Goal: Check status: Check status

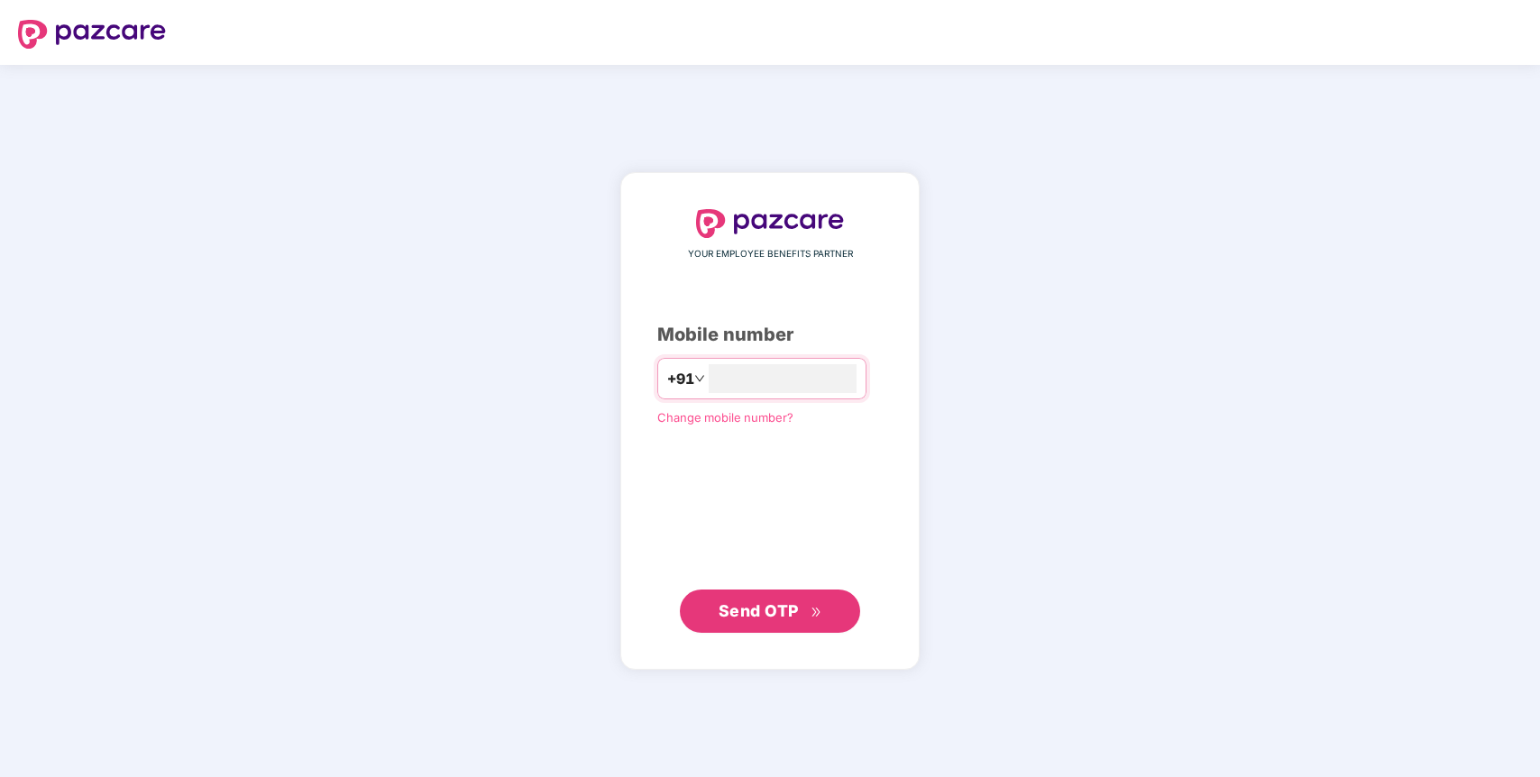
type input "**********"
click at [772, 617] on span "Send OTP" at bounding box center [759, 610] width 80 height 19
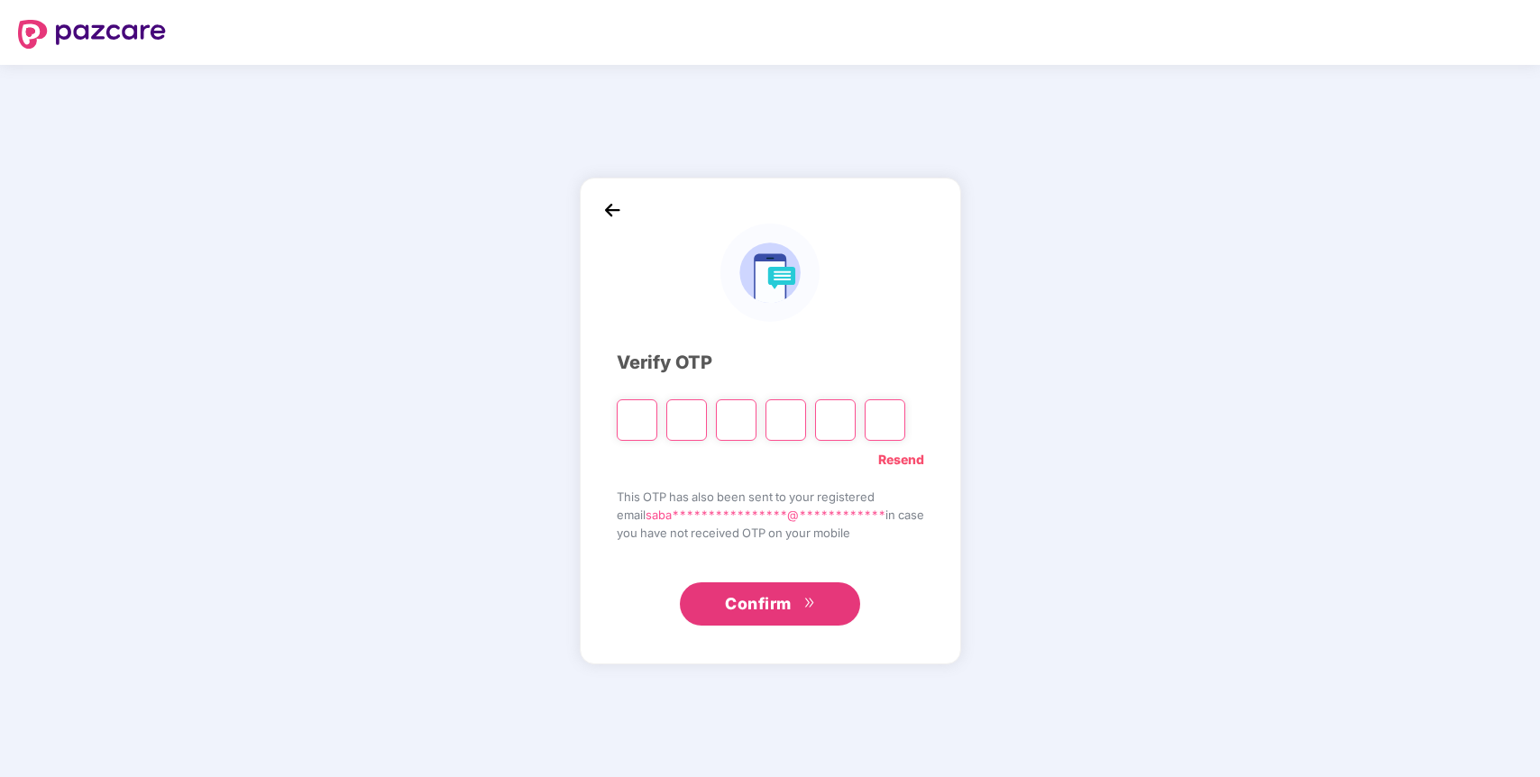
type input "*"
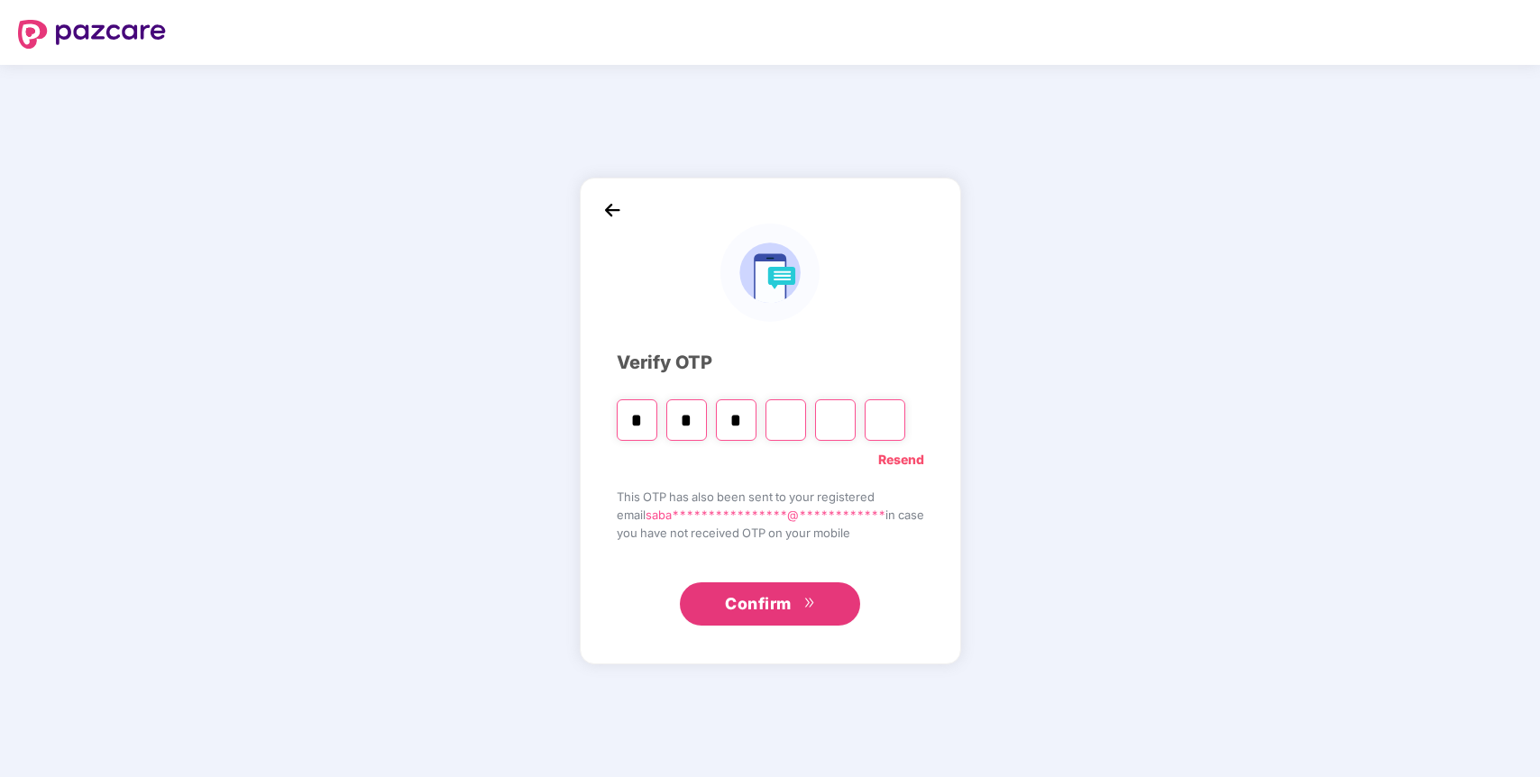
type input "*"
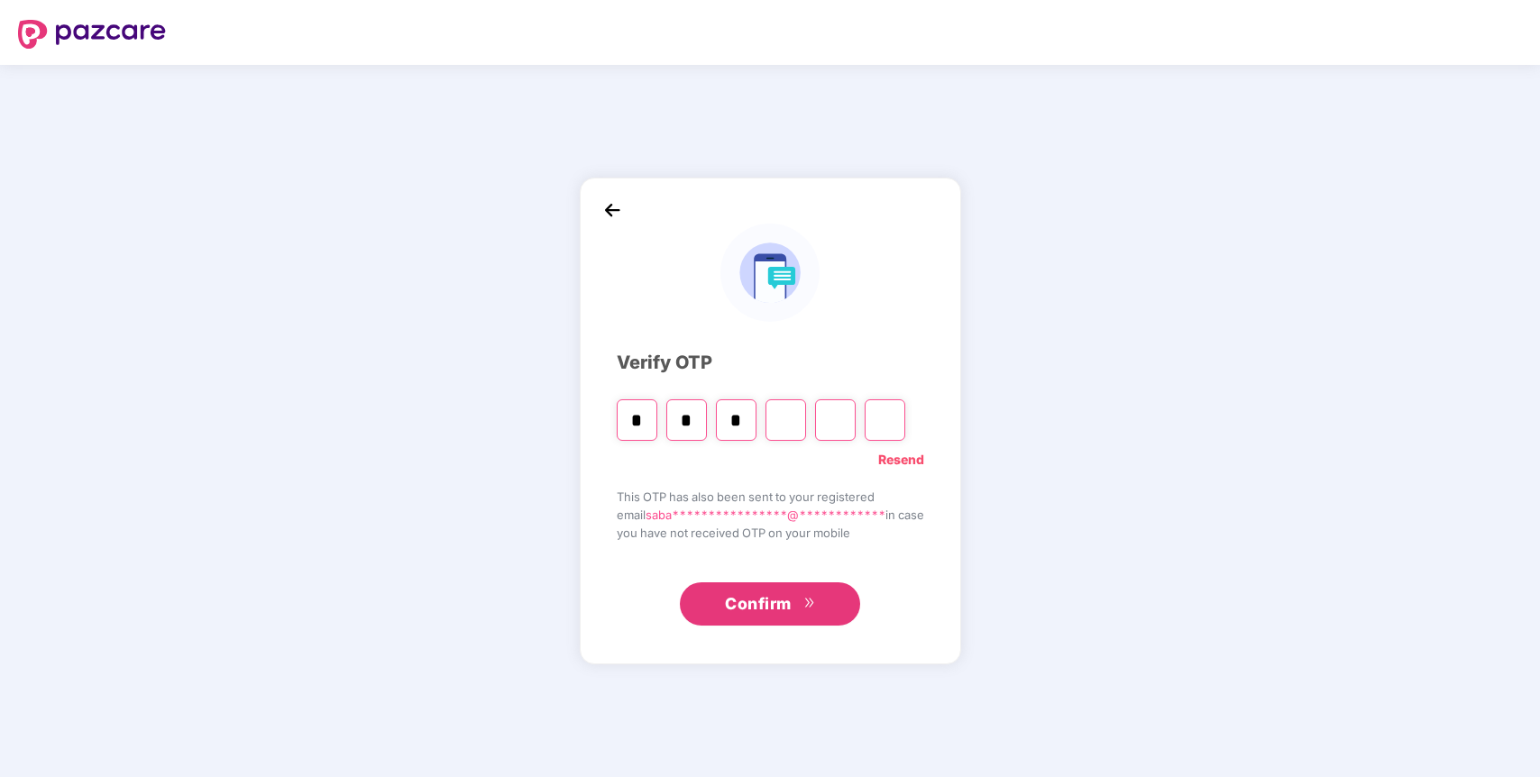
type input "*"
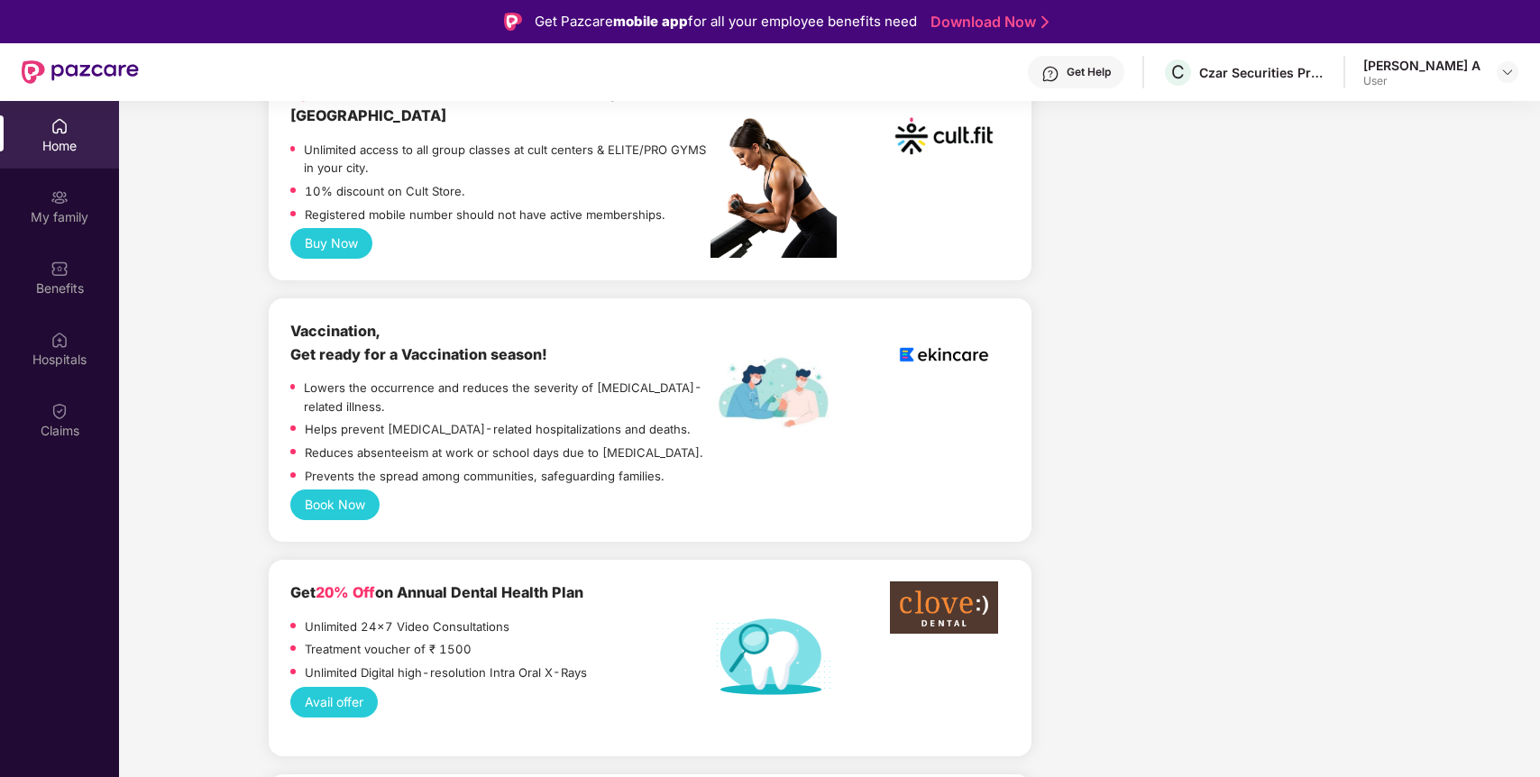
scroll to position [763, 0]
click at [1461, 69] on div "[PERSON_NAME] A" at bounding box center [1421, 65] width 117 height 17
click at [1495, 64] on div "[PERSON_NAME] A User" at bounding box center [1440, 73] width 155 height 32
click at [1509, 70] on img at bounding box center [1507, 72] width 14 height 14
click at [1111, 73] on div "Get Help" at bounding box center [1089, 72] width 44 height 14
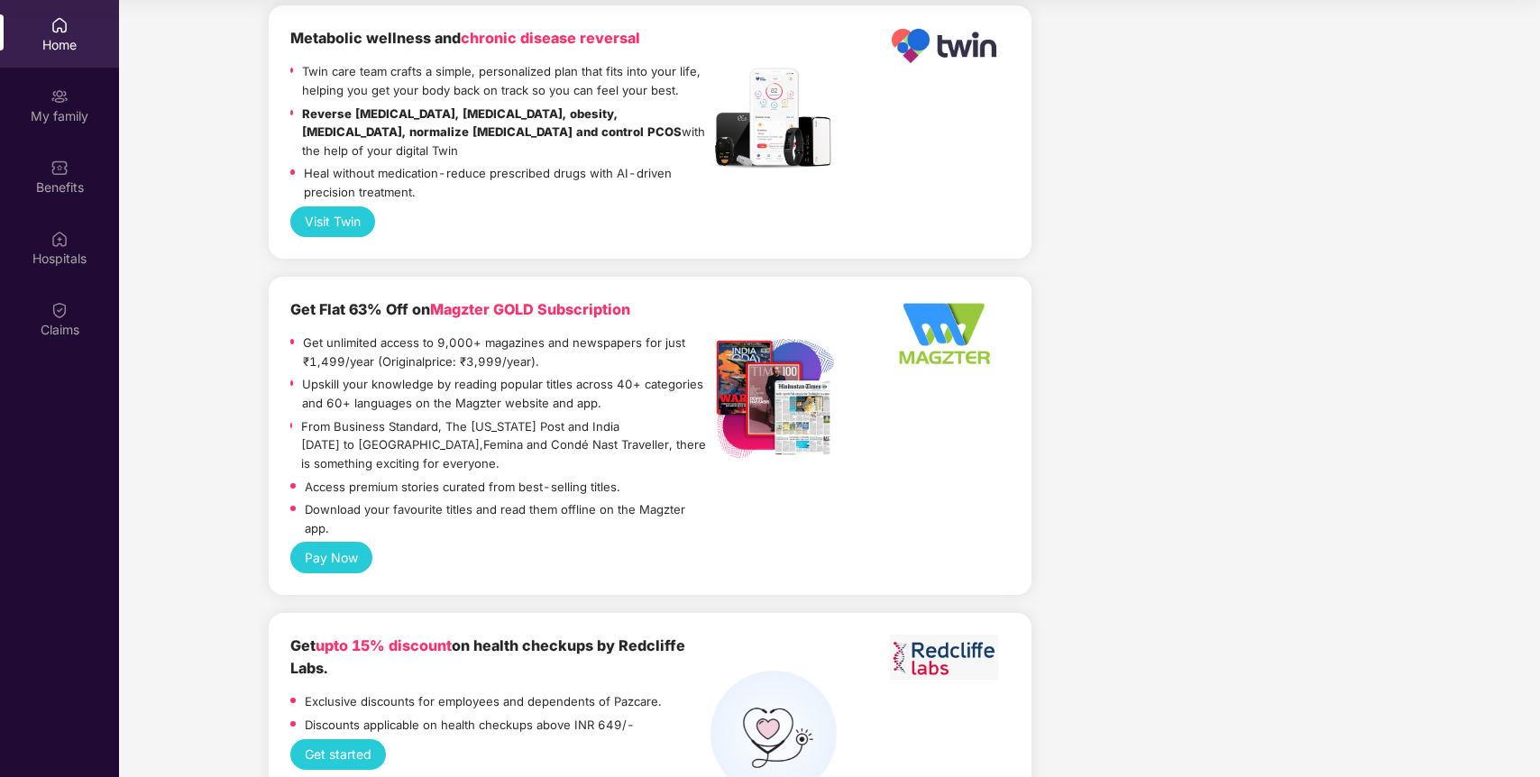
scroll to position [2837, 0]
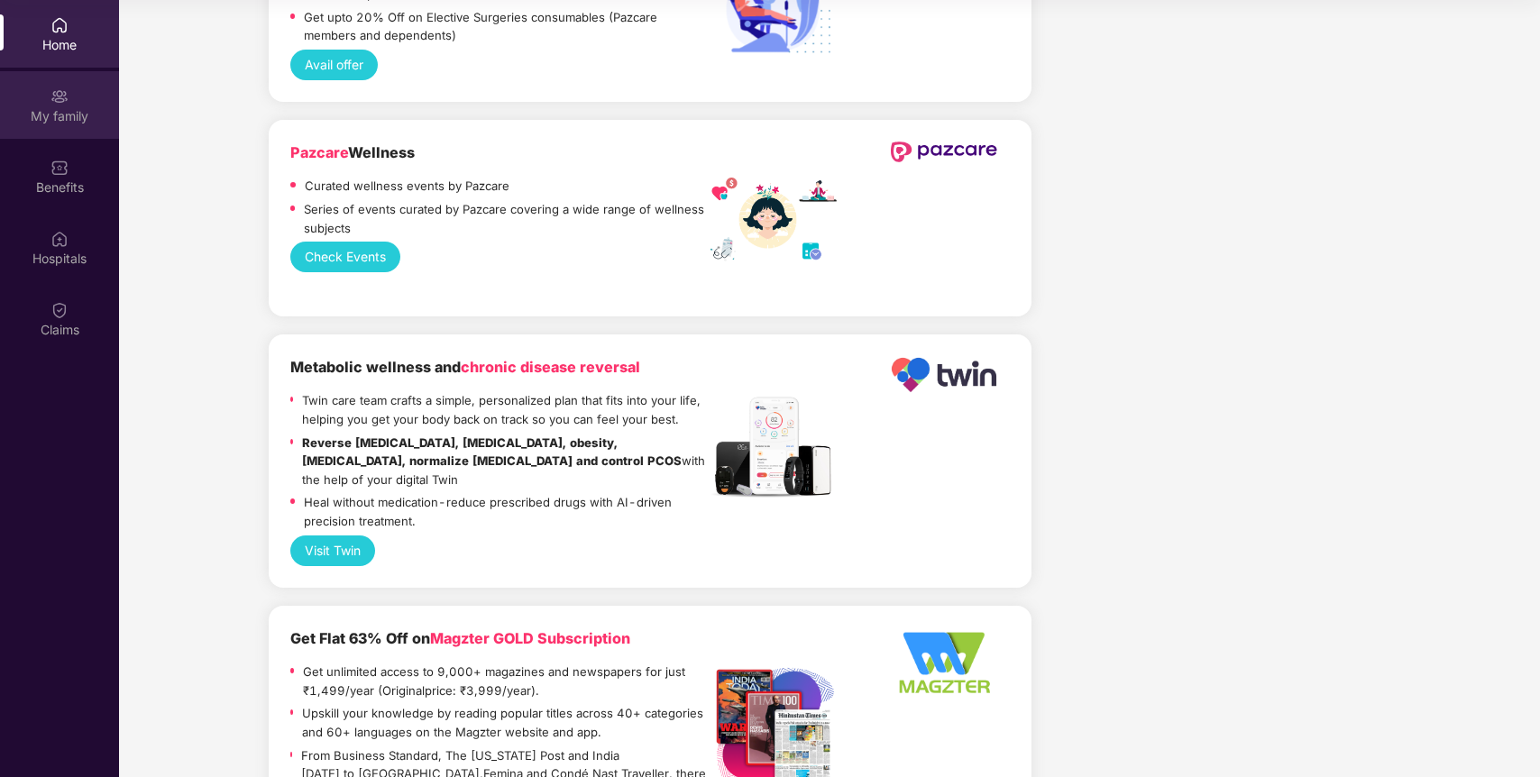
click at [69, 75] on div "My family" at bounding box center [59, 105] width 119 height 68
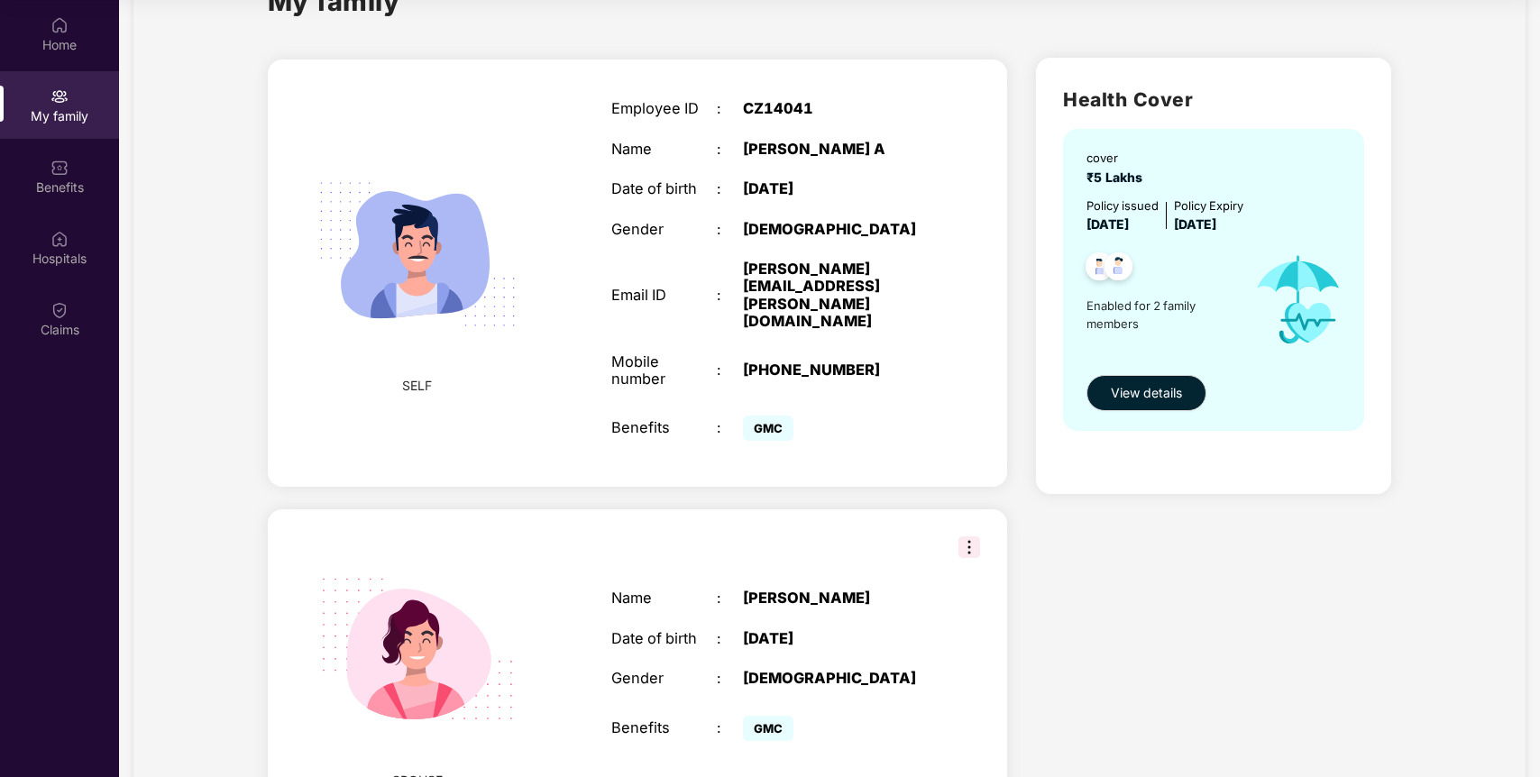
scroll to position [139, 0]
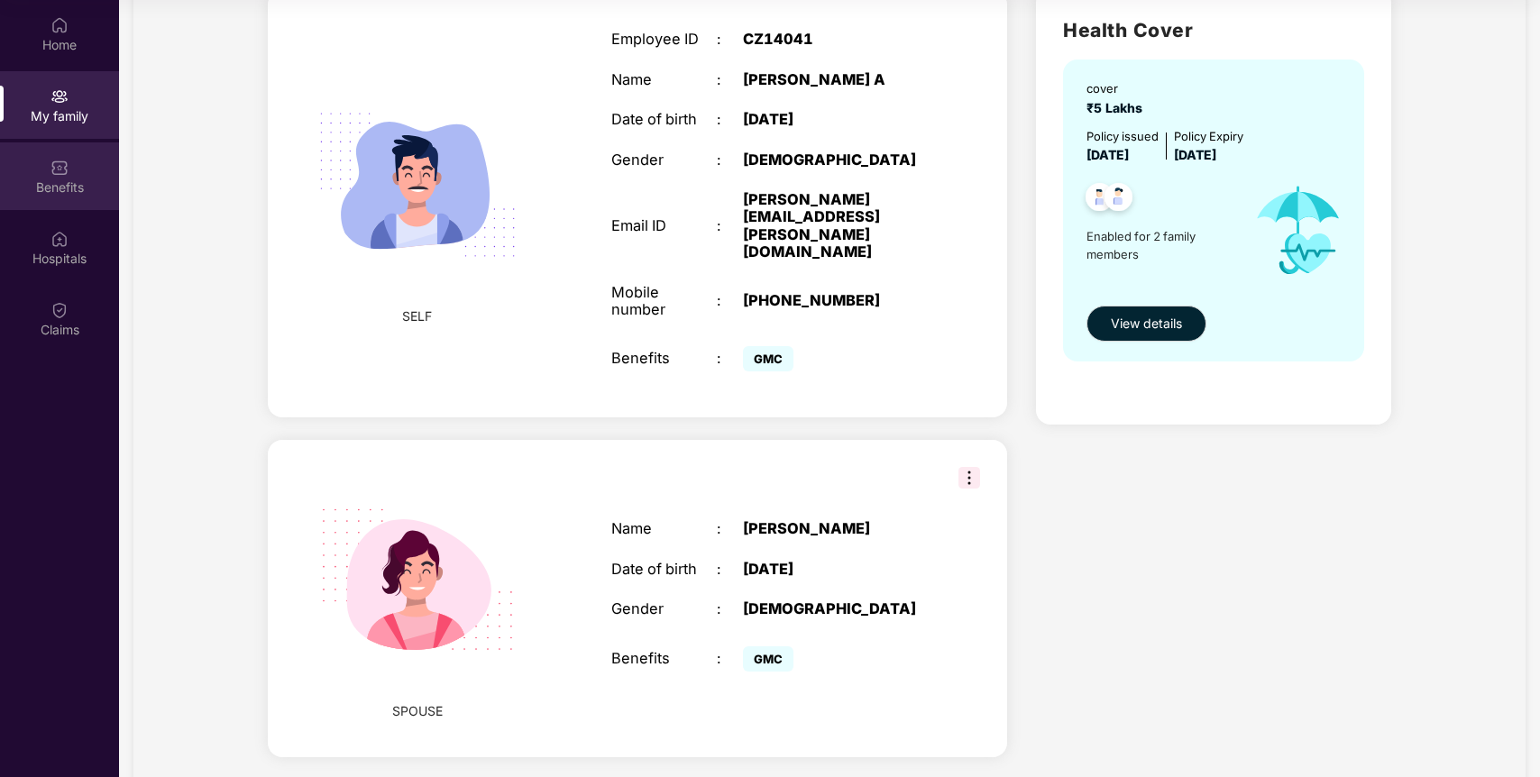
click at [66, 183] on div "Benefits" at bounding box center [59, 188] width 119 height 18
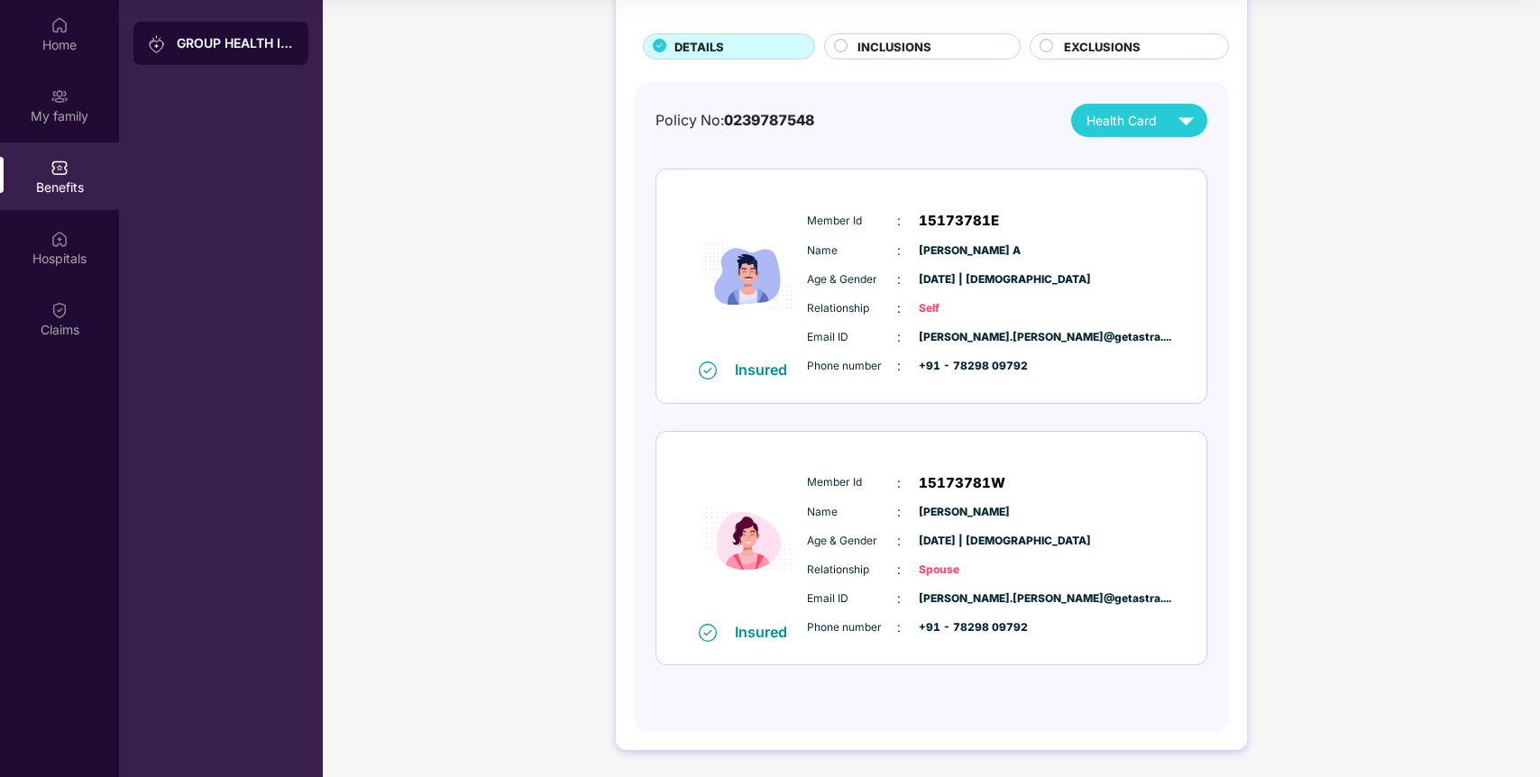
scroll to position [0, 0]
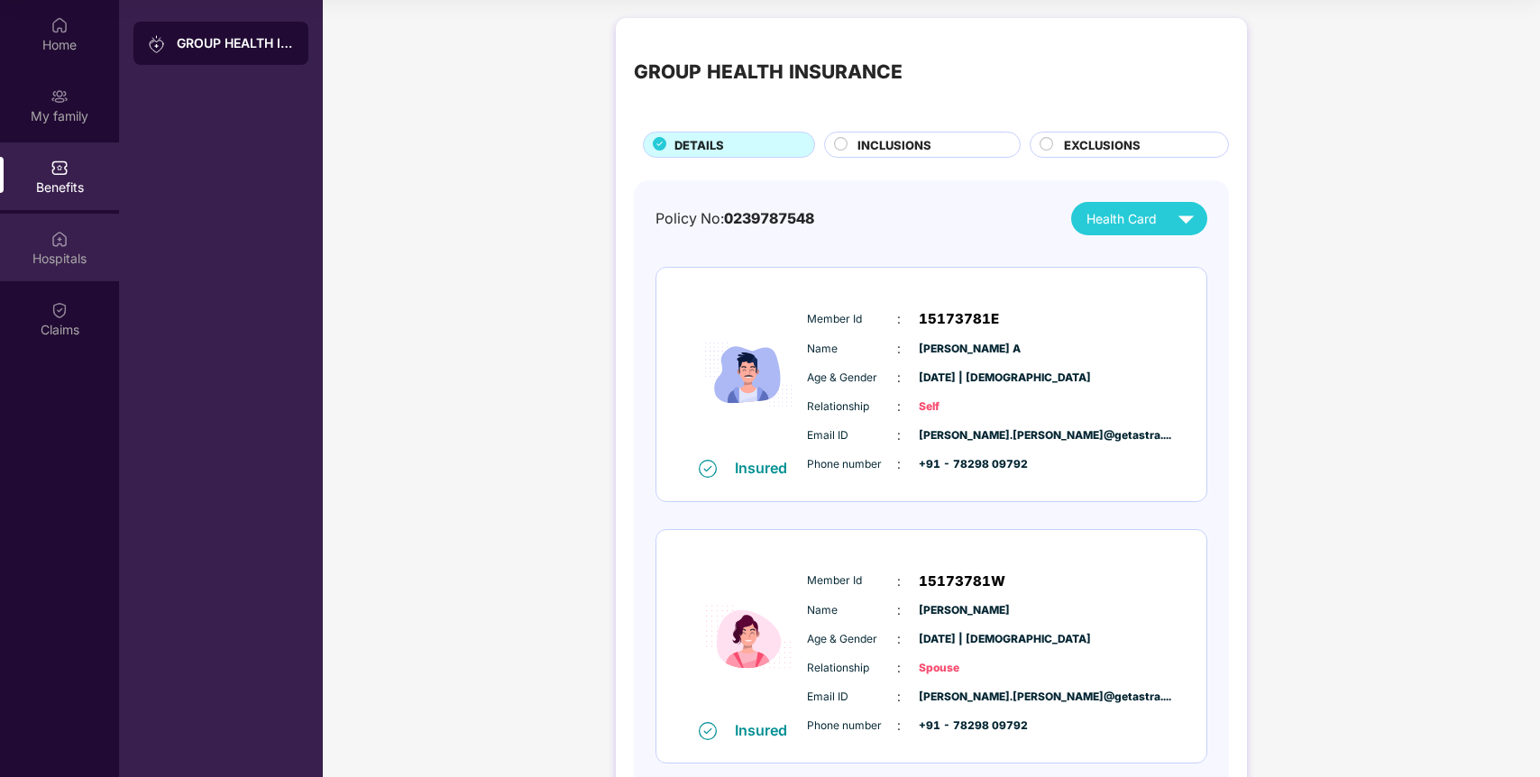
click at [60, 245] on img at bounding box center [59, 239] width 18 height 18
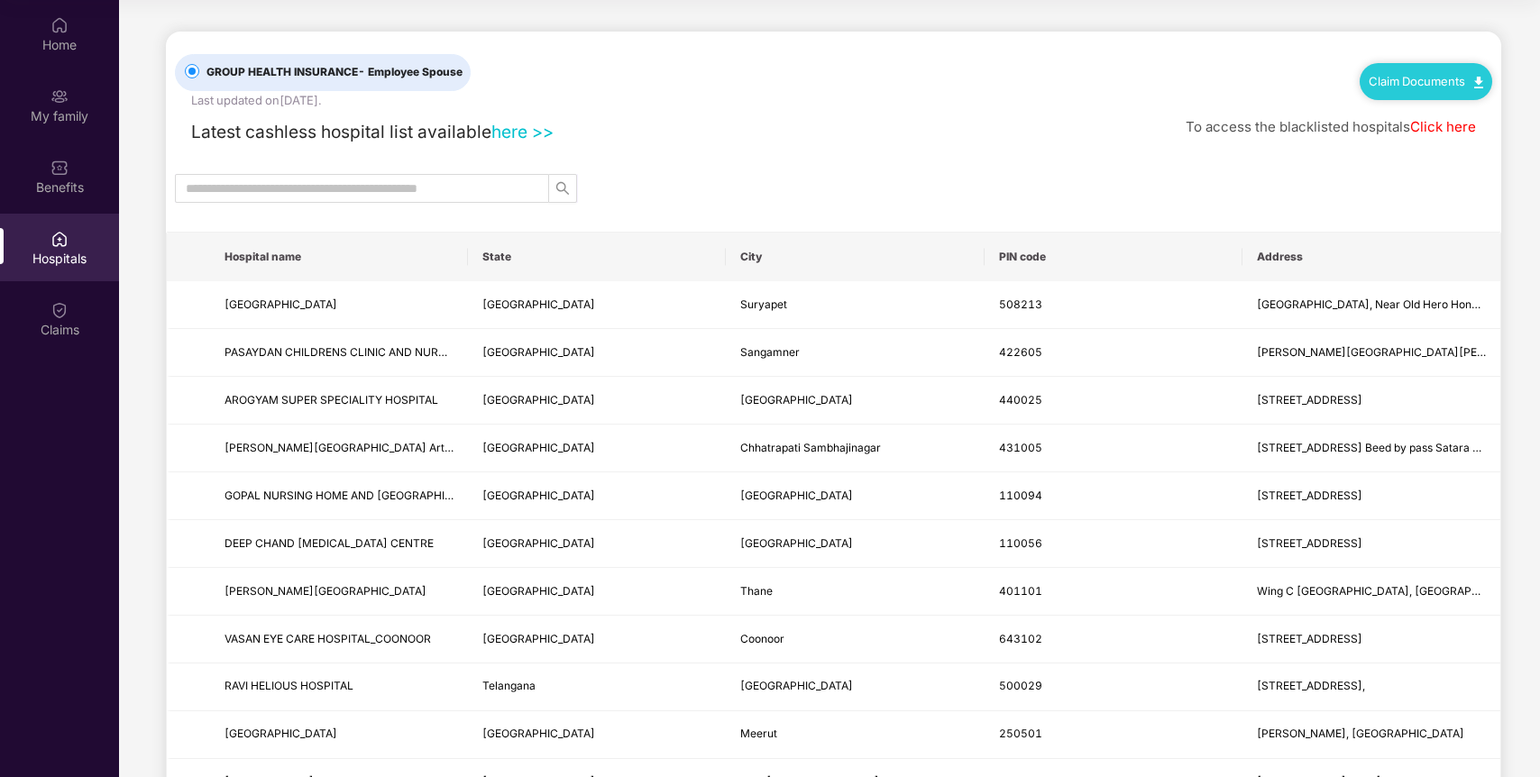
click at [51, 355] on div "Home My family Benefits Hospitals Claims" at bounding box center [59, 178] width 119 height 356
click at [61, 318] on img at bounding box center [59, 310] width 18 height 18
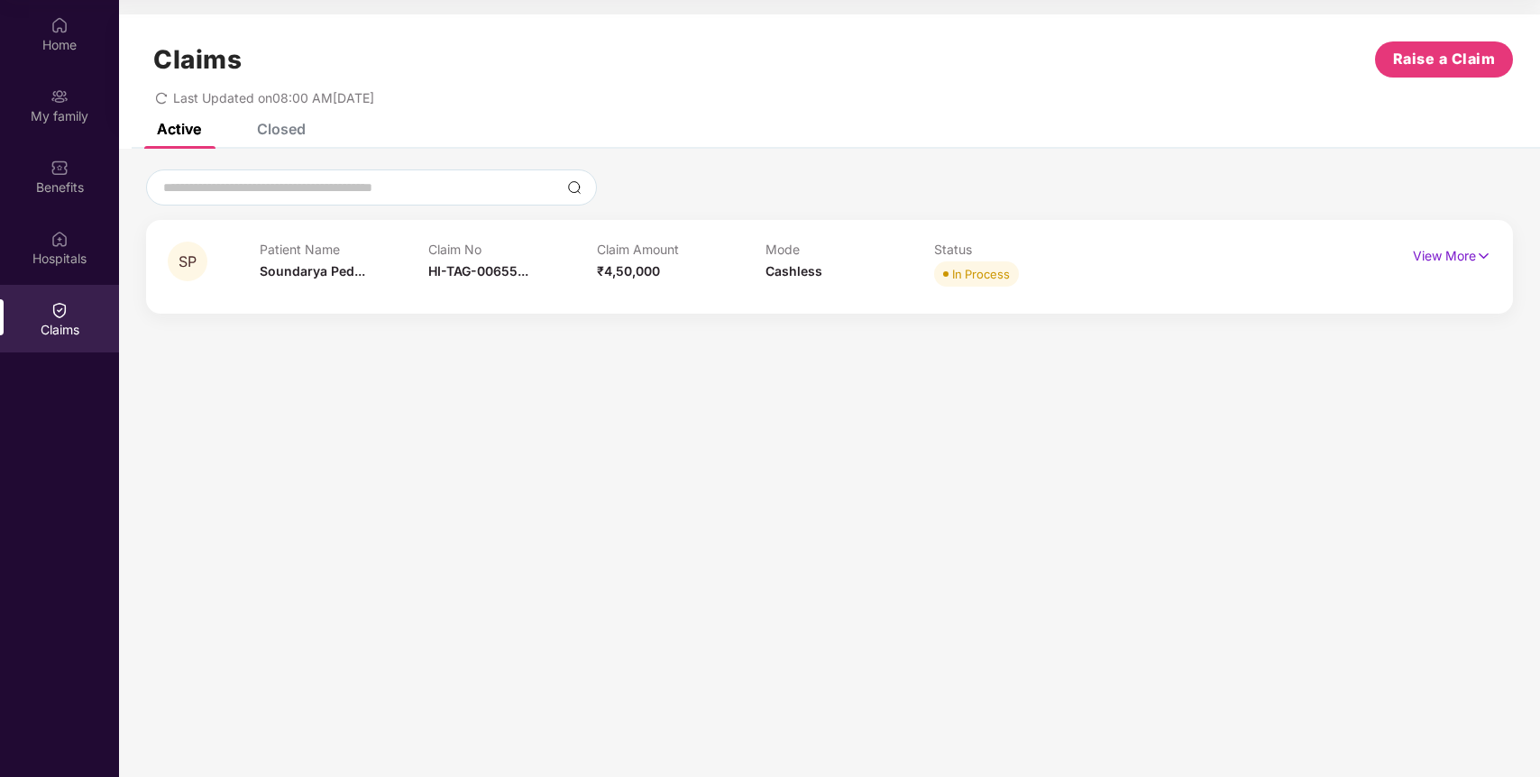
click at [990, 276] on div "In Process" at bounding box center [981, 274] width 58 height 18
click at [1462, 253] on p "View More" at bounding box center [1452, 254] width 78 height 24
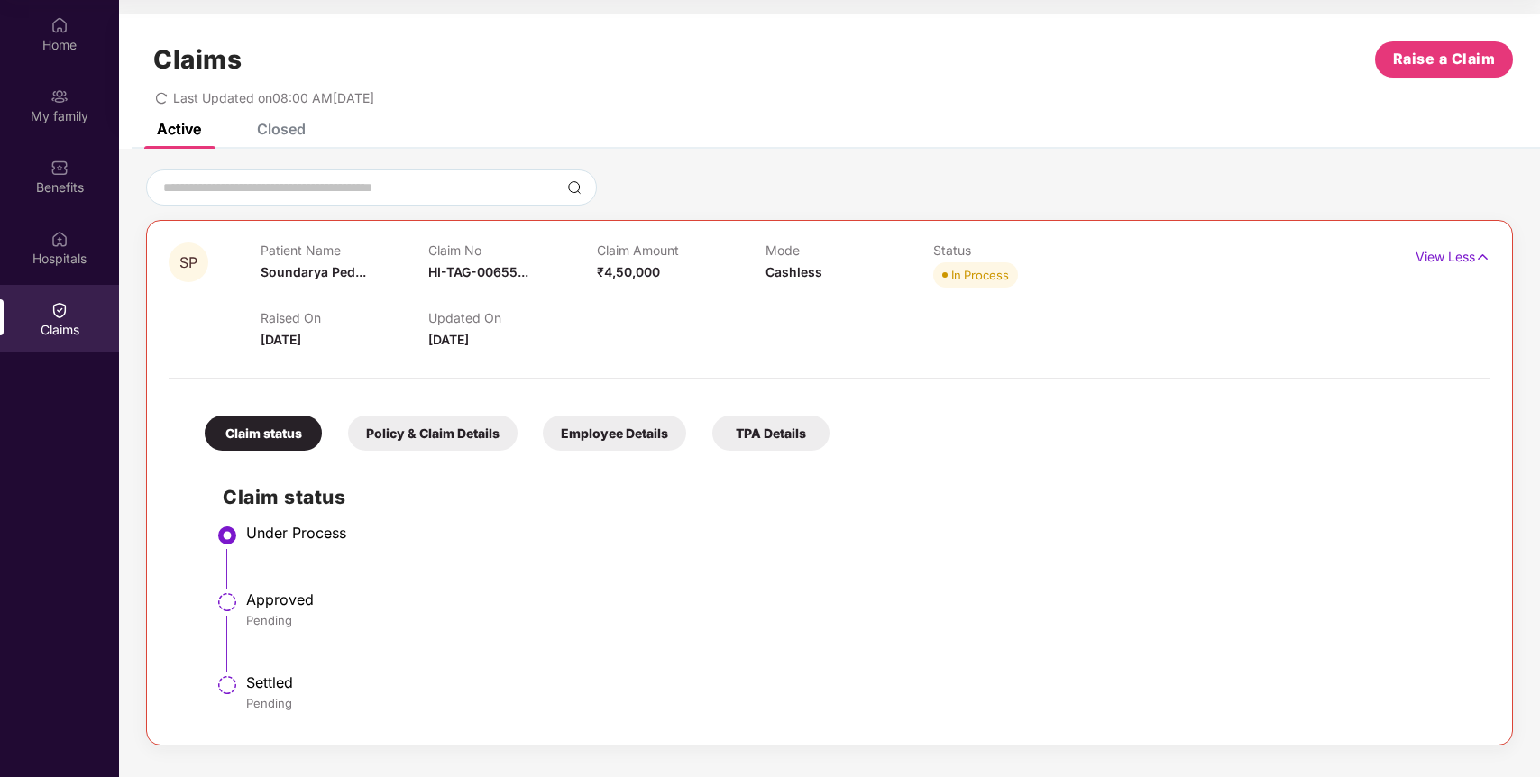
click at [627, 451] on div "Claim status Policy & Claim Details Employee Details TPA Details Claim status U…" at bounding box center [830, 556] width 1322 height 334
click at [626, 443] on div "Employee Details" at bounding box center [614, 433] width 143 height 35
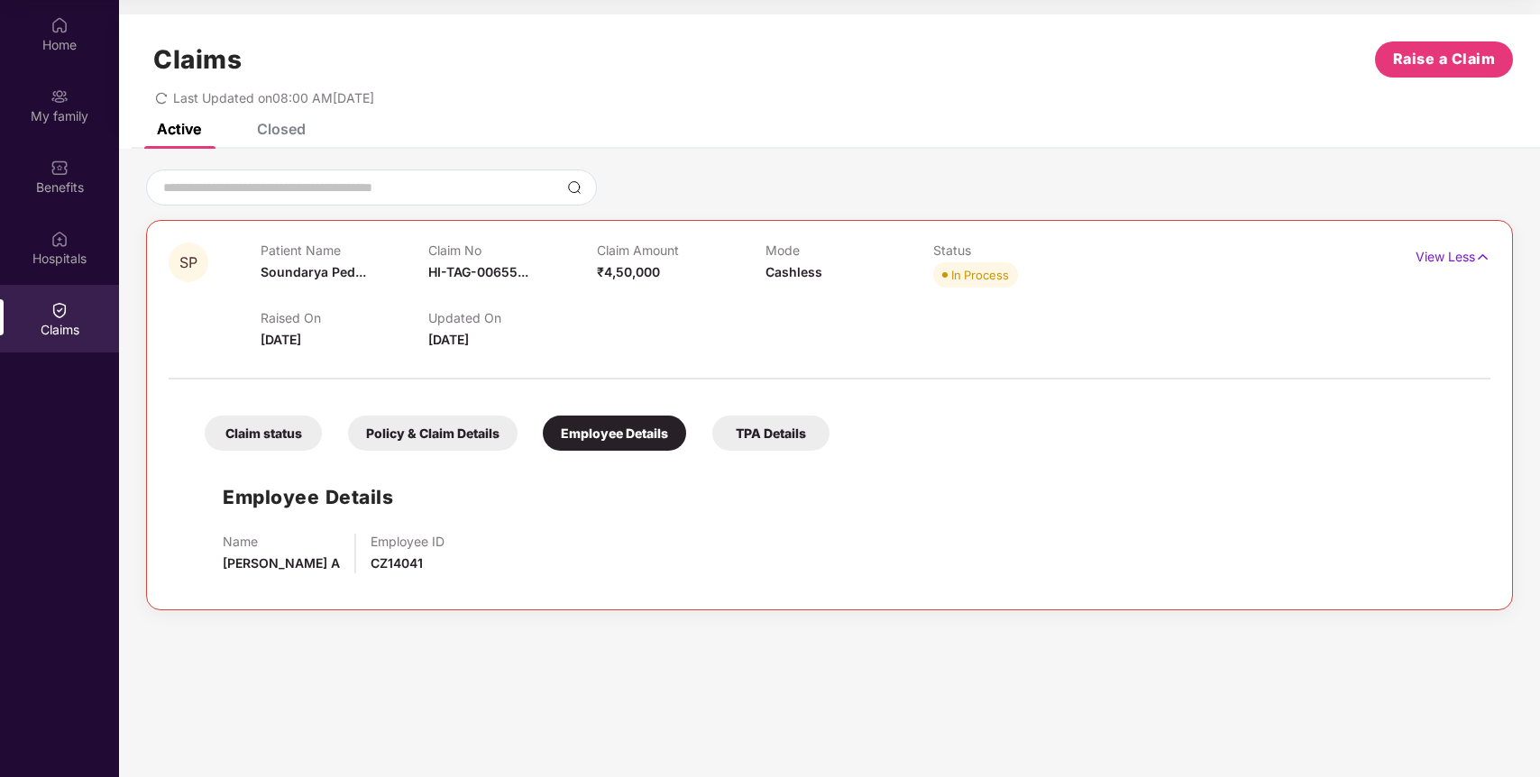
click at [416, 439] on div "Policy & Claim Details" at bounding box center [433, 433] width 170 height 35
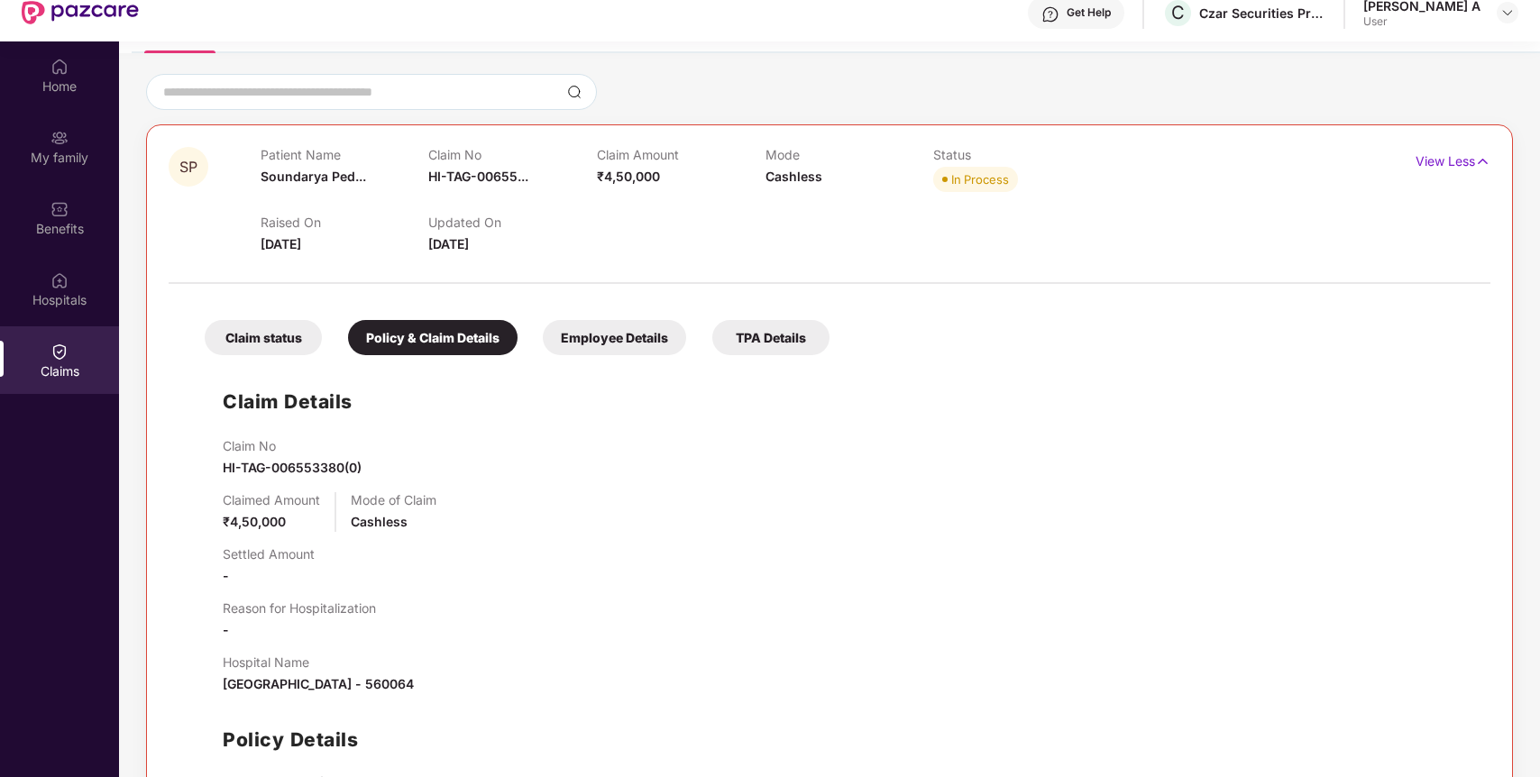
scroll to position [60, 0]
click at [287, 333] on div "Claim status" at bounding box center [263, 337] width 117 height 35
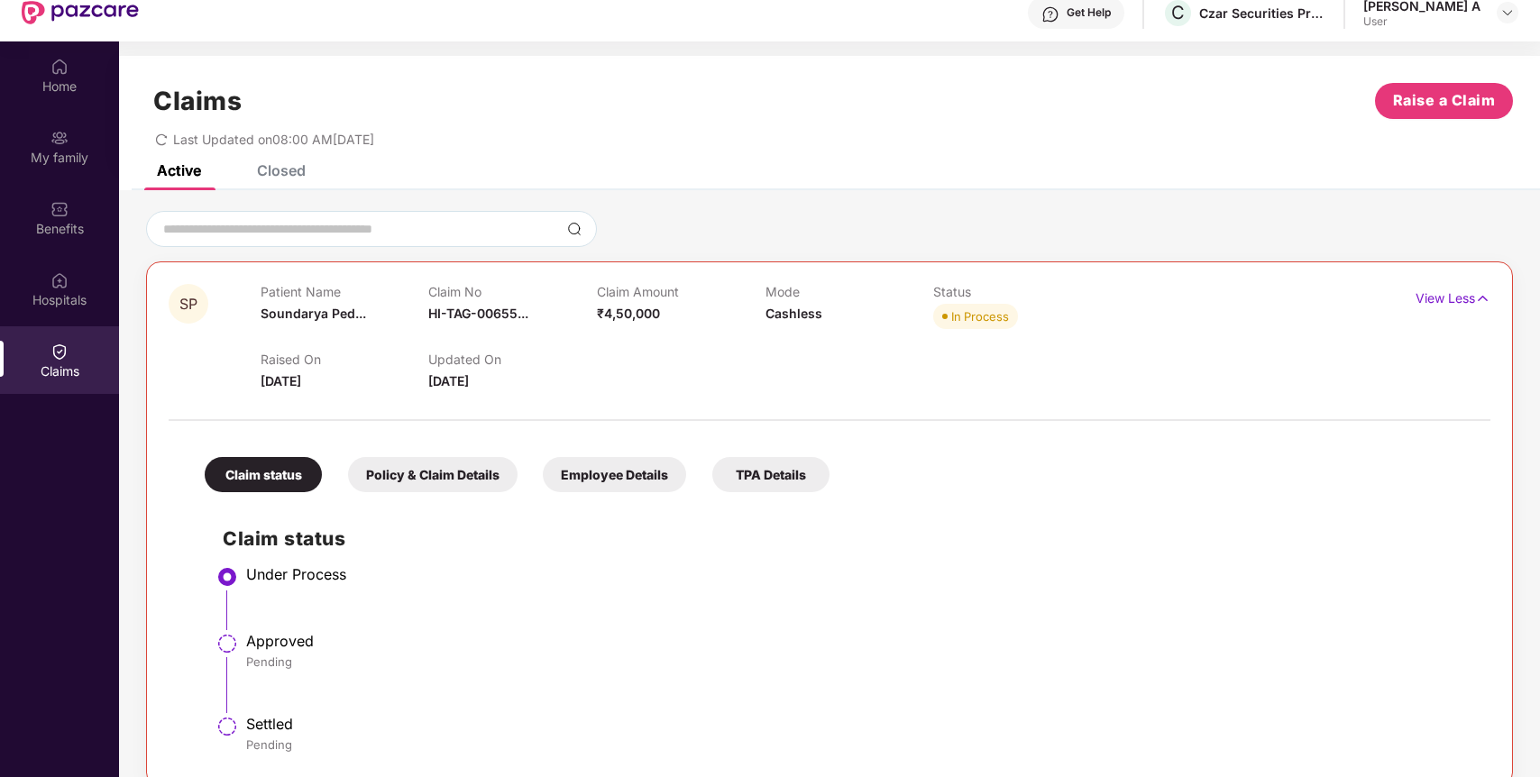
scroll to position [101, 0]
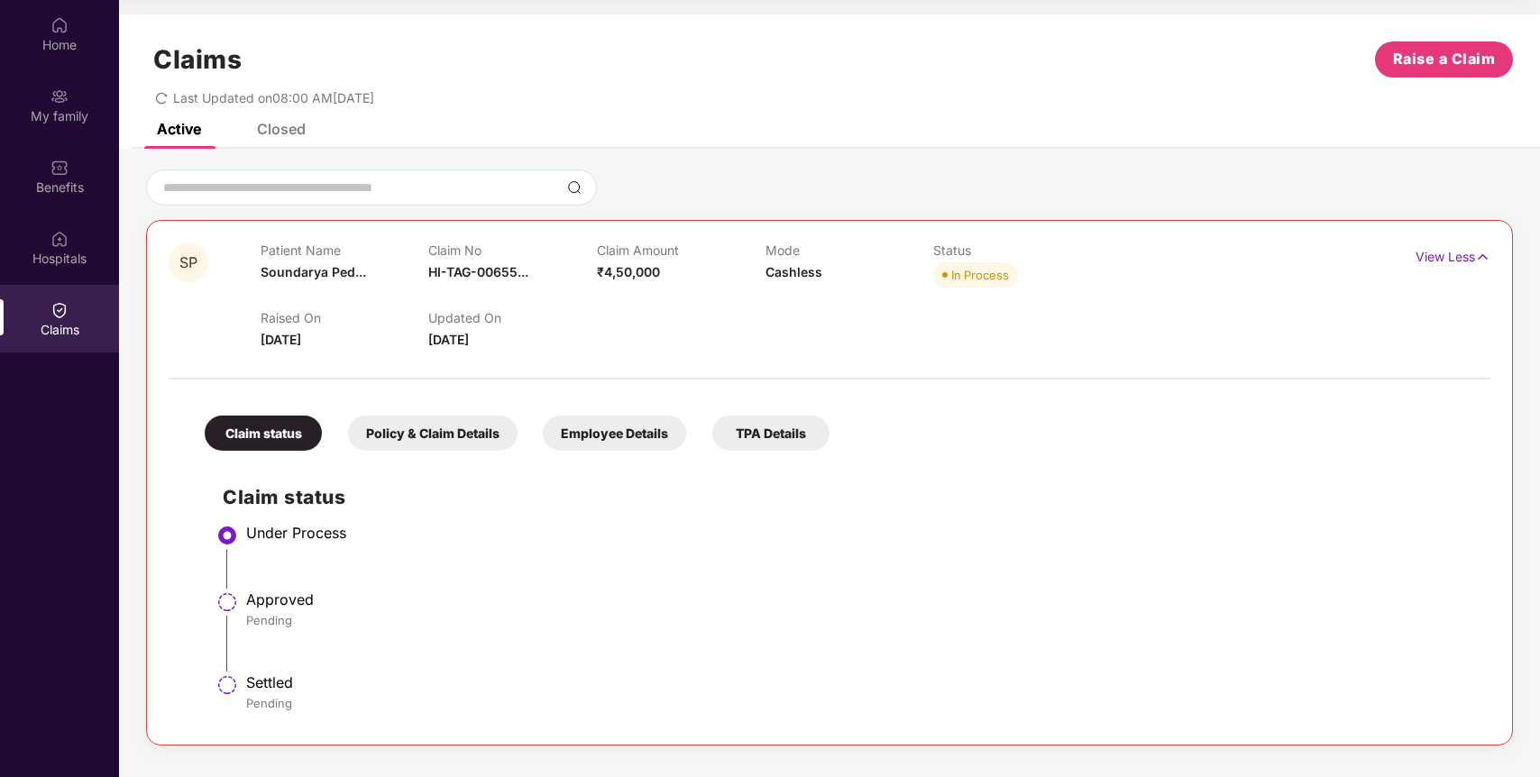
click at [410, 424] on div "Policy & Claim Details" at bounding box center [433, 433] width 170 height 35
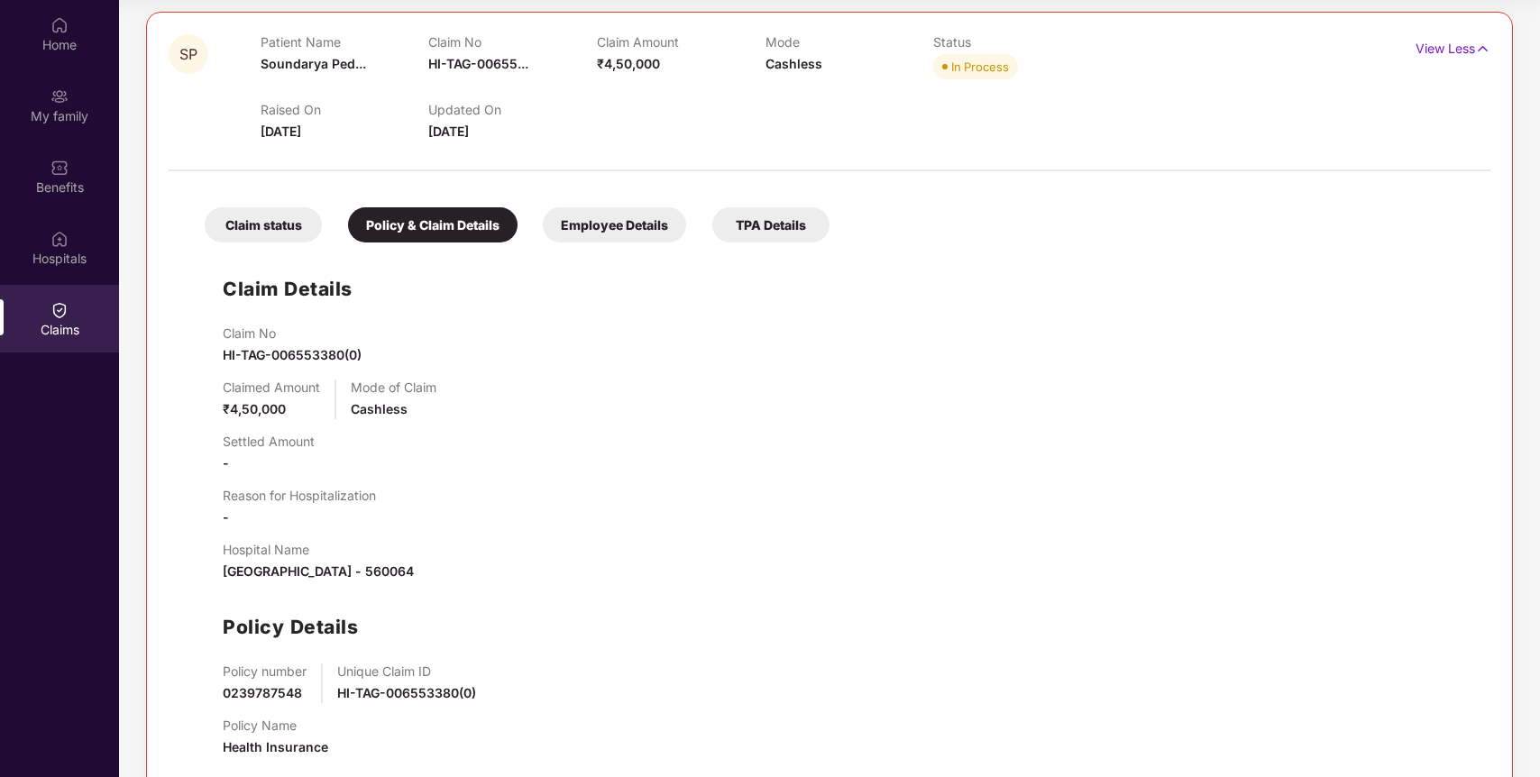
scroll to position [202, 0]
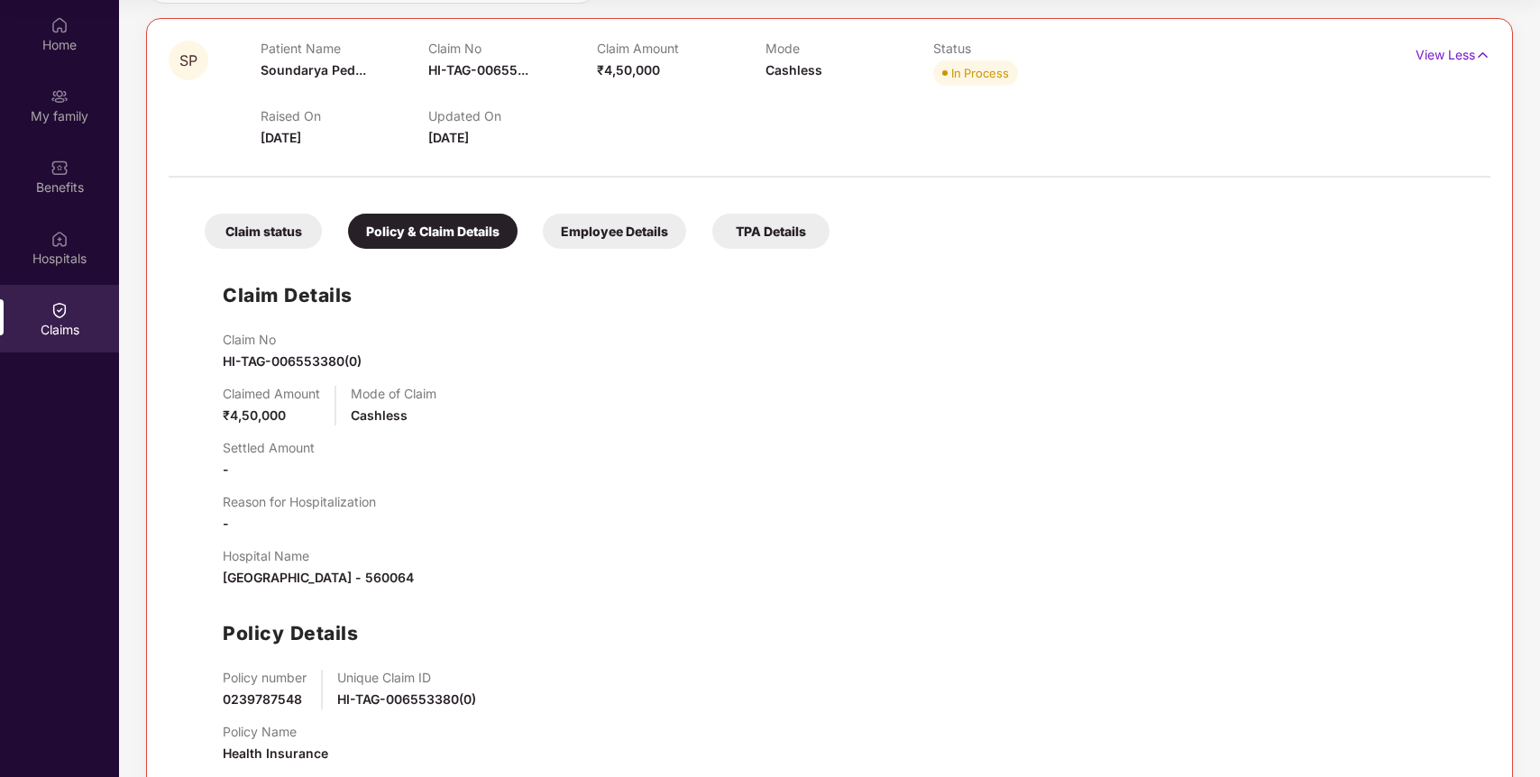
click at [623, 227] on div "Employee Details" at bounding box center [614, 231] width 143 height 35
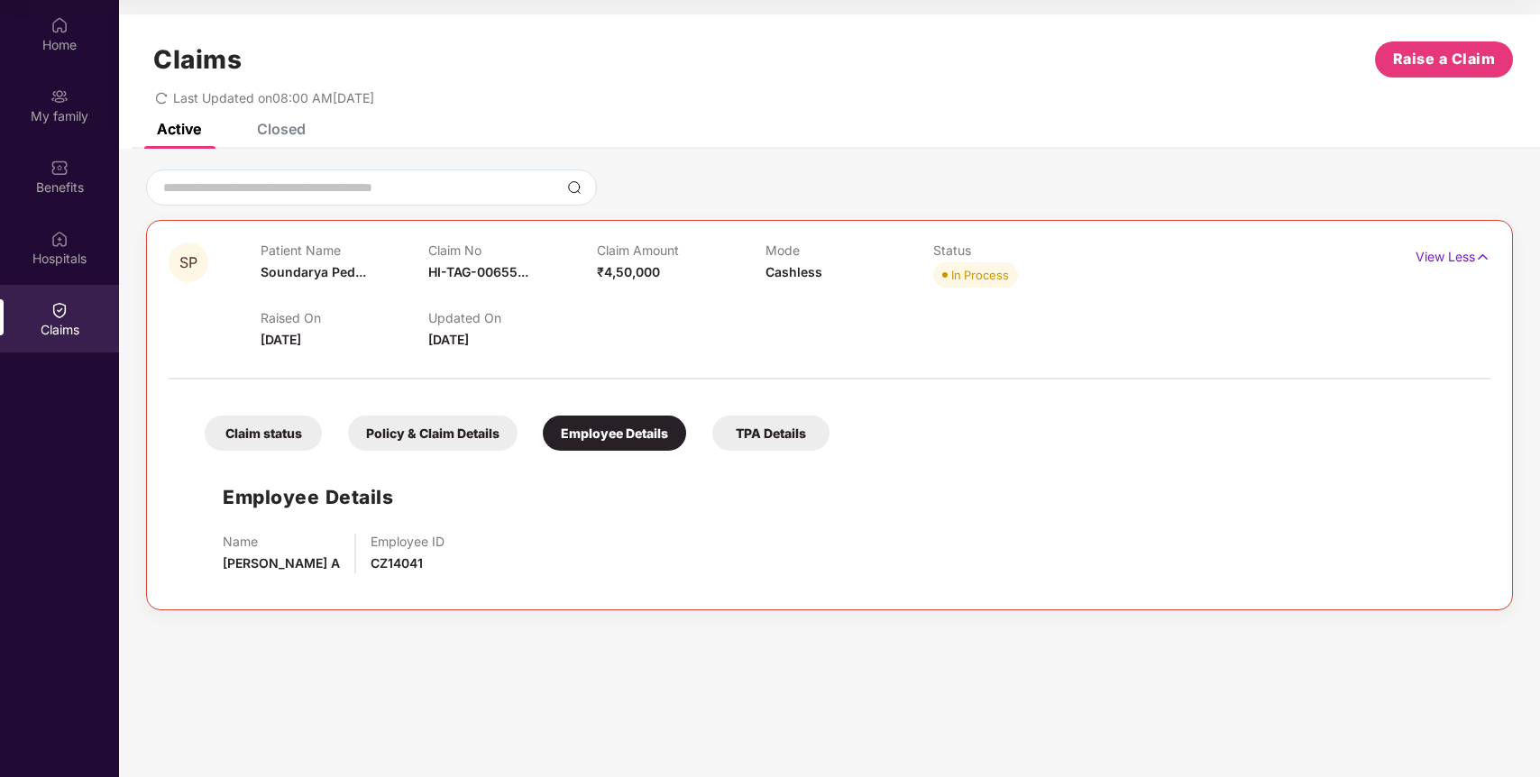
click at [777, 438] on div "TPA Details" at bounding box center [770, 433] width 117 height 35
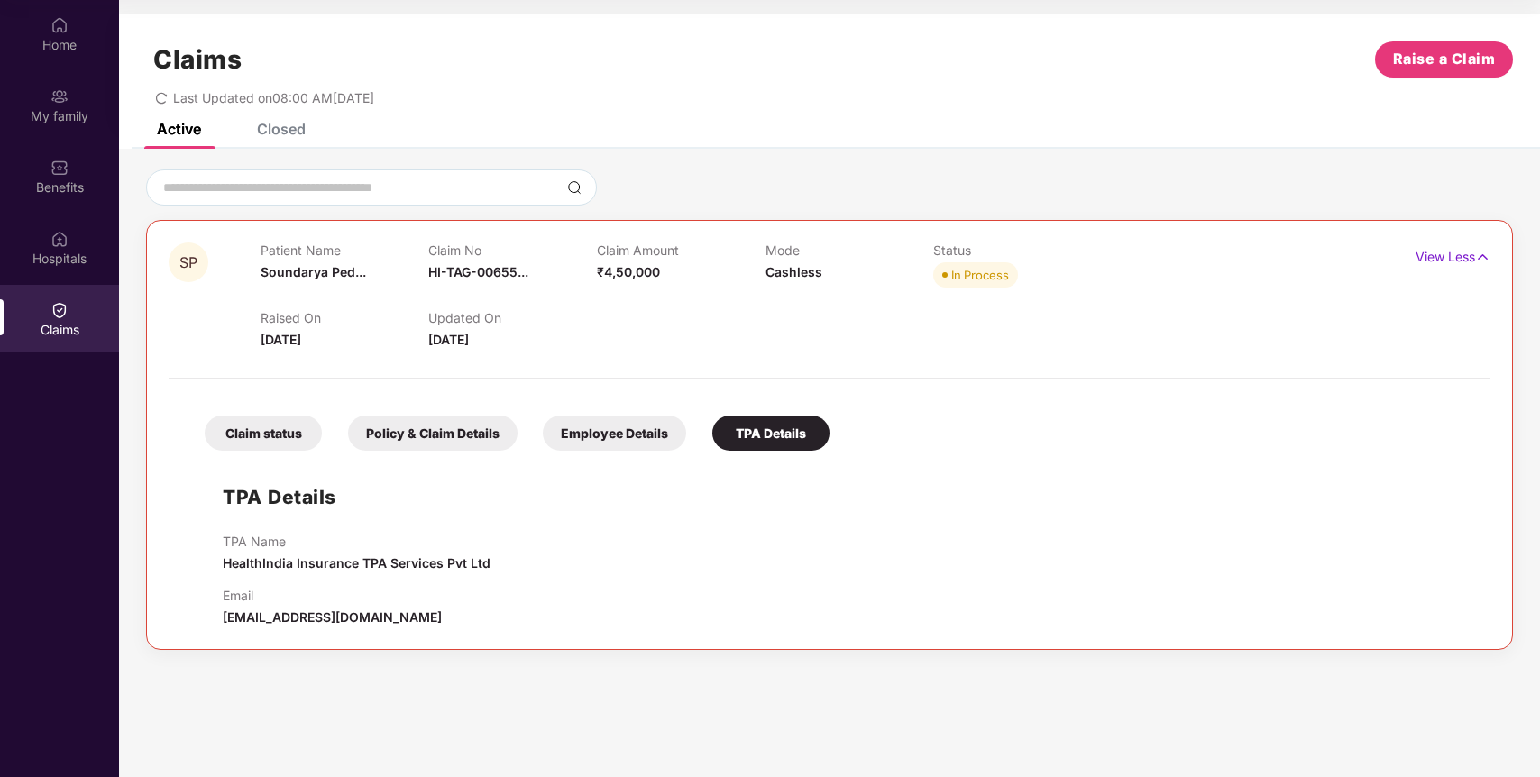
click at [312, 624] on span "[EMAIL_ADDRESS][DOMAIN_NAME]" at bounding box center [332, 616] width 219 height 15
copy div "[EMAIL_ADDRESS][DOMAIN_NAME]"
click at [299, 142] on div "Closed" at bounding box center [268, 129] width 76 height 40
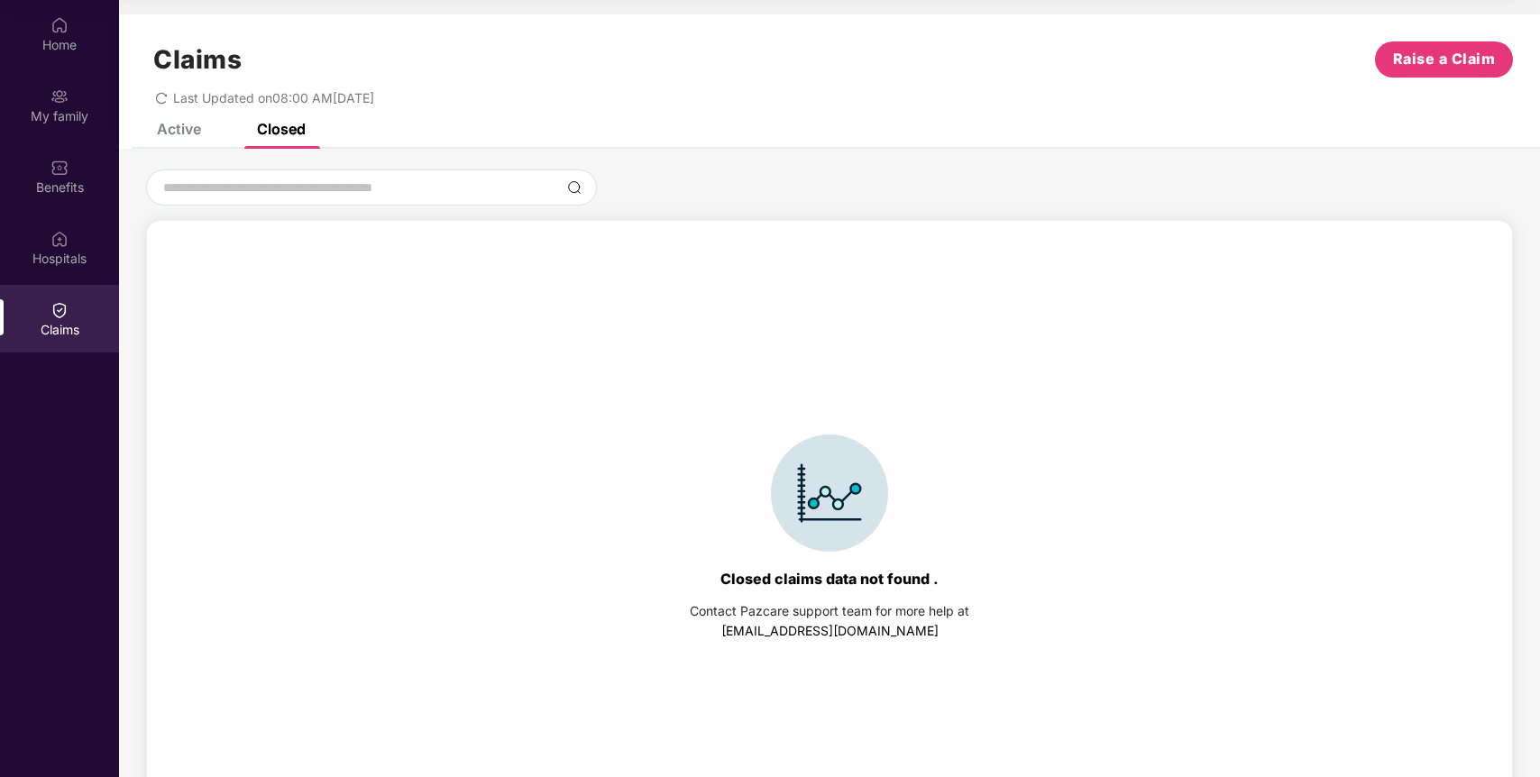
click at [201, 137] on div "Active Closed" at bounding box center [218, 129] width 176 height 40
click at [193, 137] on div "Active" at bounding box center [179, 129] width 44 height 18
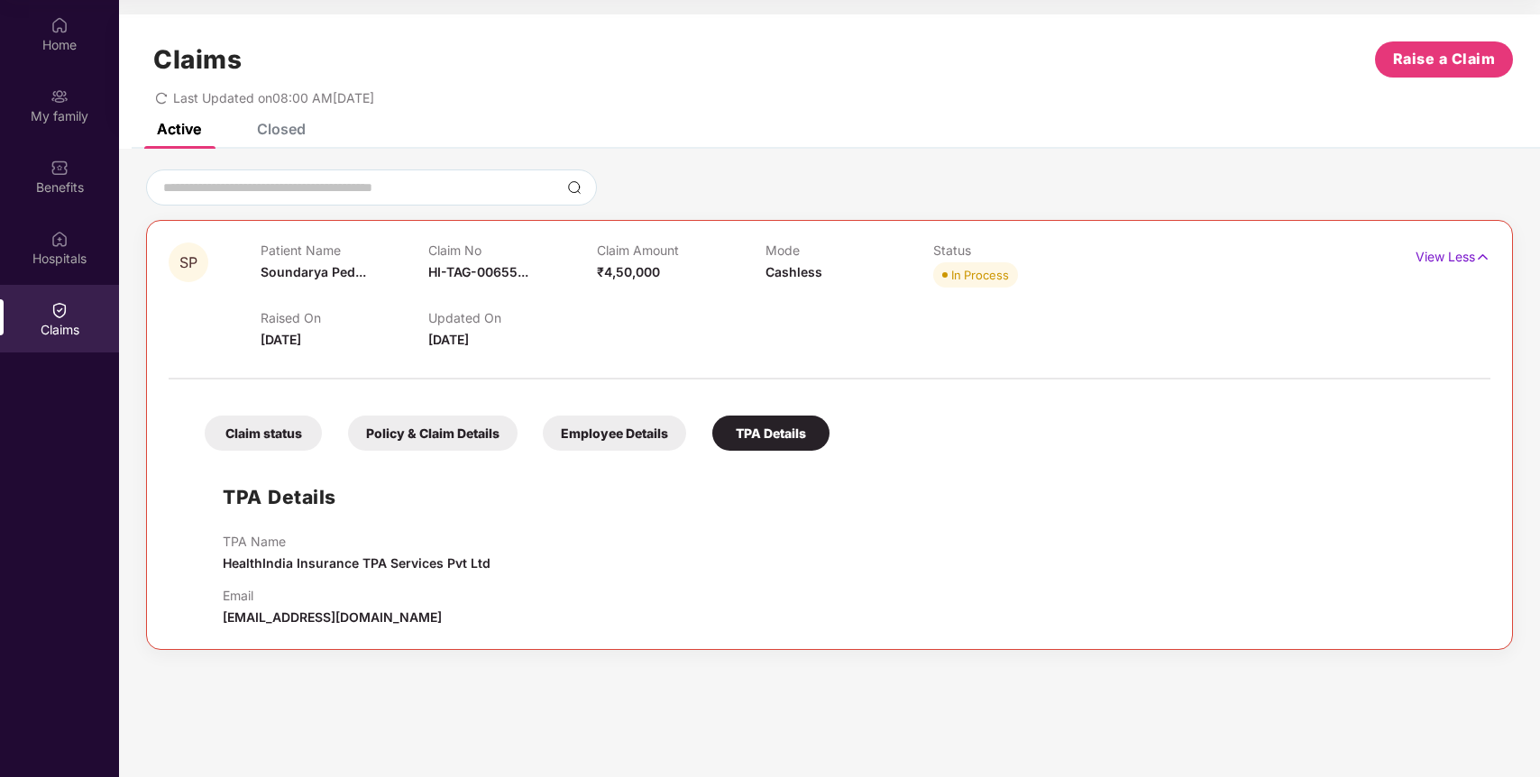
click at [648, 427] on div "Employee Details" at bounding box center [614, 433] width 143 height 35
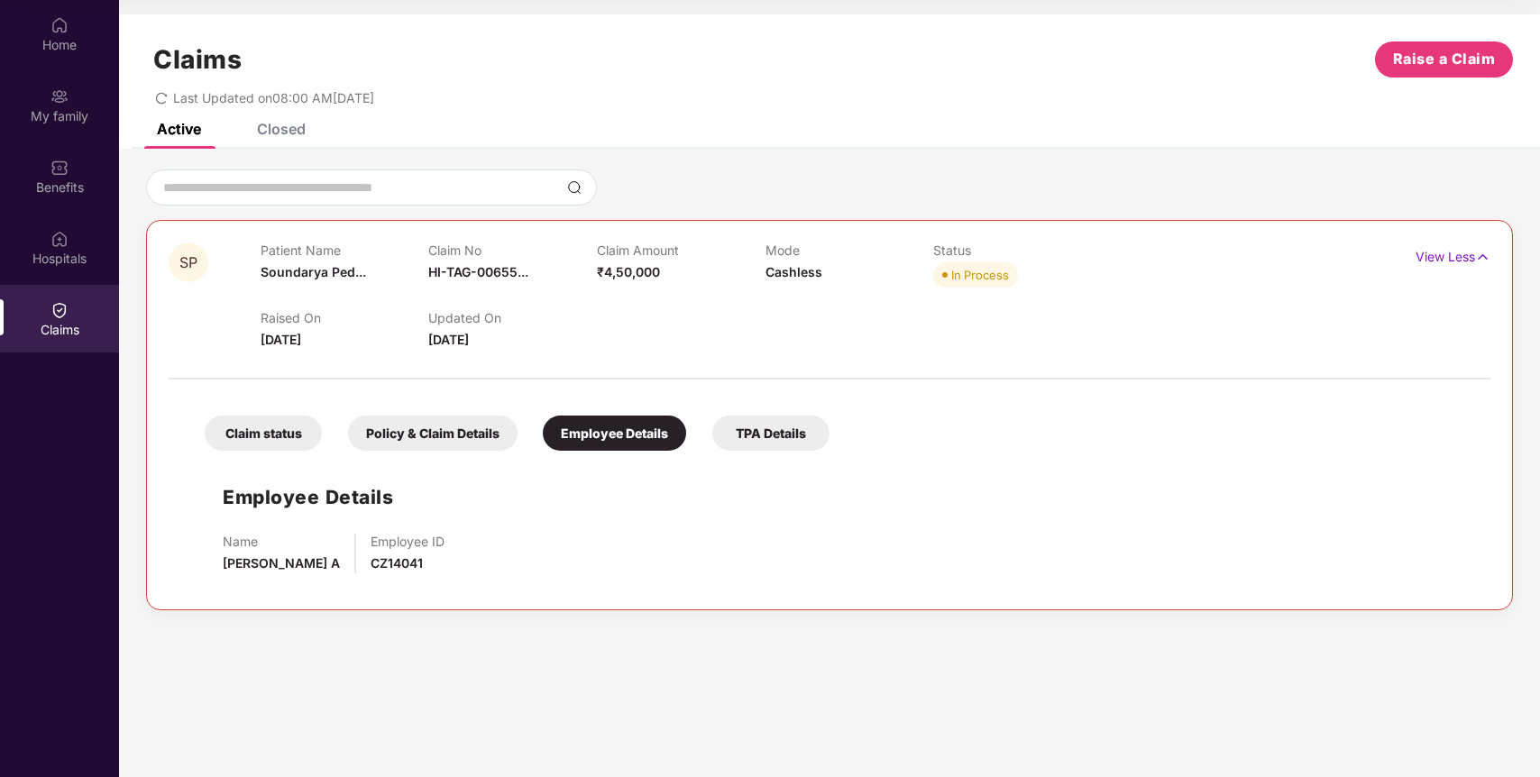
click at [500, 432] on div "Policy & Claim Details" at bounding box center [433, 433] width 170 height 35
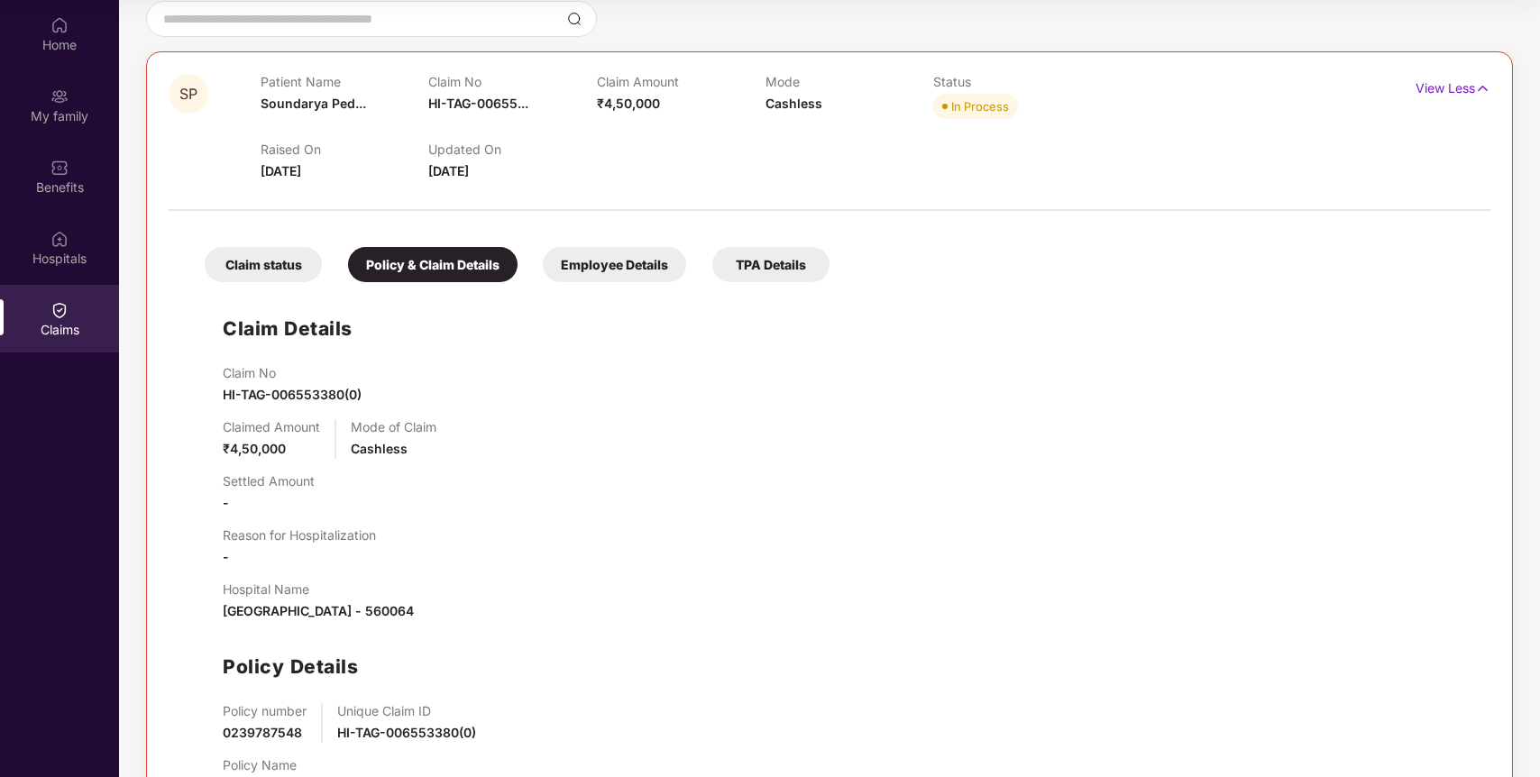
scroll to position [161, 0]
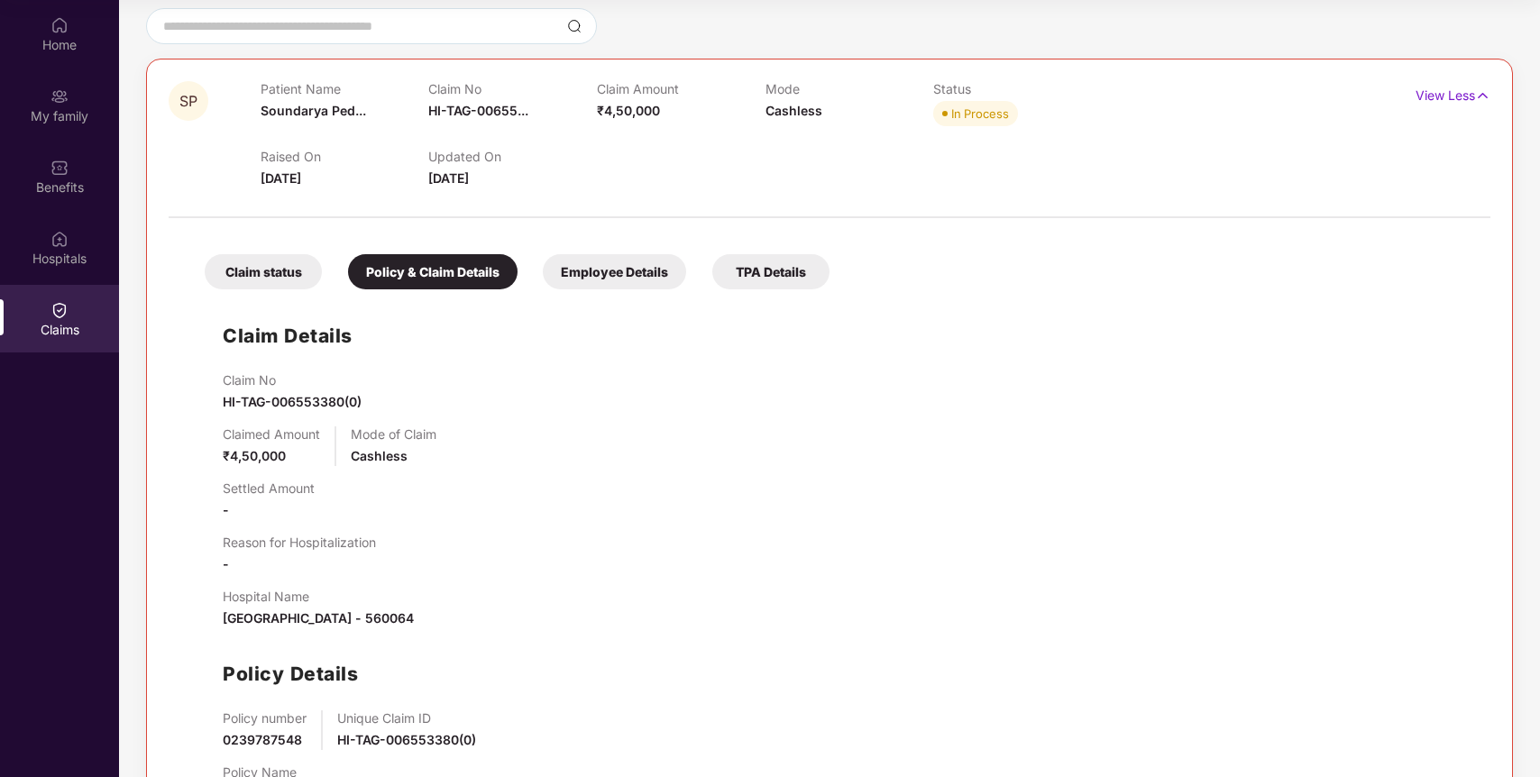
click at [272, 277] on div "Claim status" at bounding box center [263, 271] width 117 height 35
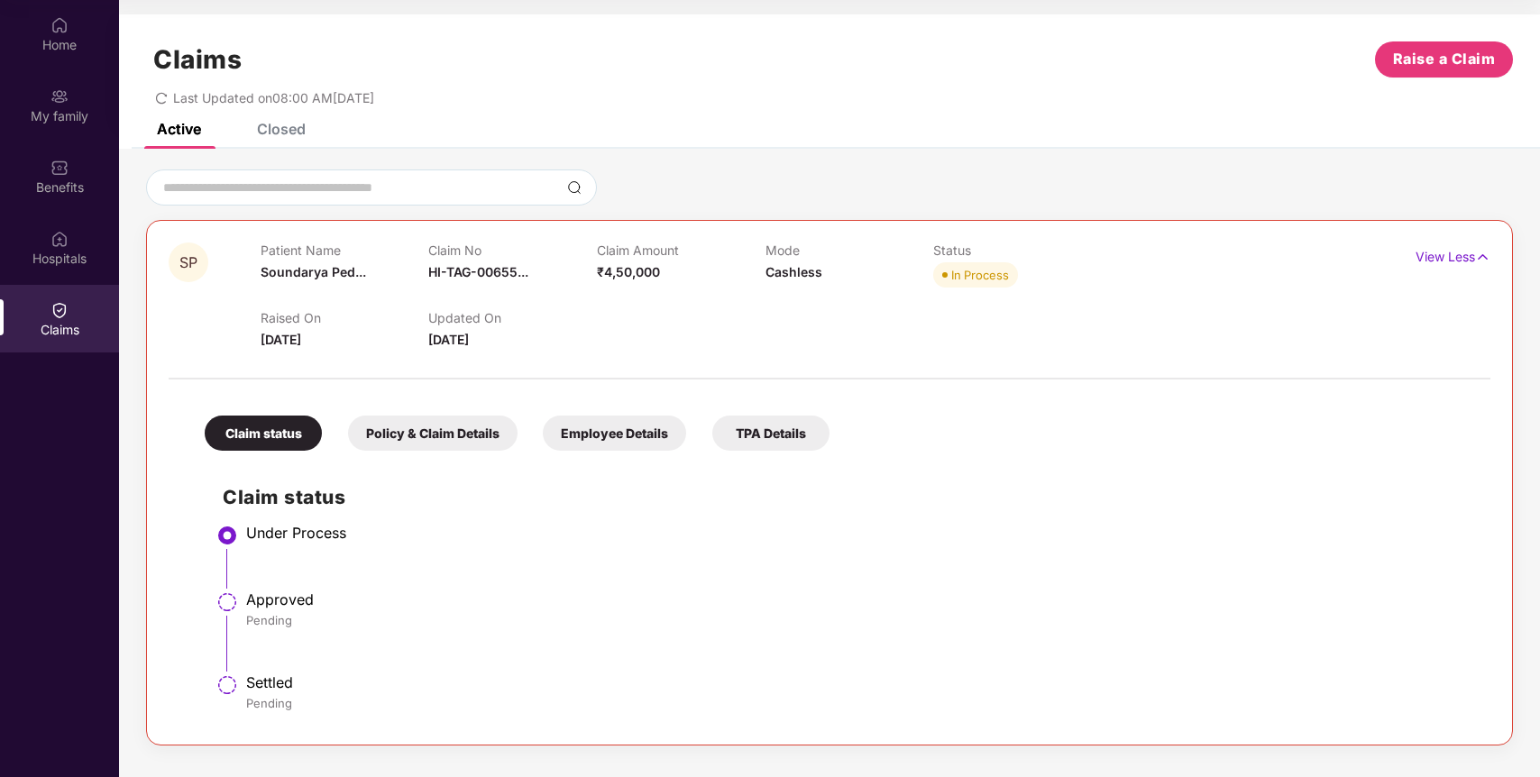
click at [427, 438] on div "Policy & Claim Details" at bounding box center [433, 433] width 170 height 35
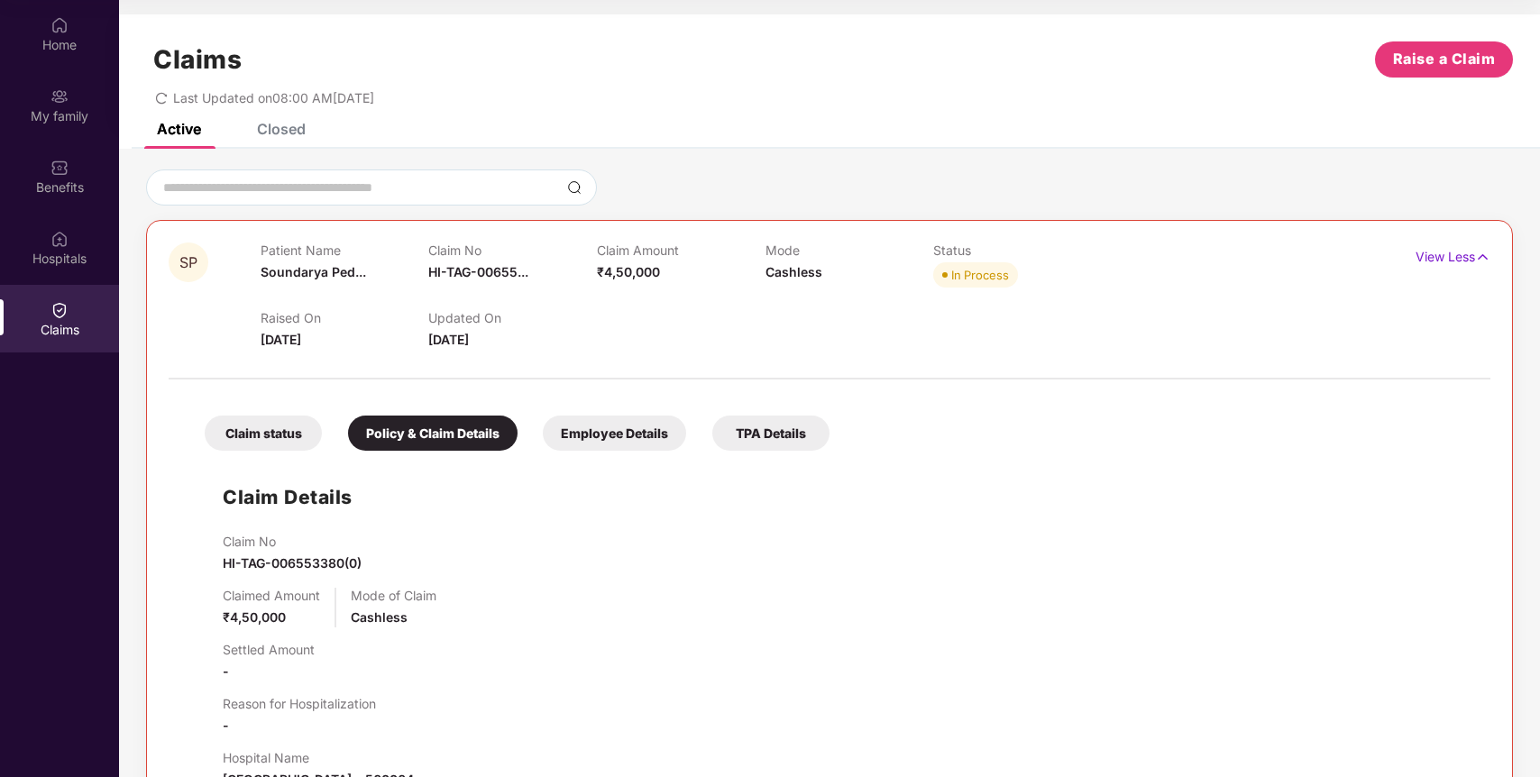
click at [779, 442] on div "TPA Details" at bounding box center [770, 433] width 117 height 35
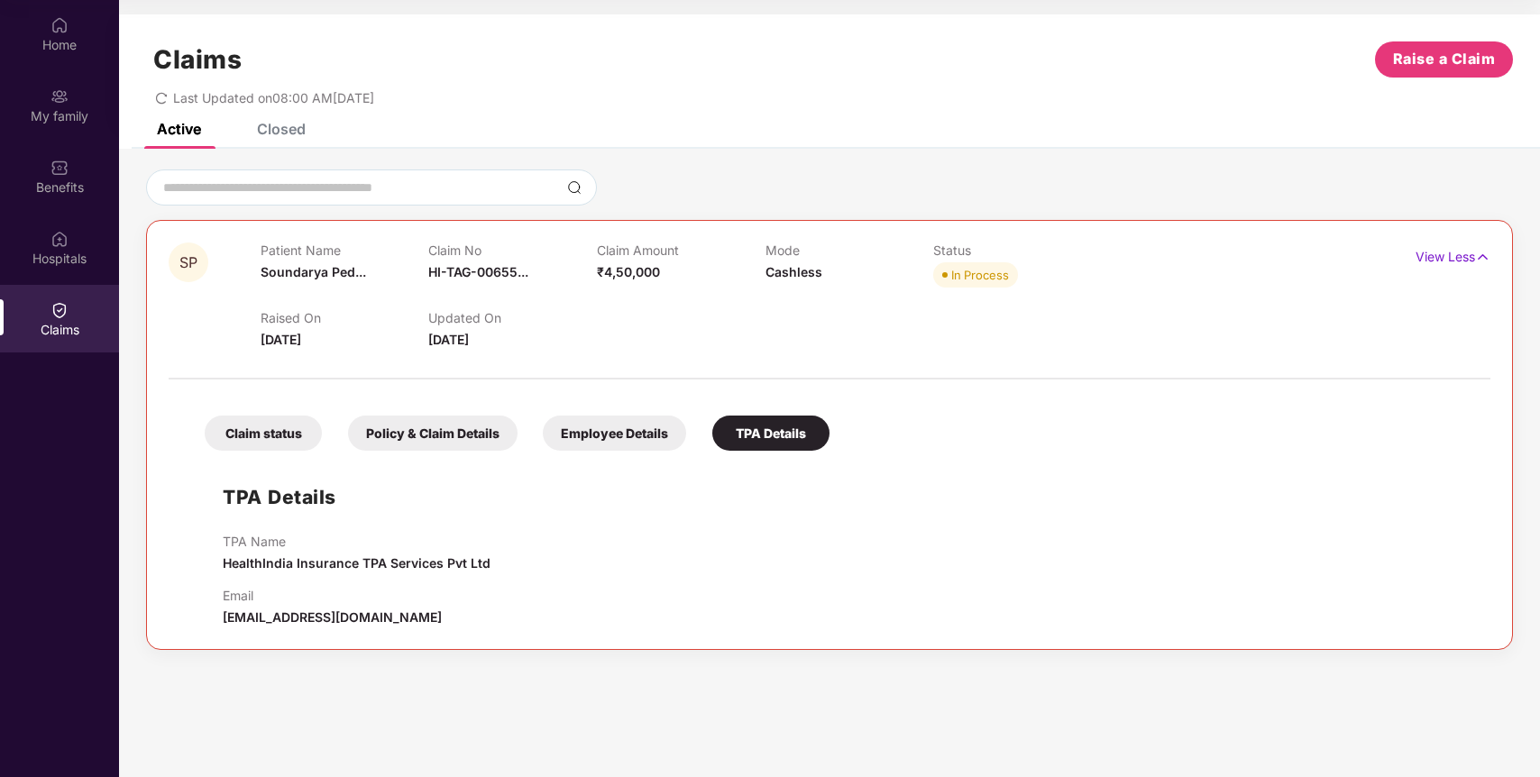
click at [371, 631] on div "SP Patient Name [PERSON_NAME]... Claim No HI-TAG-00655... Claim Amount ₹4,50,00…" at bounding box center [829, 435] width 1367 height 430
click at [375, 620] on span "[EMAIL_ADDRESS][DOMAIN_NAME]" at bounding box center [332, 616] width 219 height 15
copy div "[EMAIL_ADDRESS][DOMAIN_NAME] Closed claims data not found . Contact Pazcare sup…"
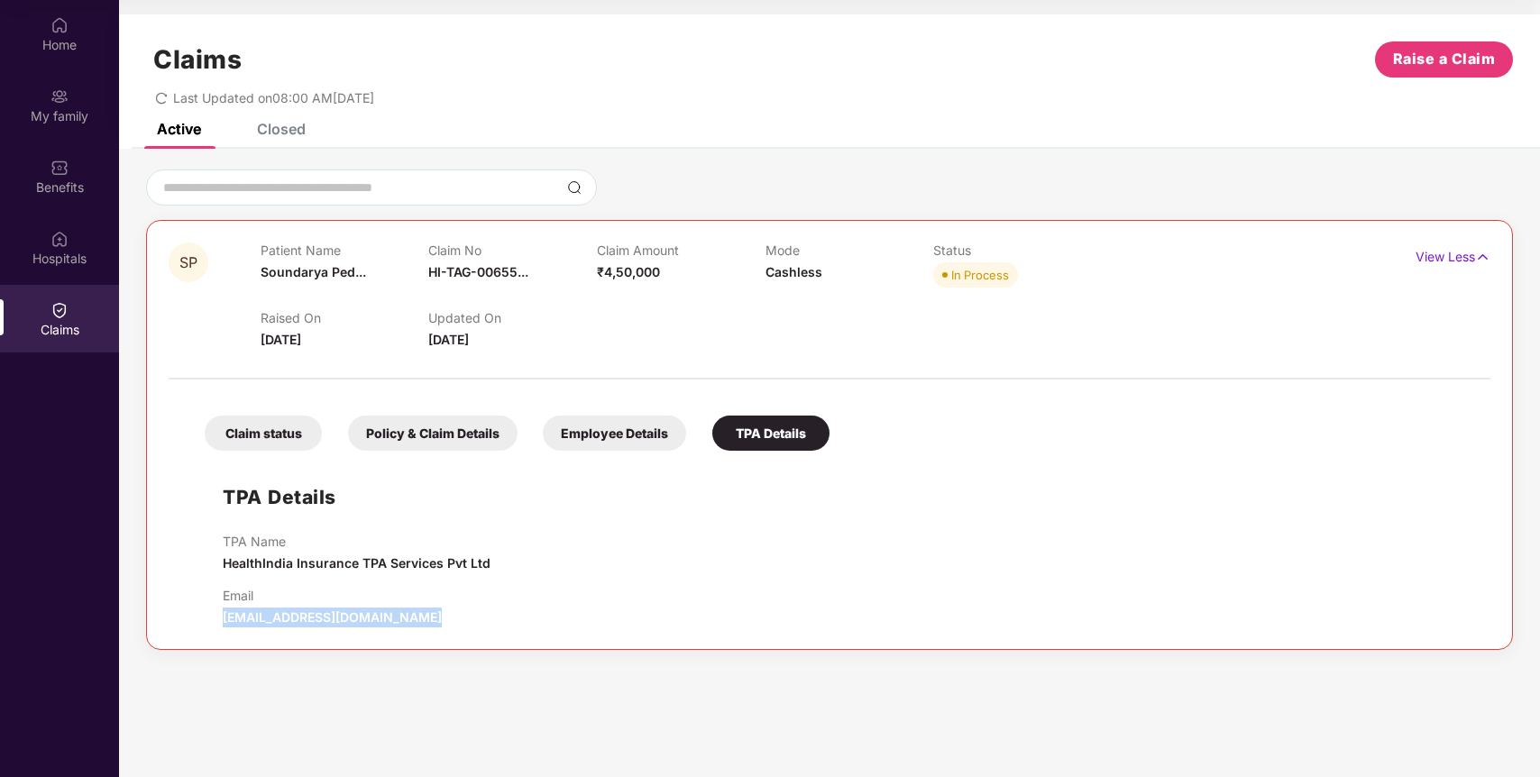
copy div "[EMAIL_ADDRESS][DOMAIN_NAME] Closed claims data not found . Contact Pazcare sup…"
click at [643, 436] on div "Employee Details" at bounding box center [614, 433] width 143 height 35
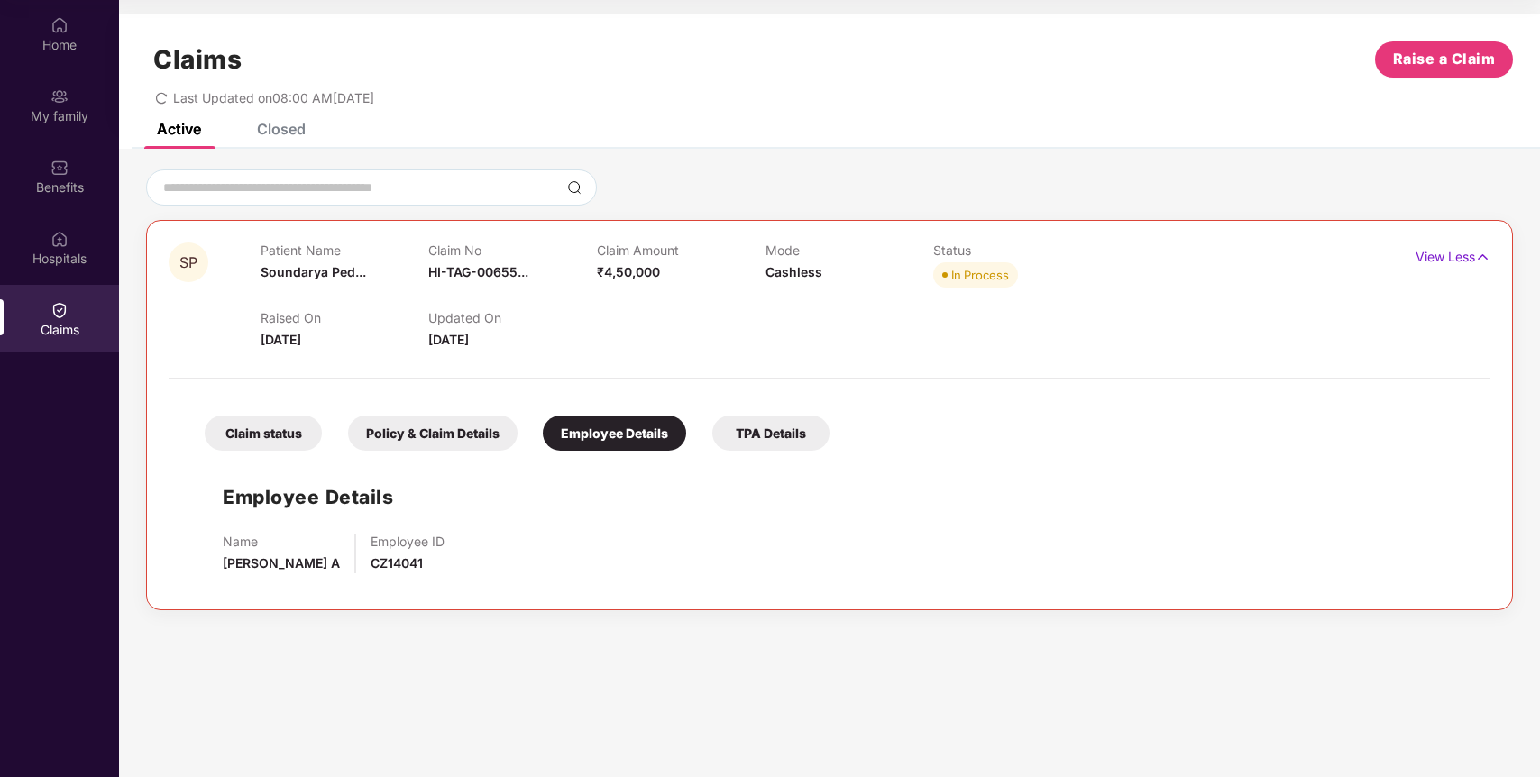
click at [783, 439] on div "TPA Details" at bounding box center [770, 433] width 117 height 35
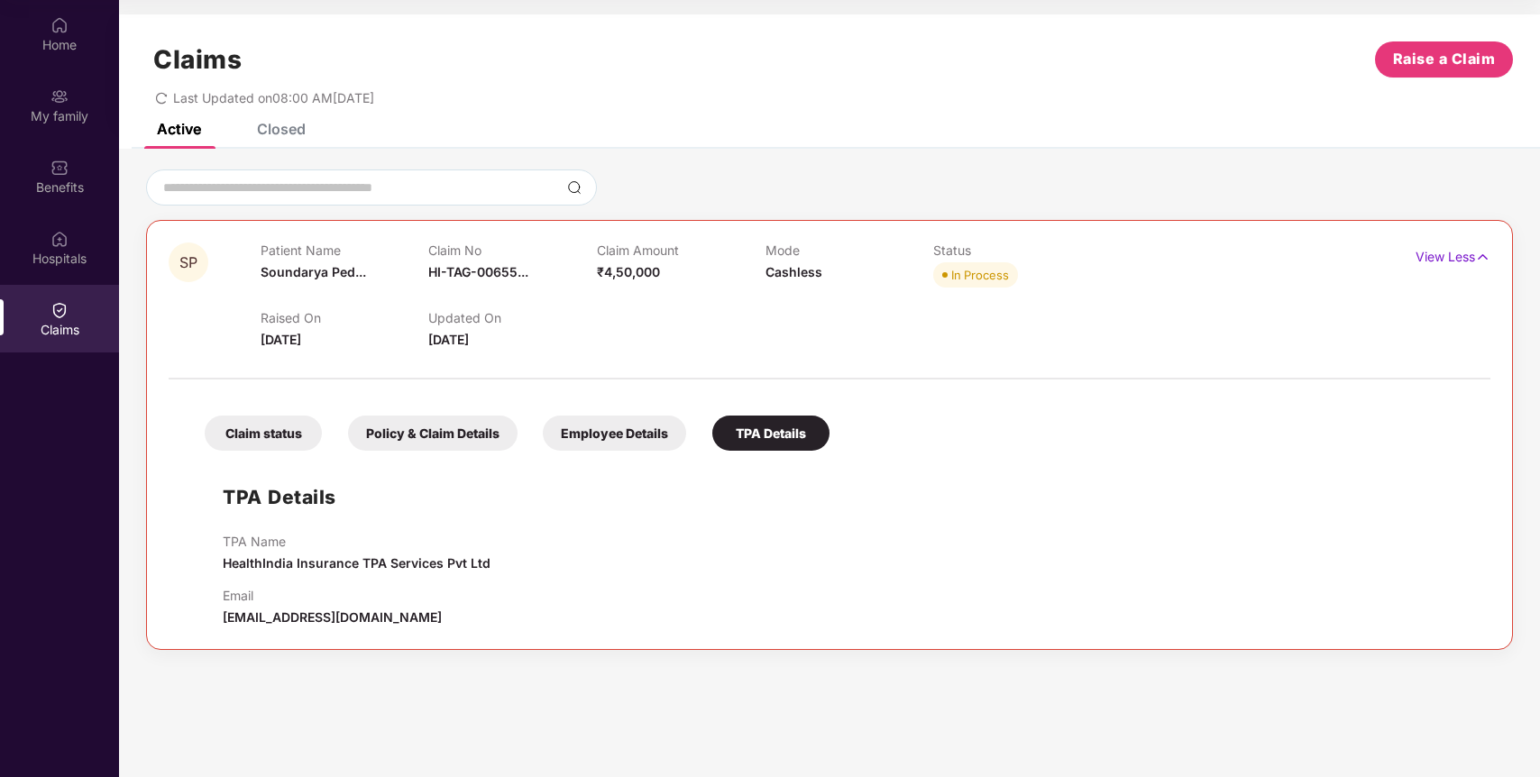
click at [593, 427] on div "Employee Details" at bounding box center [614, 433] width 143 height 35
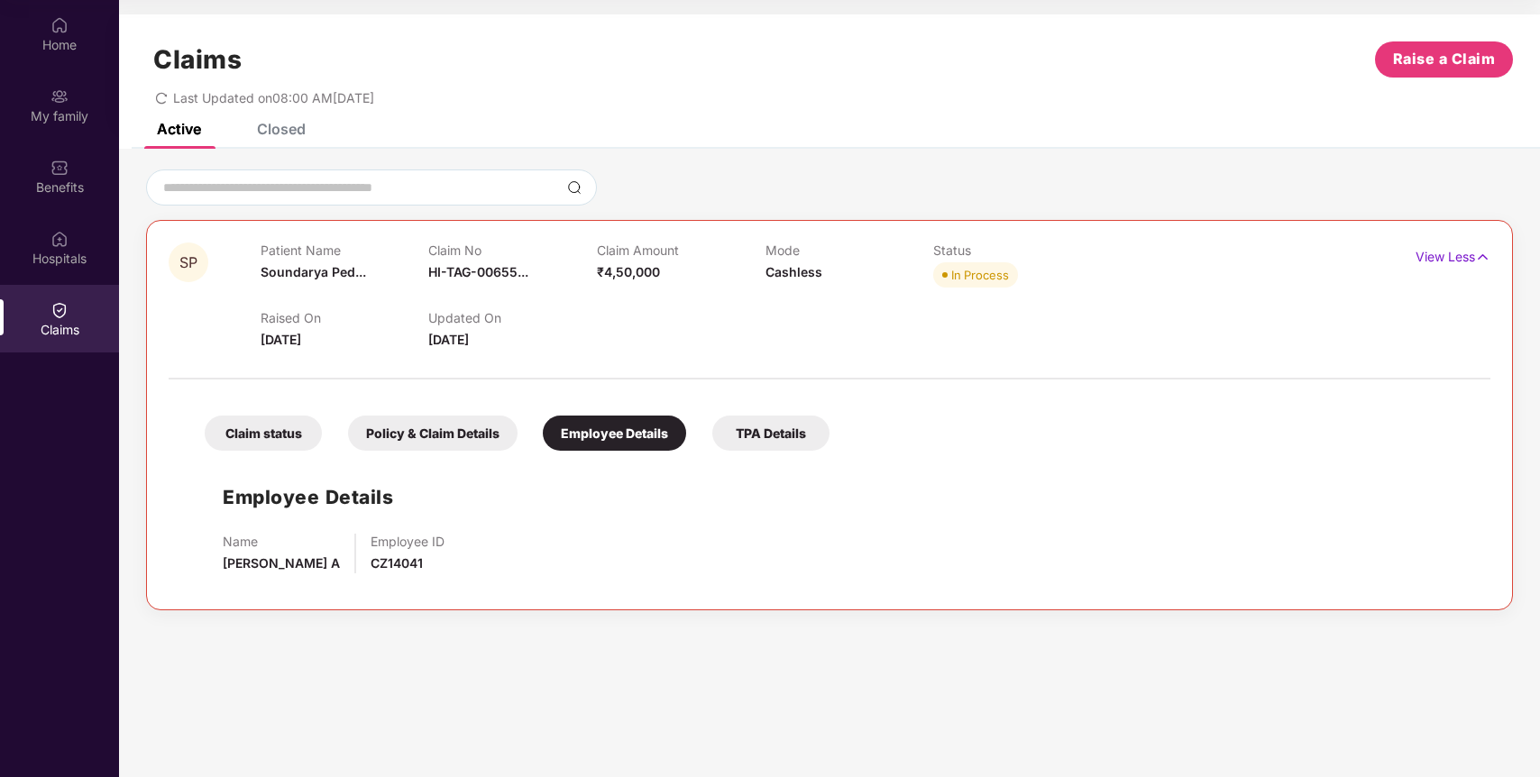
click at [421, 426] on div "Policy & Claim Details" at bounding box center [433, 433] width 170 height 35
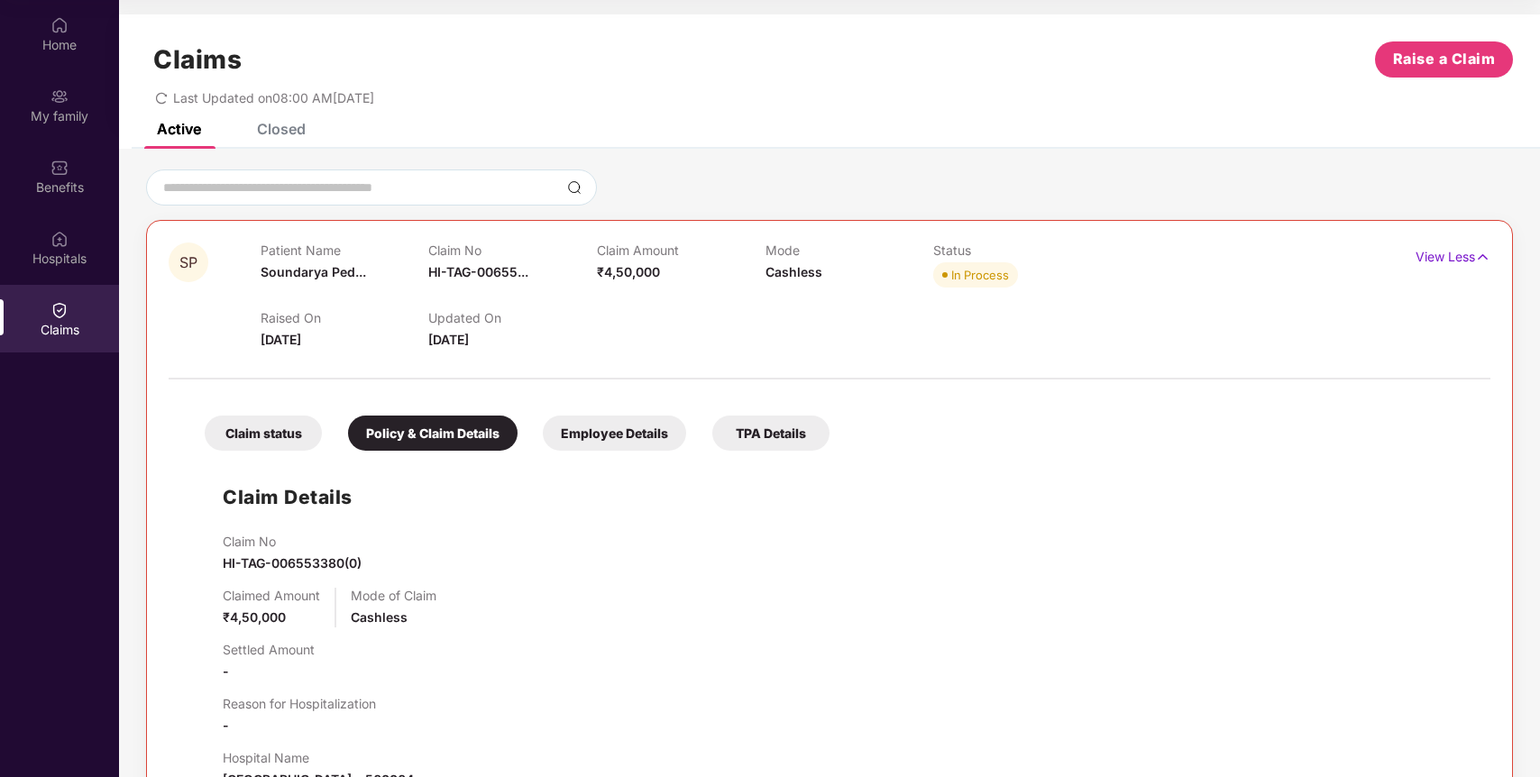
click at [248, 428] on div "Claim status" at bounding box center [263, 433] width 117 height 35
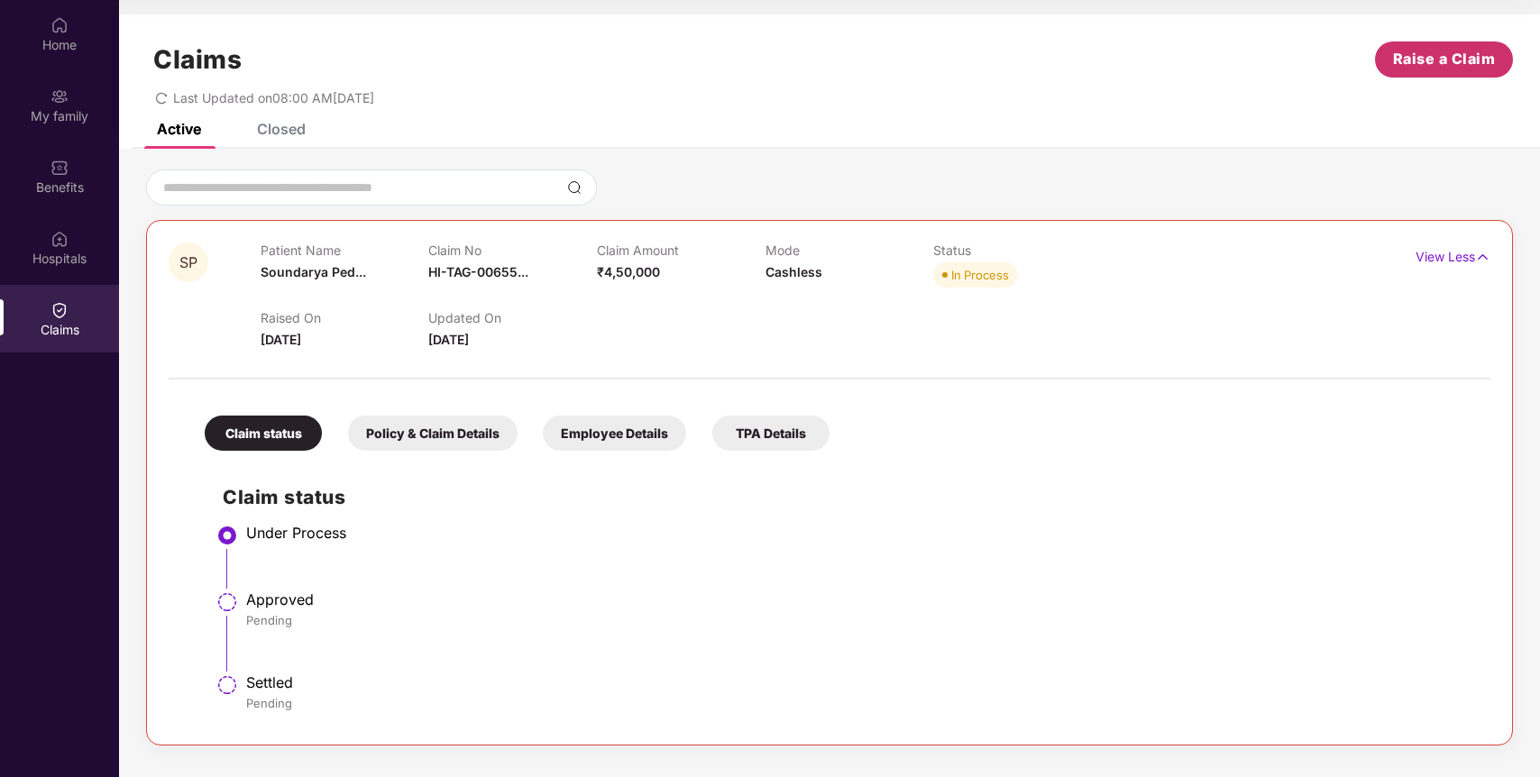
click at [1435, 55] on span "Raise a Claim" at bounding box center [1444, 59] width 103 height 23
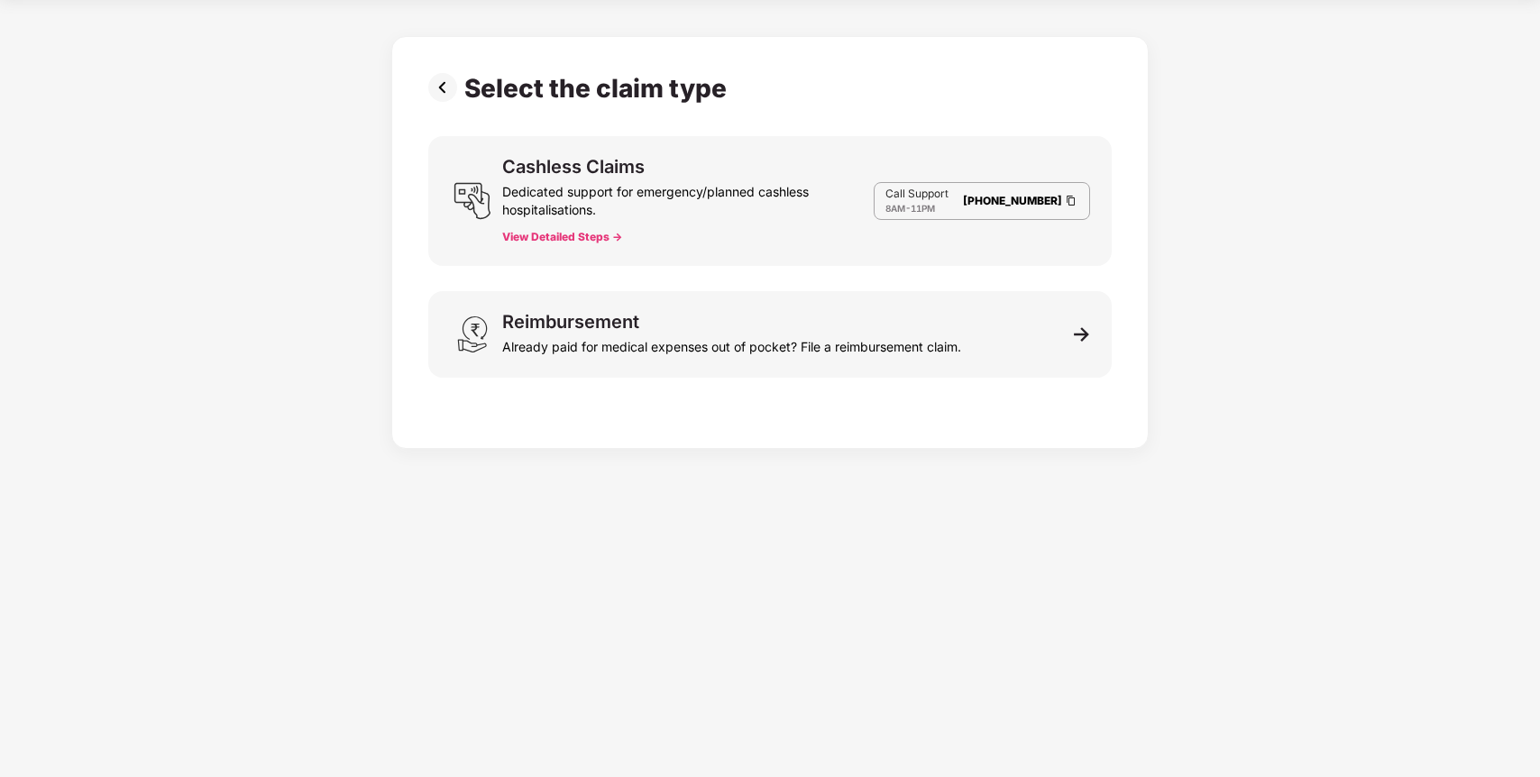
scroll to position [43, 0]
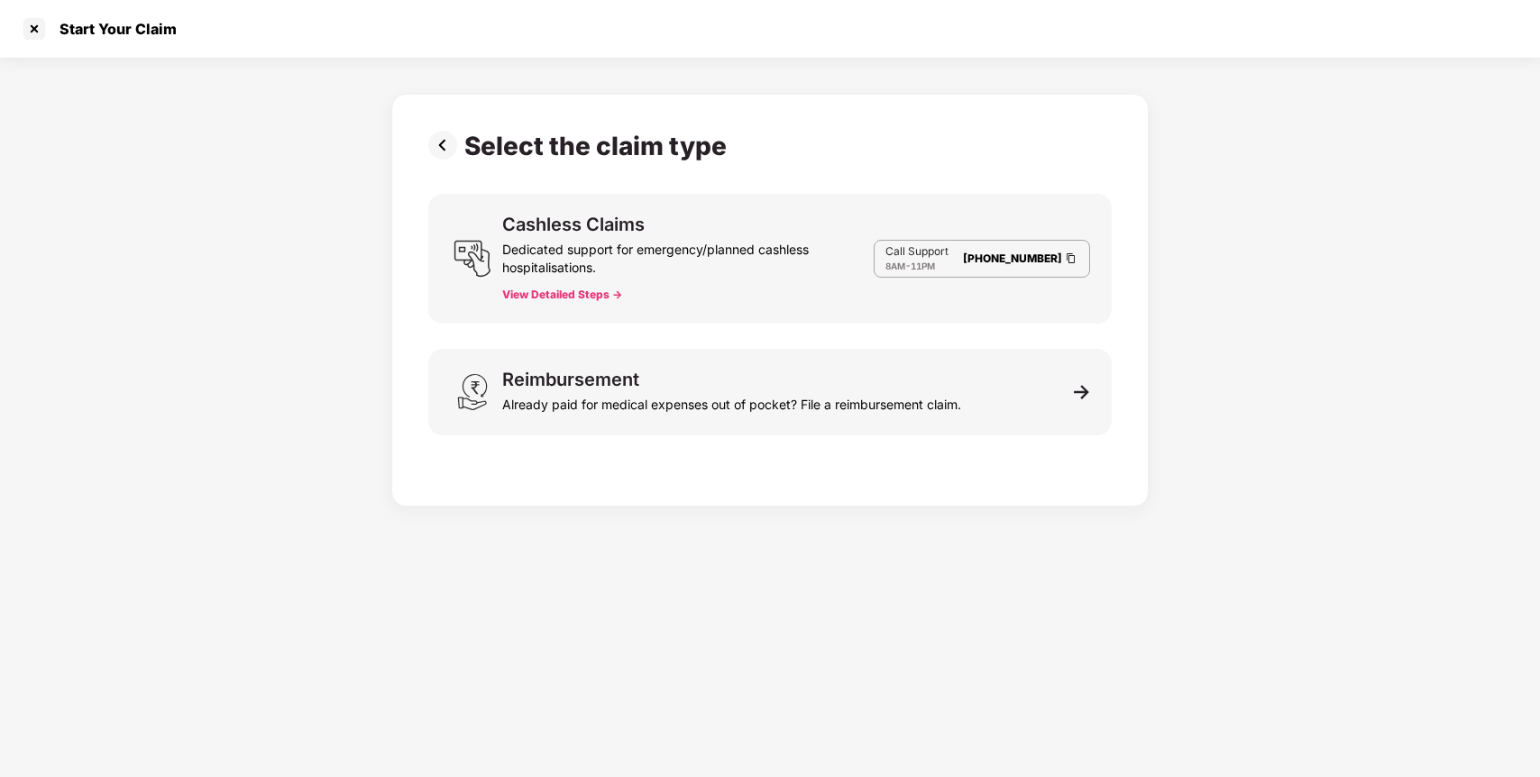
click at [435, 134] on img at bounding box center [446, 145] width 36 height 29
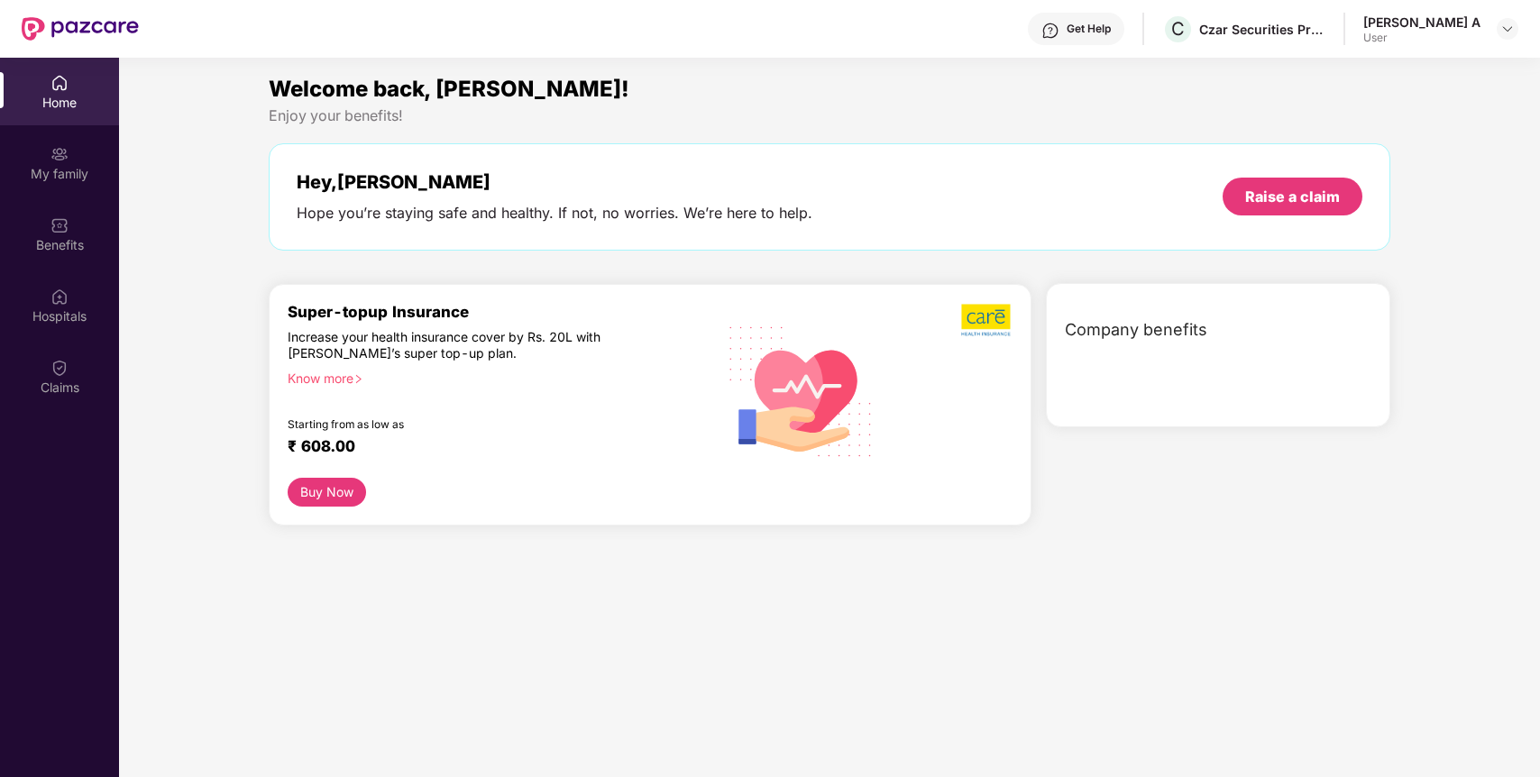
scroll to position [101, 0]
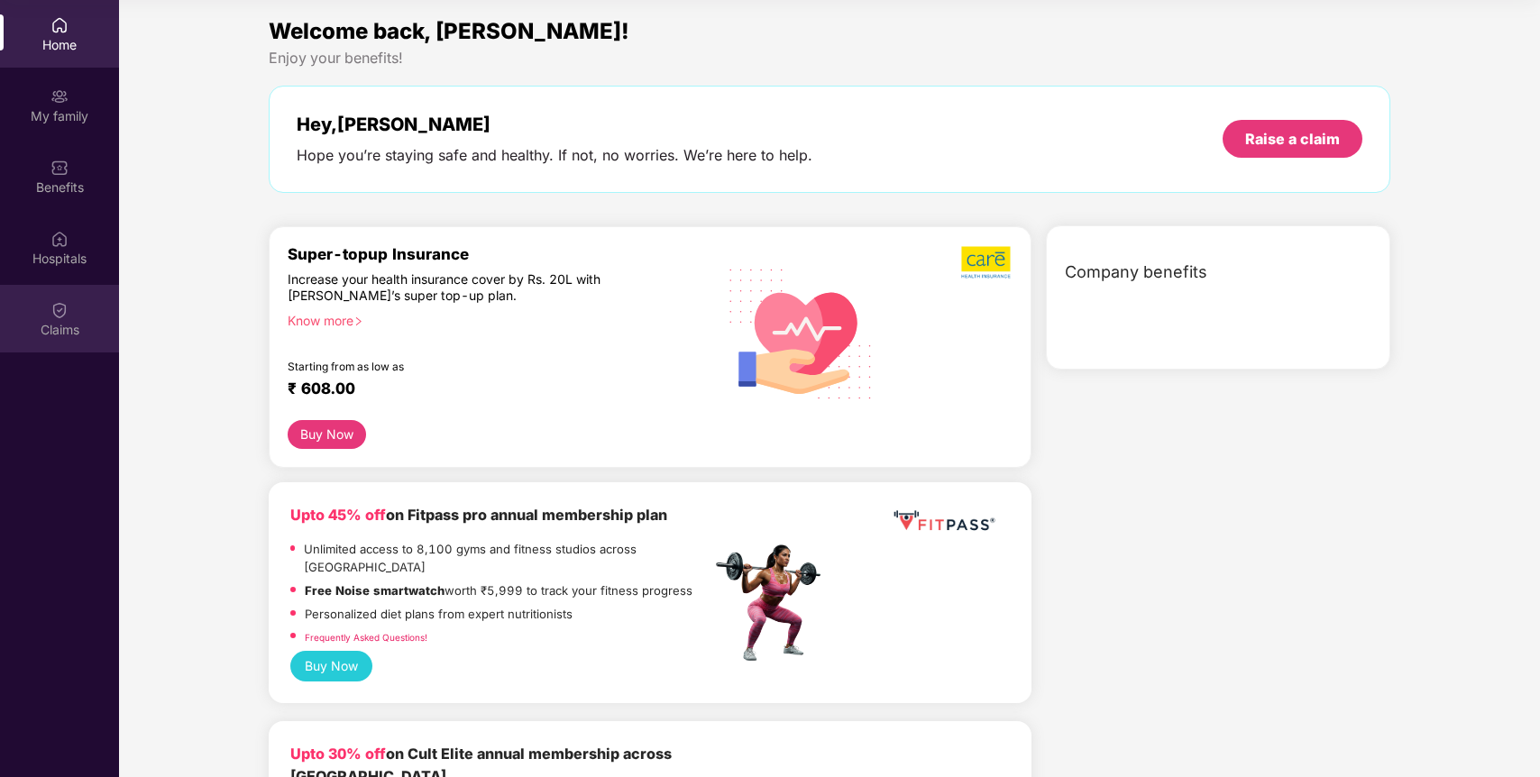
click at [71, 317] on div "Claims" at bounding box center [59, 319] width 119 height 68
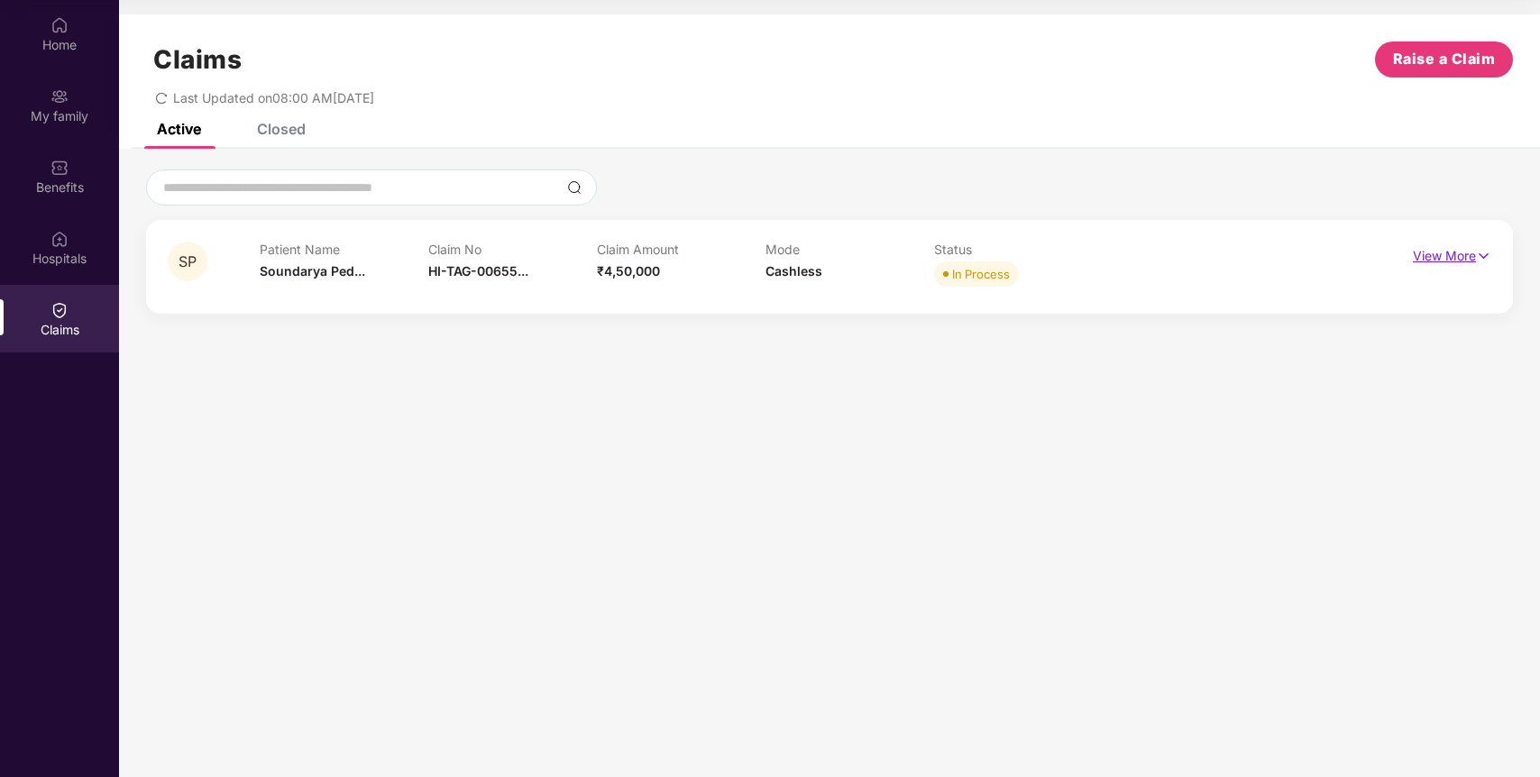
click at [1464, 244] on p "View More" at bounding box center [1452, 254] width 78 height 24
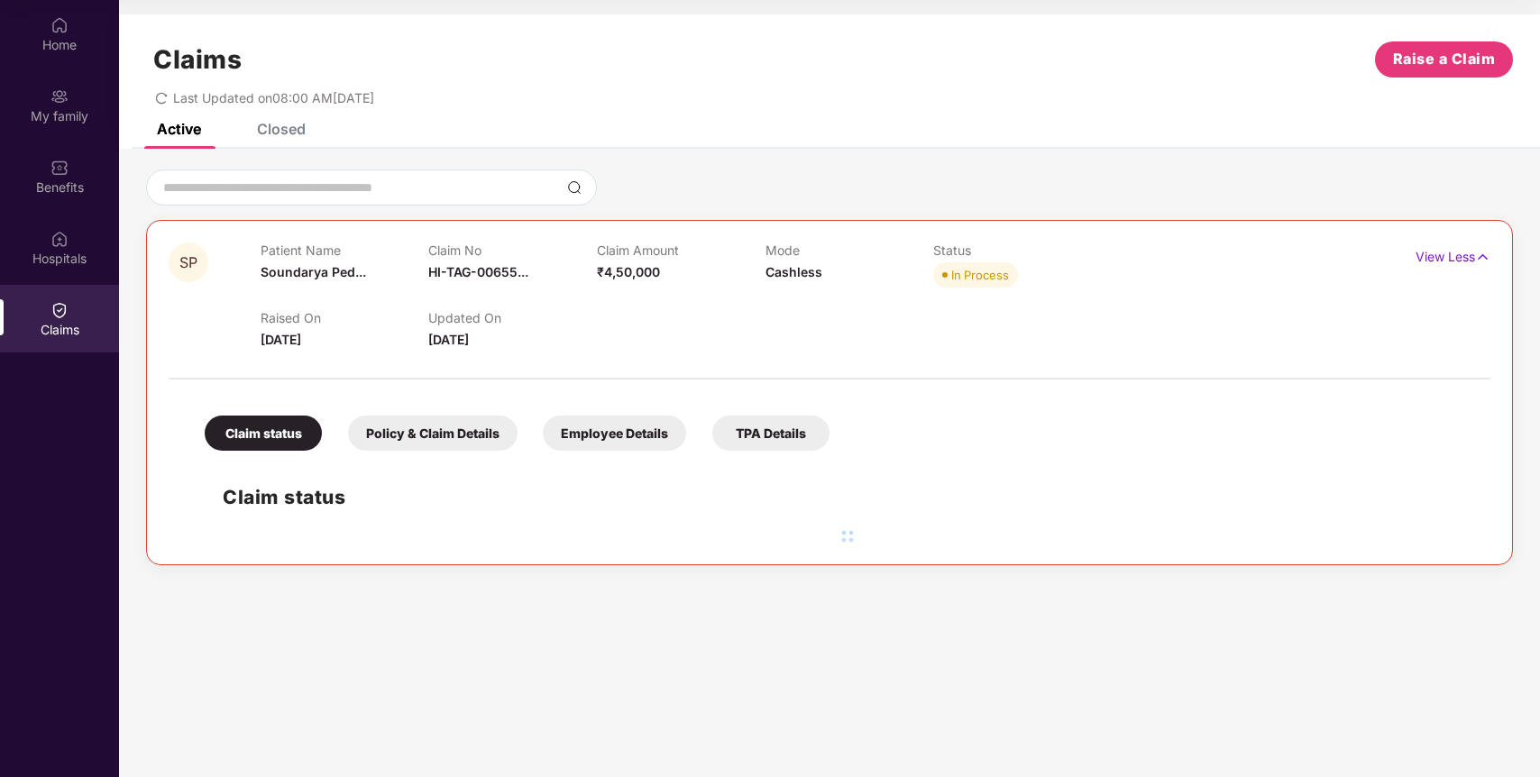
click at [457, 417] on div "Policy & Claim Details" at bounding box center [433, 433] width 170 height 35
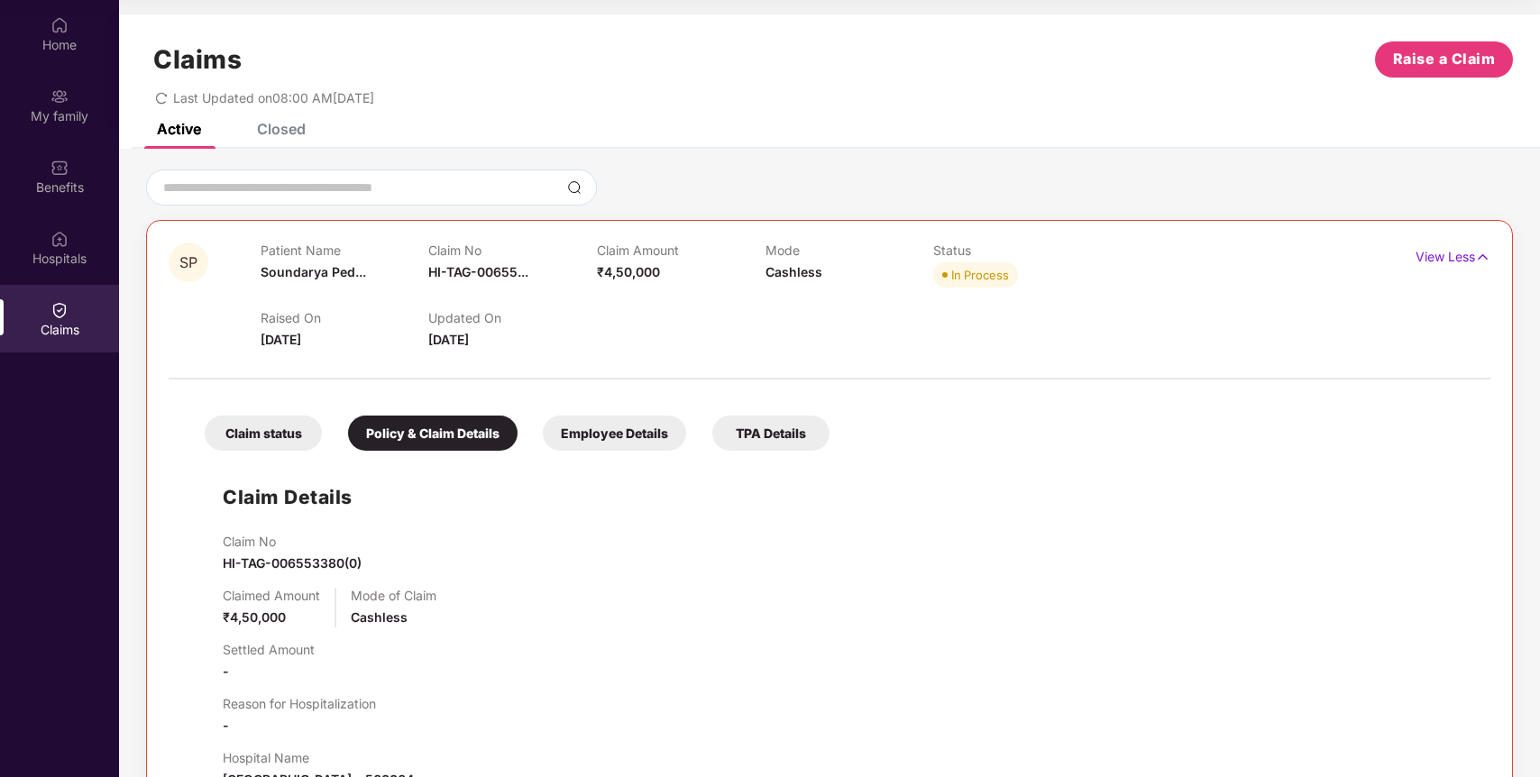
click at [655, 426] on div "Employee Details" at bounding box center [614, 433] width 143 height 35
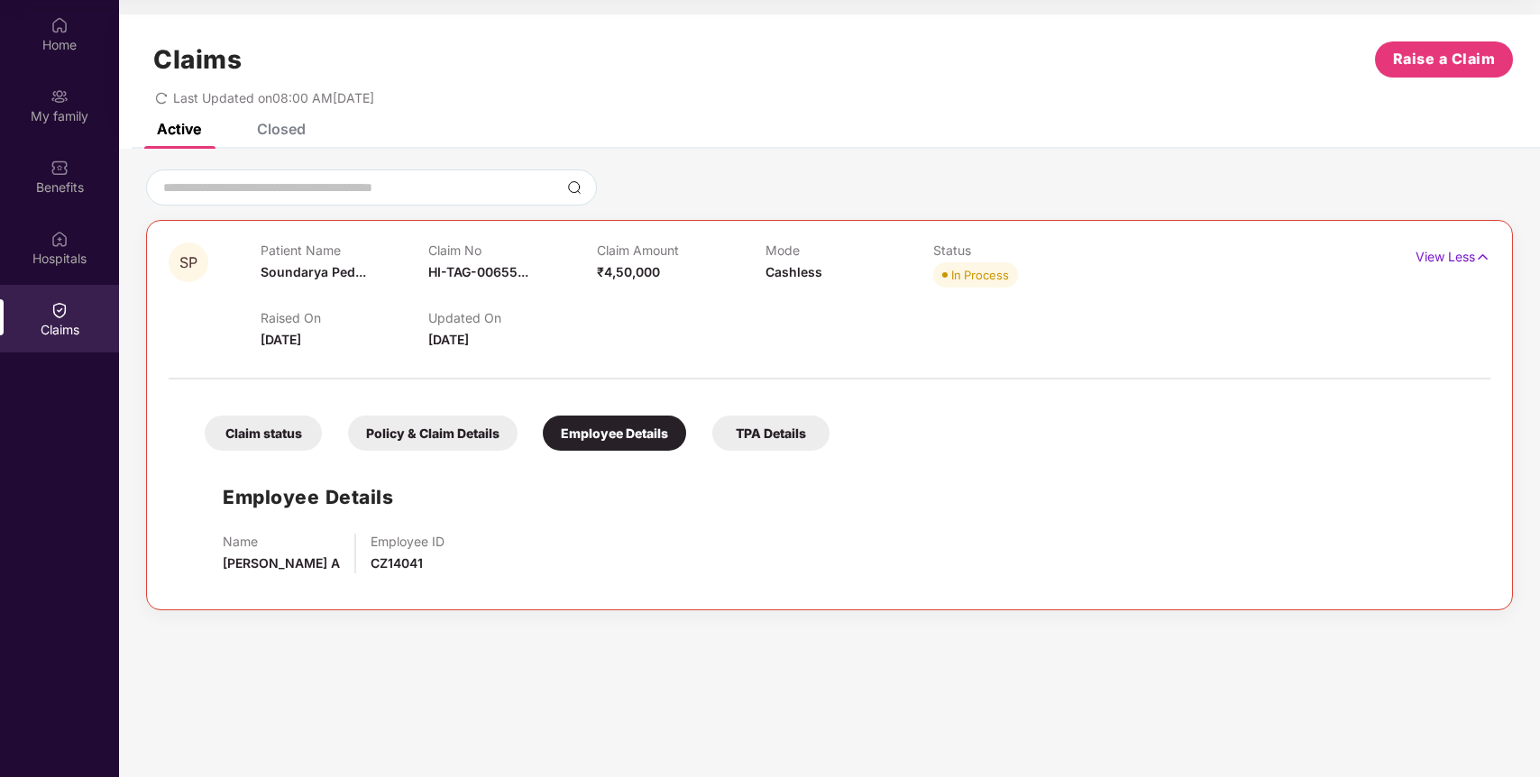
click at [785, 427] on div "TPA Details" at bounding box center [770, 433] width 117 height 35
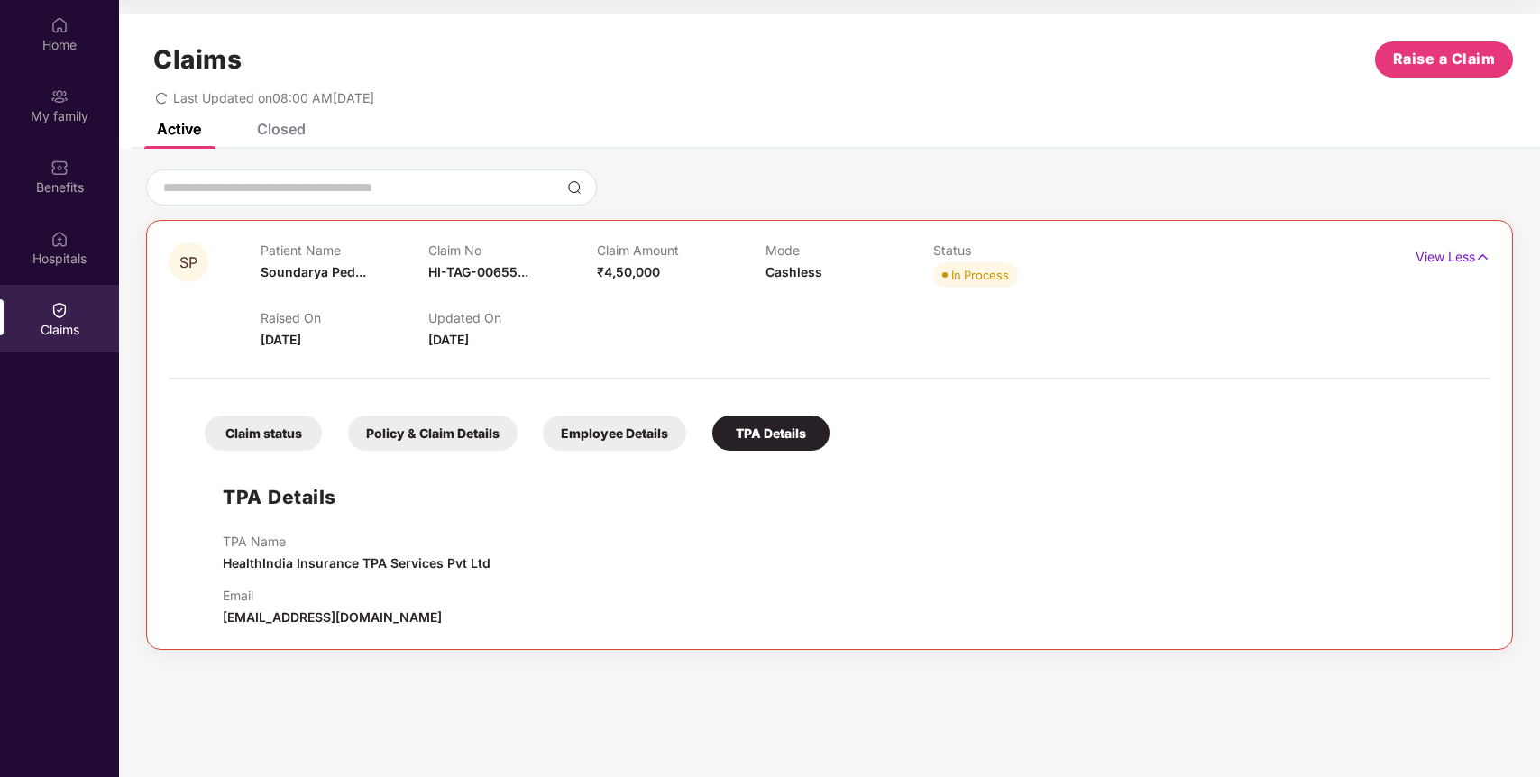
click at [266, 436] on div "Claim status" at bounding box center [263, 433] width 117 height 35
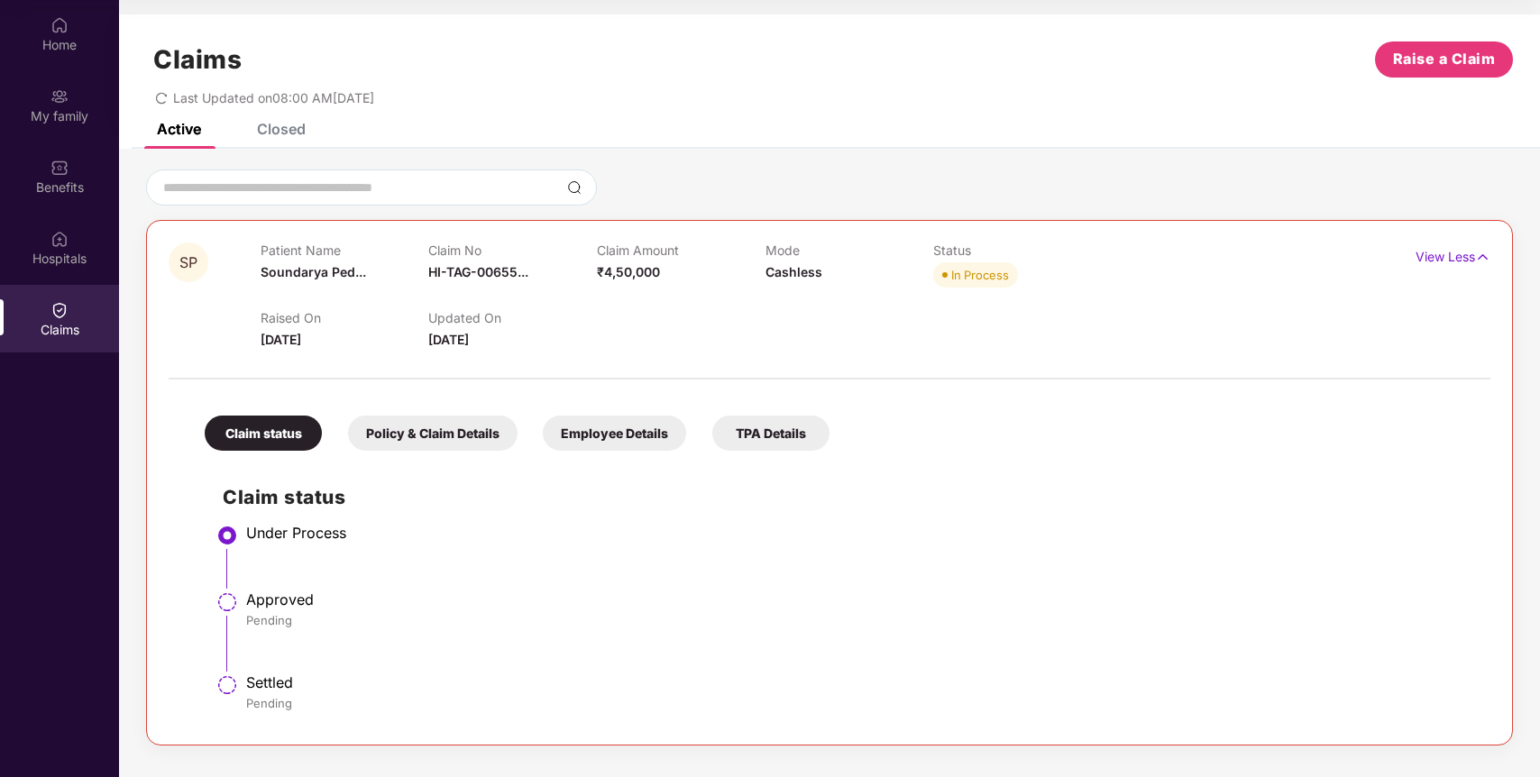
click at [412, 409] on div "Claim status Policy & Claim Details Employee Details TPA Details" at bounding box center [508, 424] width 643 height 53
click at [414, 428] on div "Policy & Claim Details" at bounding box center [433, 433] width 170 height 35
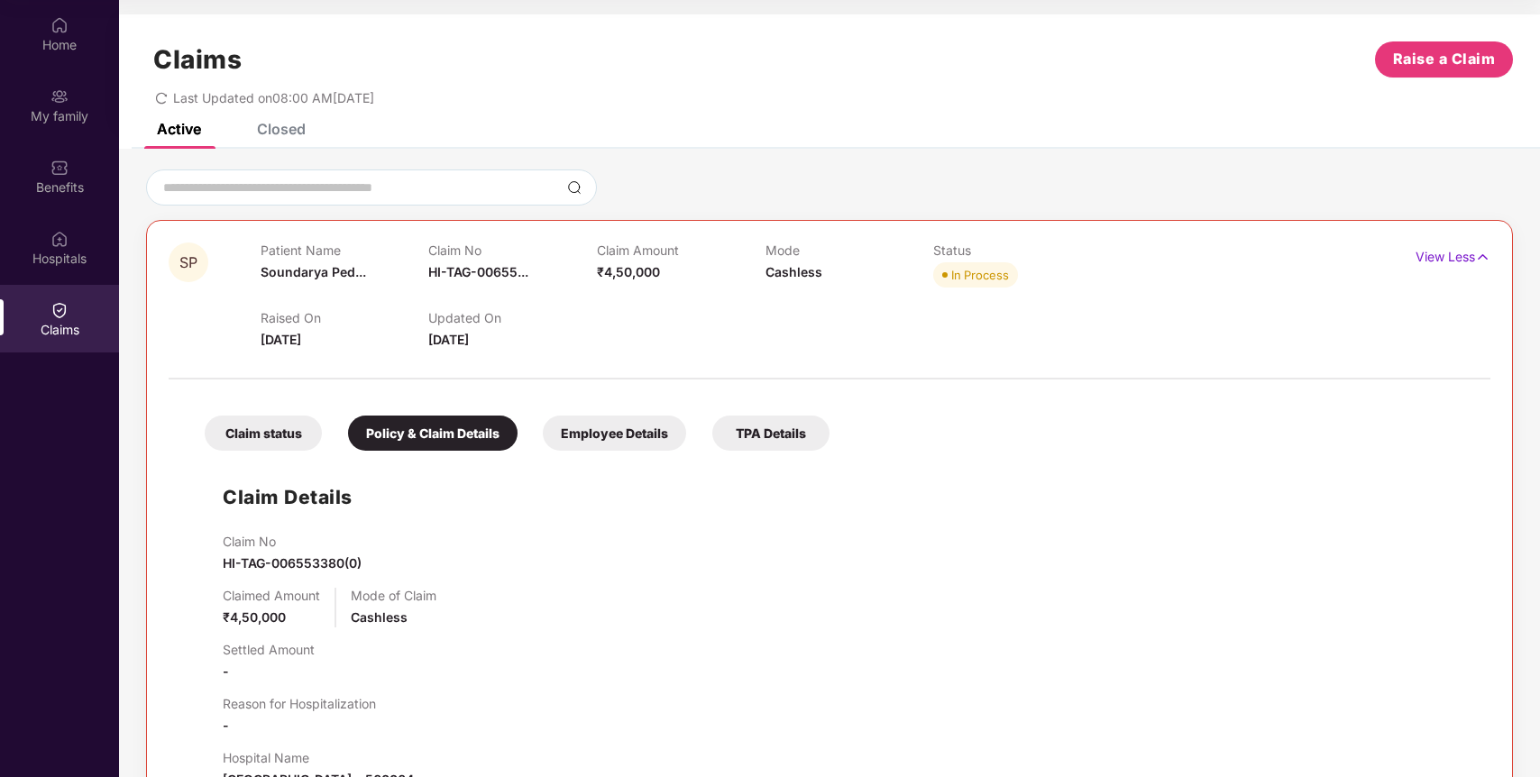
click at [619, 418] on div "Employee Details" at bounding box center [614, 433] width 143 height 35
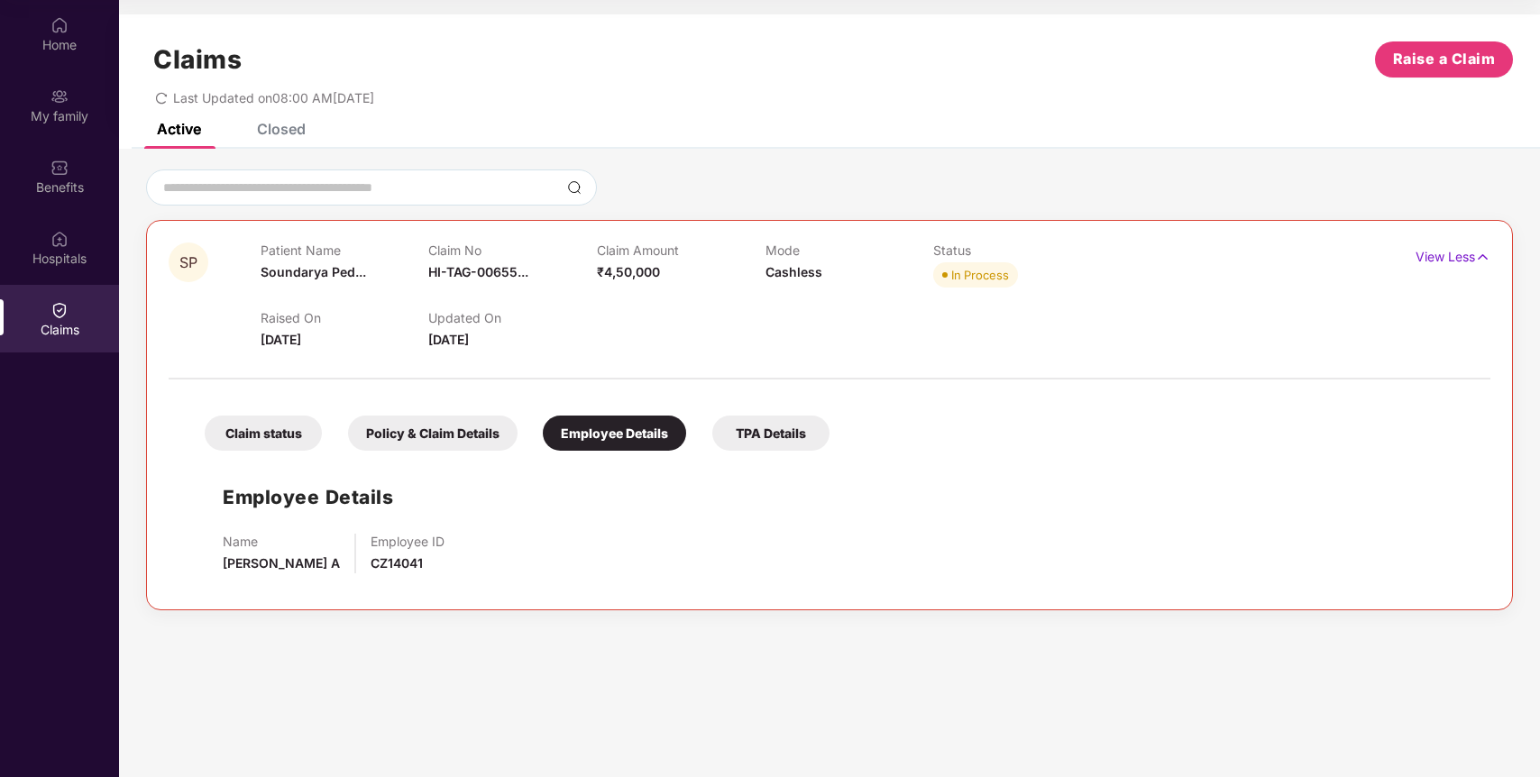
click at [806, 446] on div "TPA Details" at bounding box center [770, 433] width 117 height 35
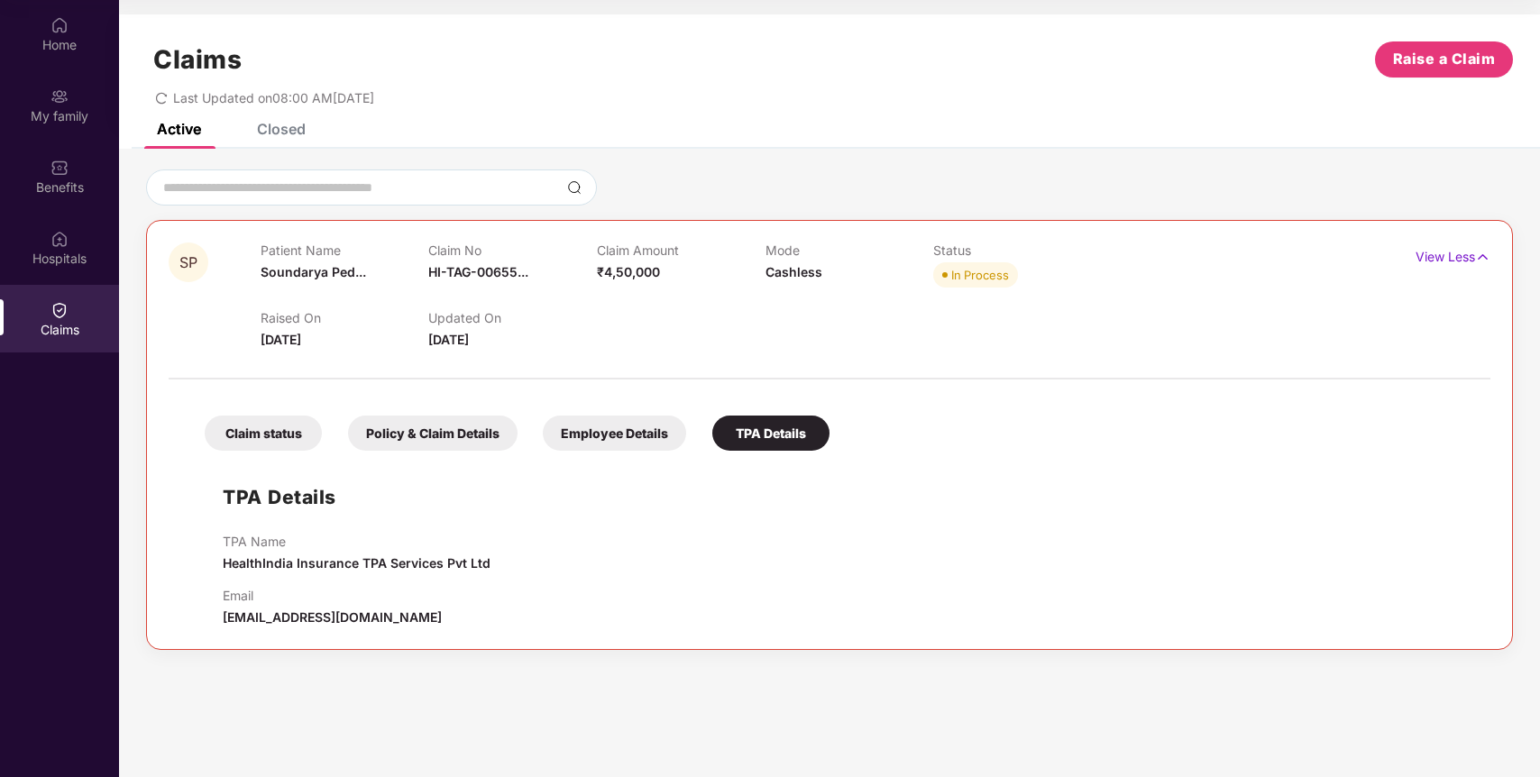
click at [465, 445] on div "Policy & Claim Details" at bounding box center [433, 433] width 170 height 35
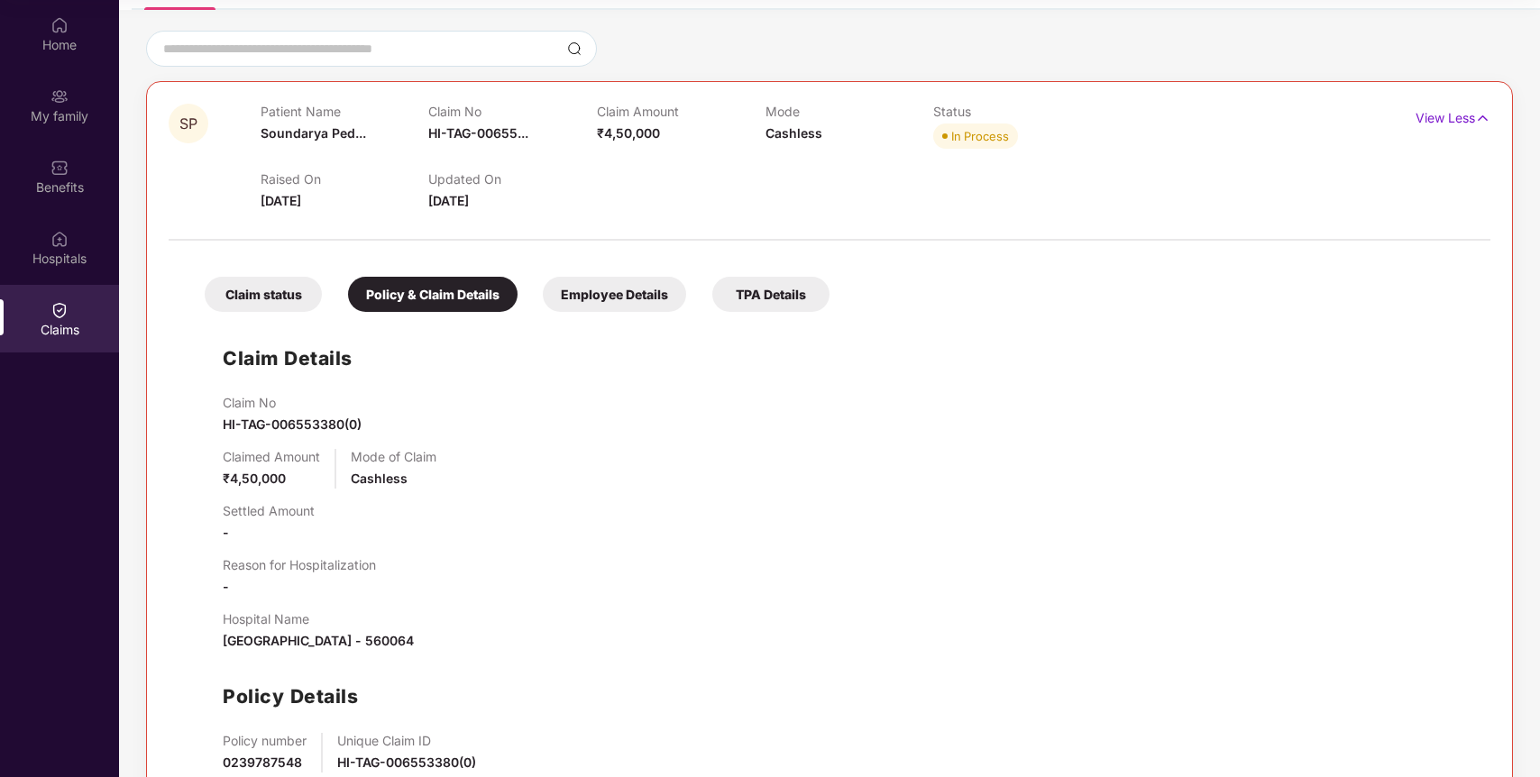
scroll to position [243, 0]
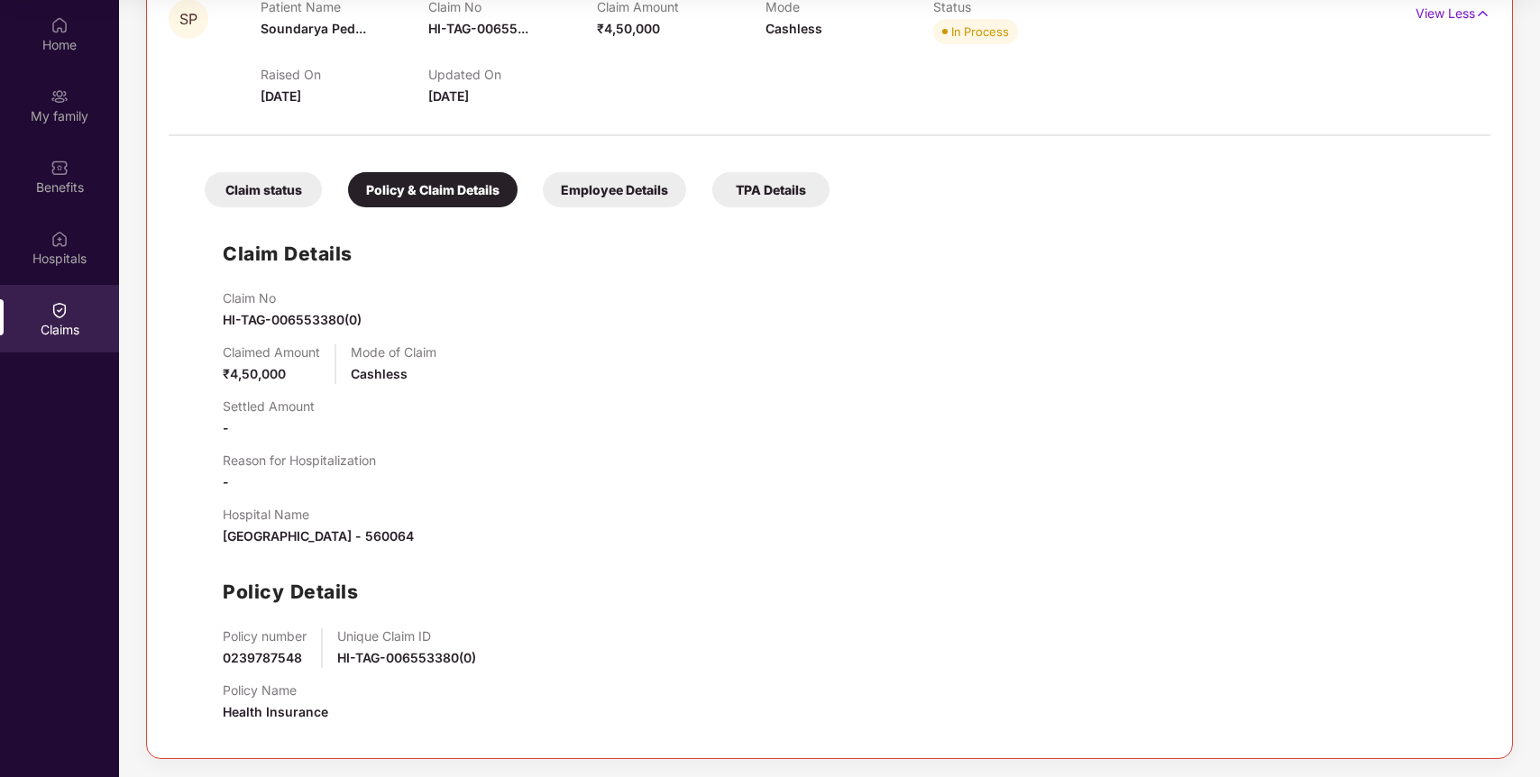
click at [275, 312] on span "HI-TAG-006553380(0)" at bounding box center [292, 319] width 139 height 15
copy span "HI-TAG-006553380(0)"
click at [783, 194] on div "TPA Details" at bounding box center [770, 189] width 117 height 35
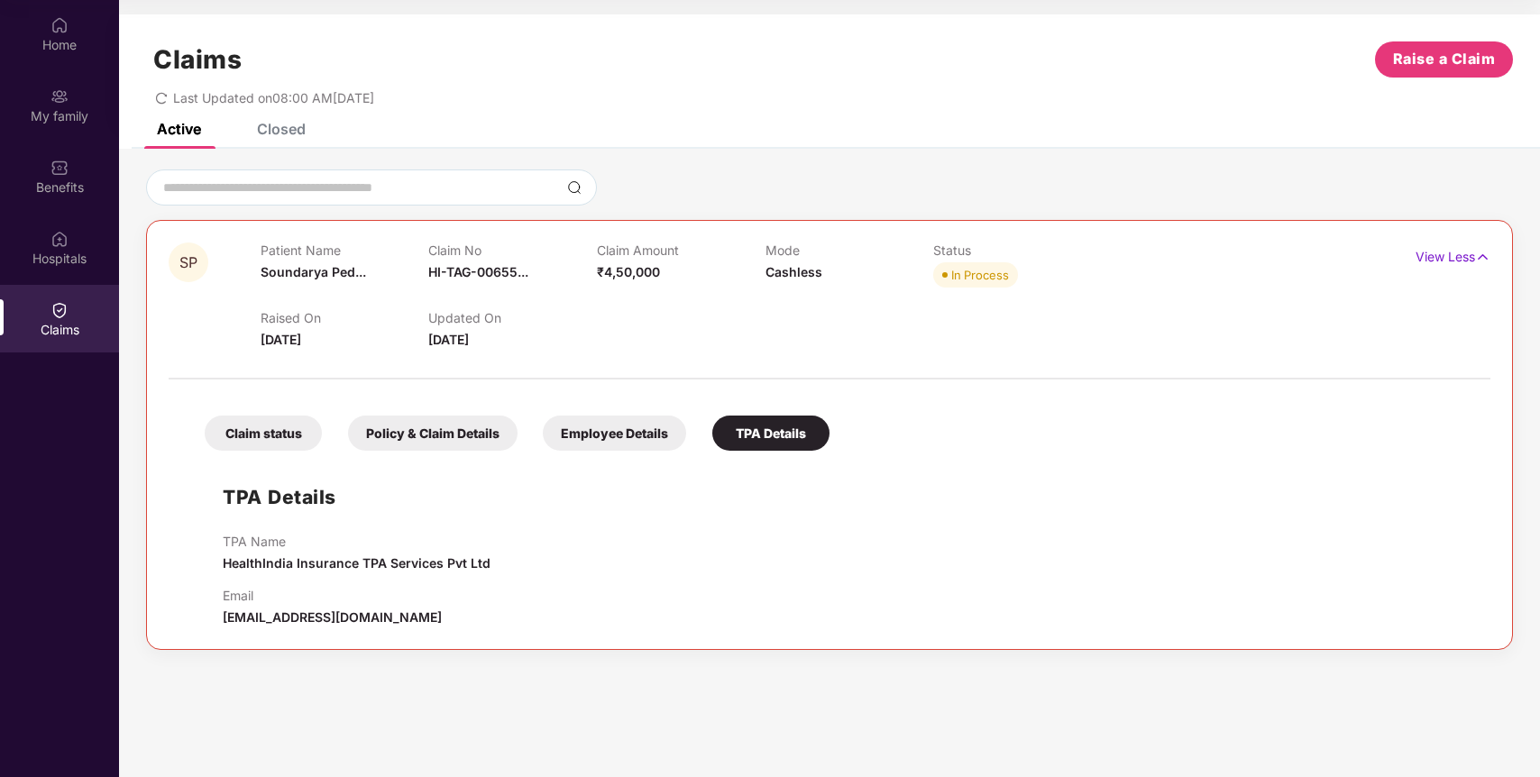
scroll to position [0, 0]
click at [402, 573] on div "TPA Name HealthIndia Insurance TPA Services Pvt Ltd" at bounding box center [357, 554] width 268 height 40
click at [402, 564] on span "HealthIndia Insurance TPA Services Pvt Ltd" at bounding box center [357, 562] width 268 height 15
click at [352, 557] on span "HealthIndia Insurance TPA Services Pvt Ltd" at bounding box center [357, 562] width 268 height 15
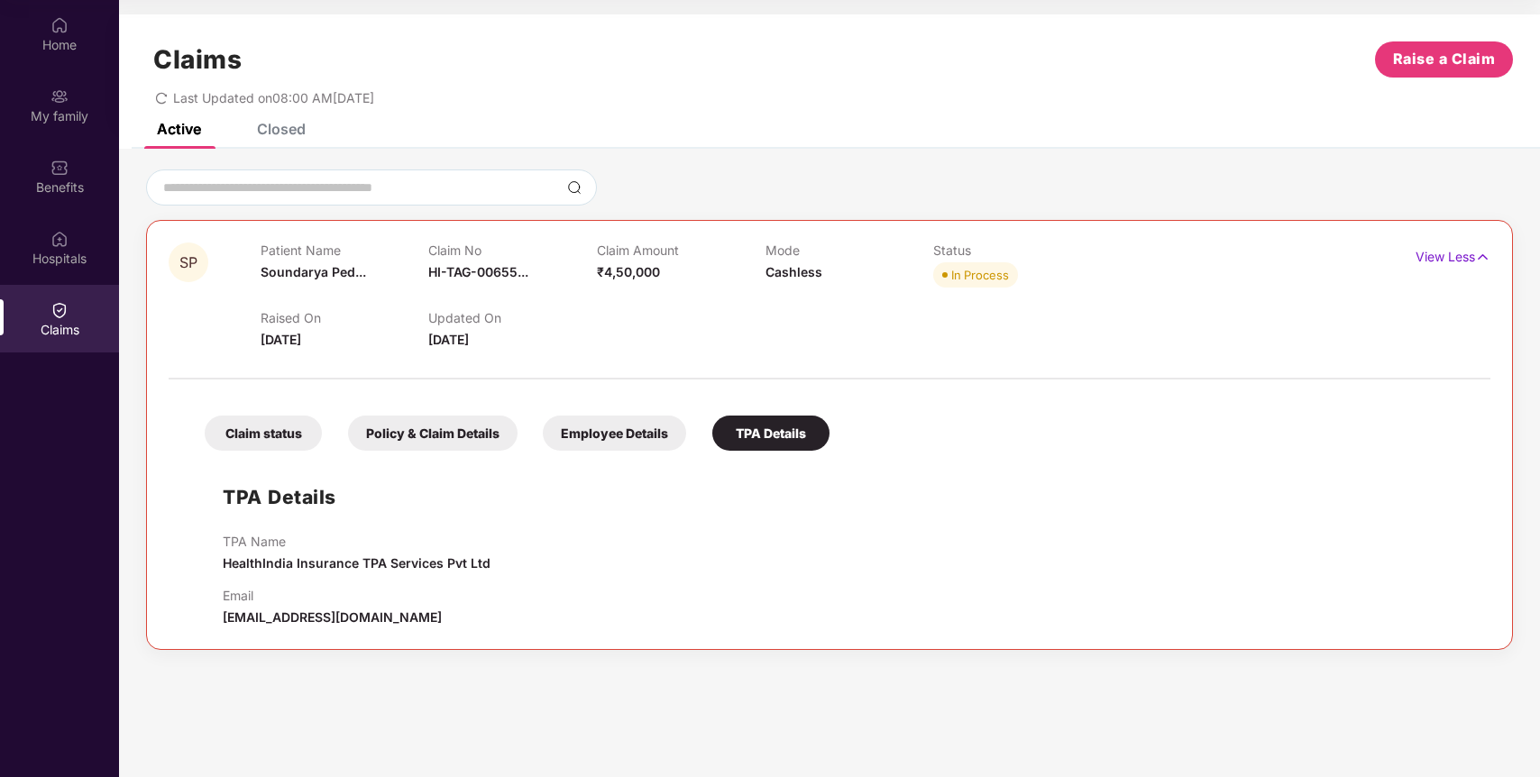
click at [417, 439] on div "Policy & Claim Details" at bounding box center [433, 433] width 170 height 35
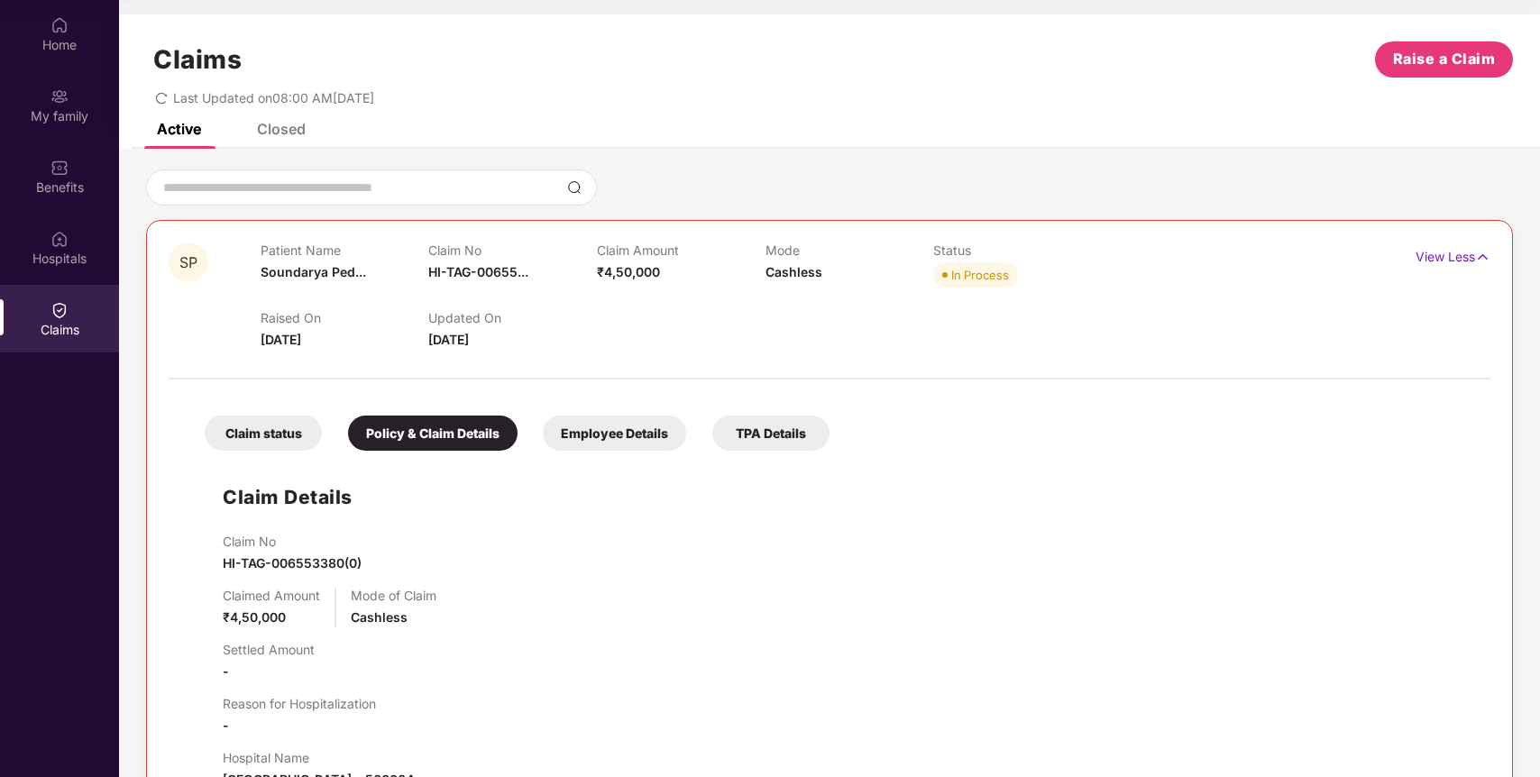
click at [302, 432] on div "Claim status" at bounding box center [263, 433] width 117 height 35
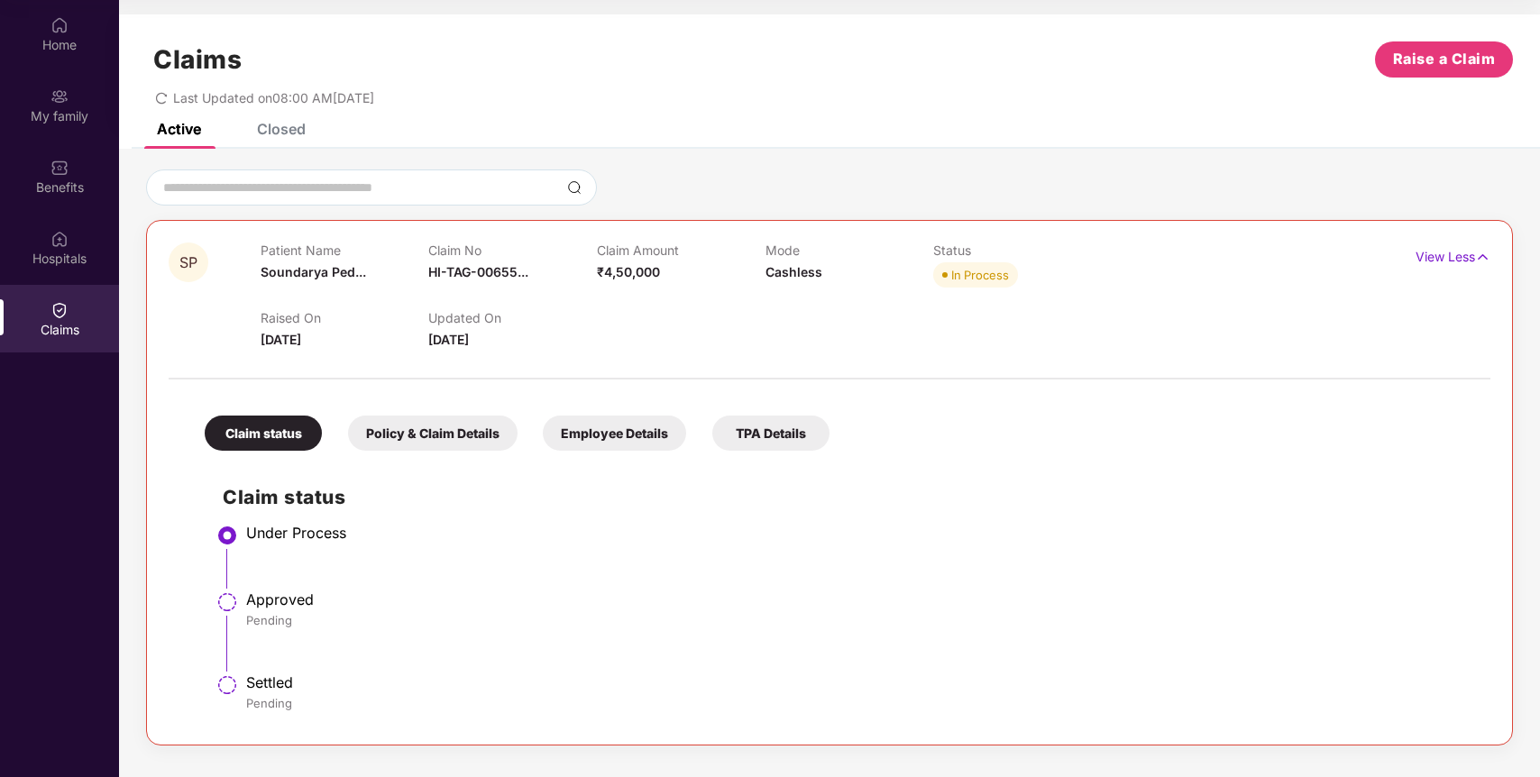
click at [648, 434] on div "Employee Details" at bounding box center [614, 433] width 143 height 35
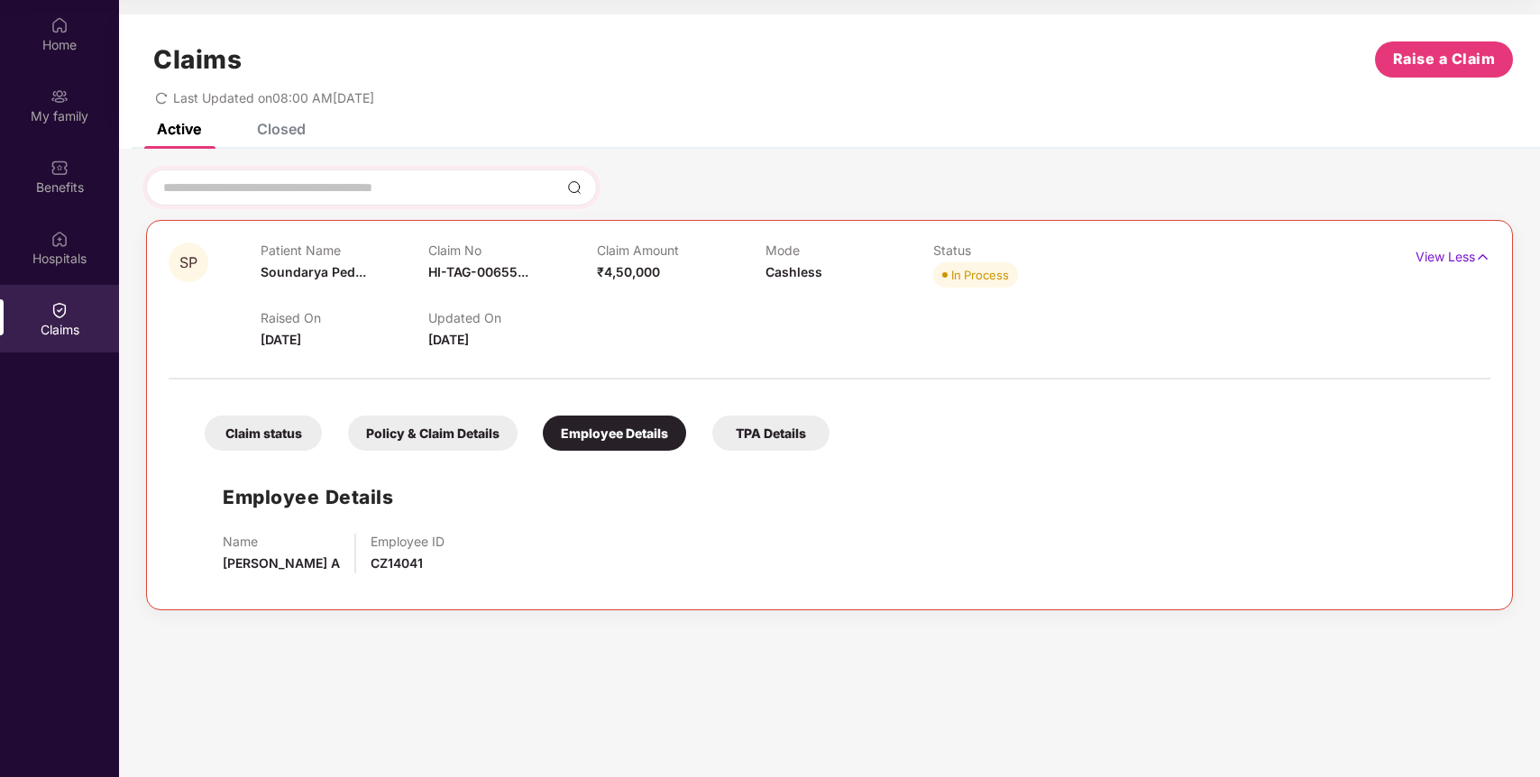
scroll to position [65, 0]
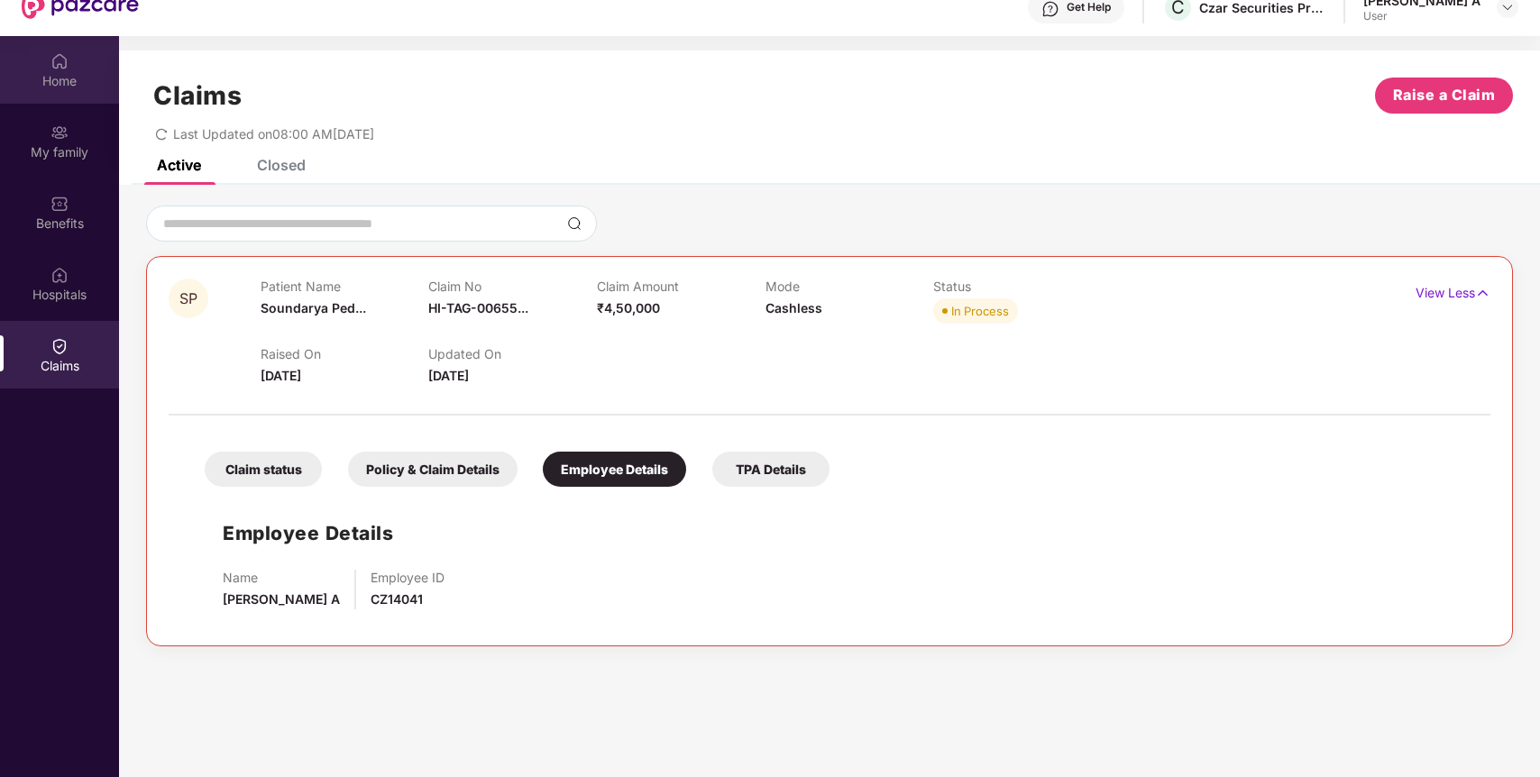
click at [64, 97] on div "Home" at bounding box center [59, 70] width 119 height 68
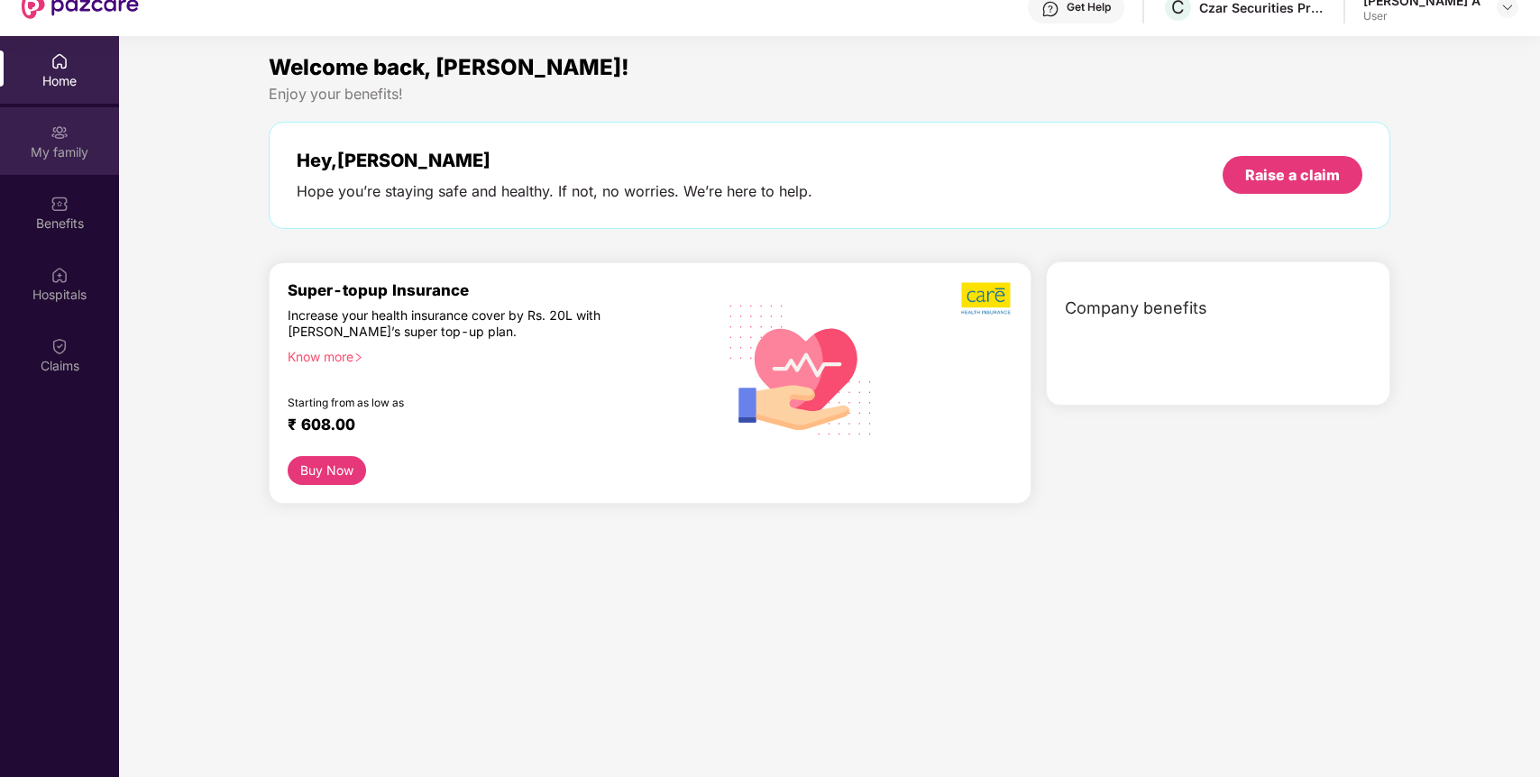
click at [64, 166] on div "My family" at bounding box center [59, 141] width 119 height 68
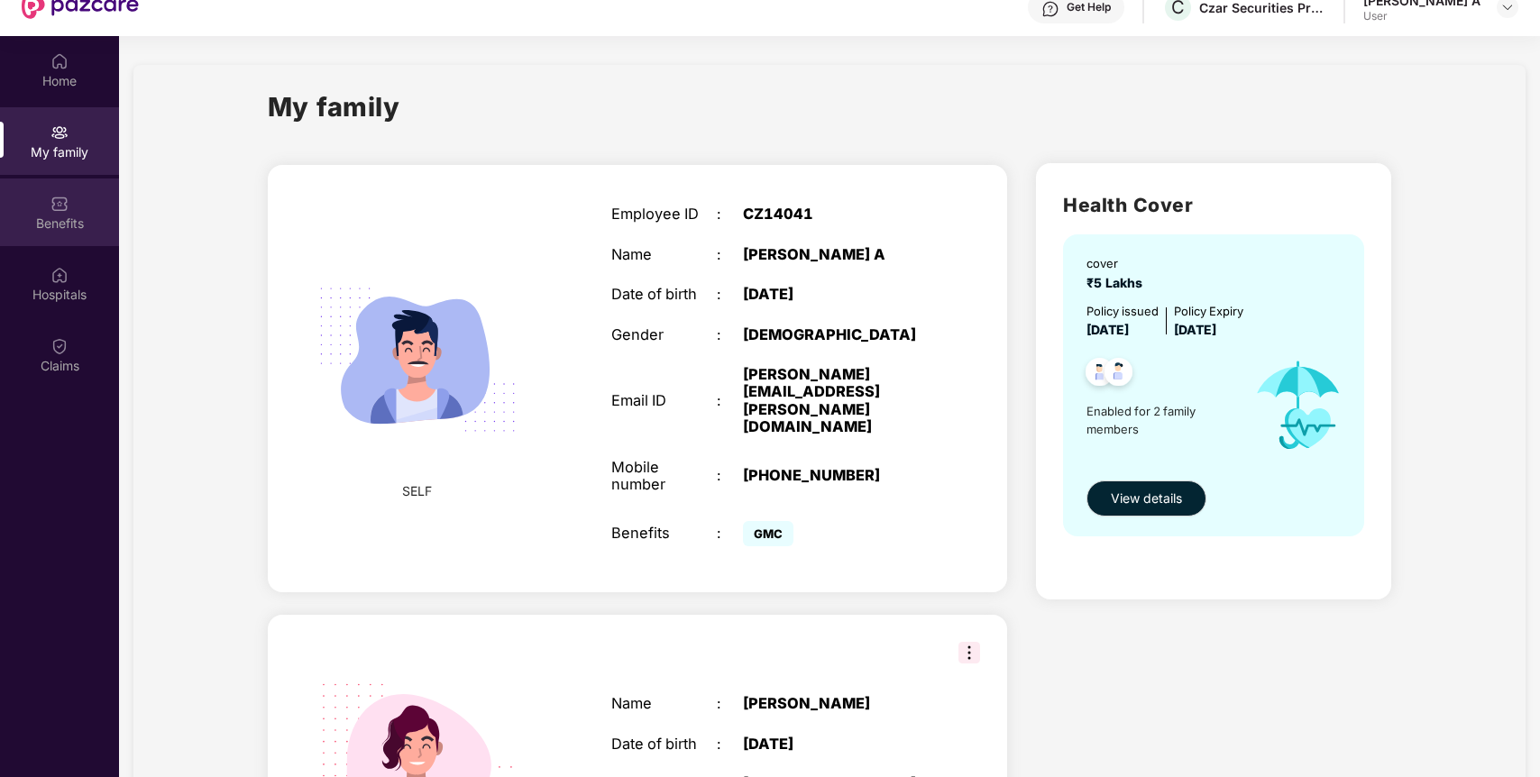
click at [60, 208] on img at bounding box center [59, 204] width 18 height 18
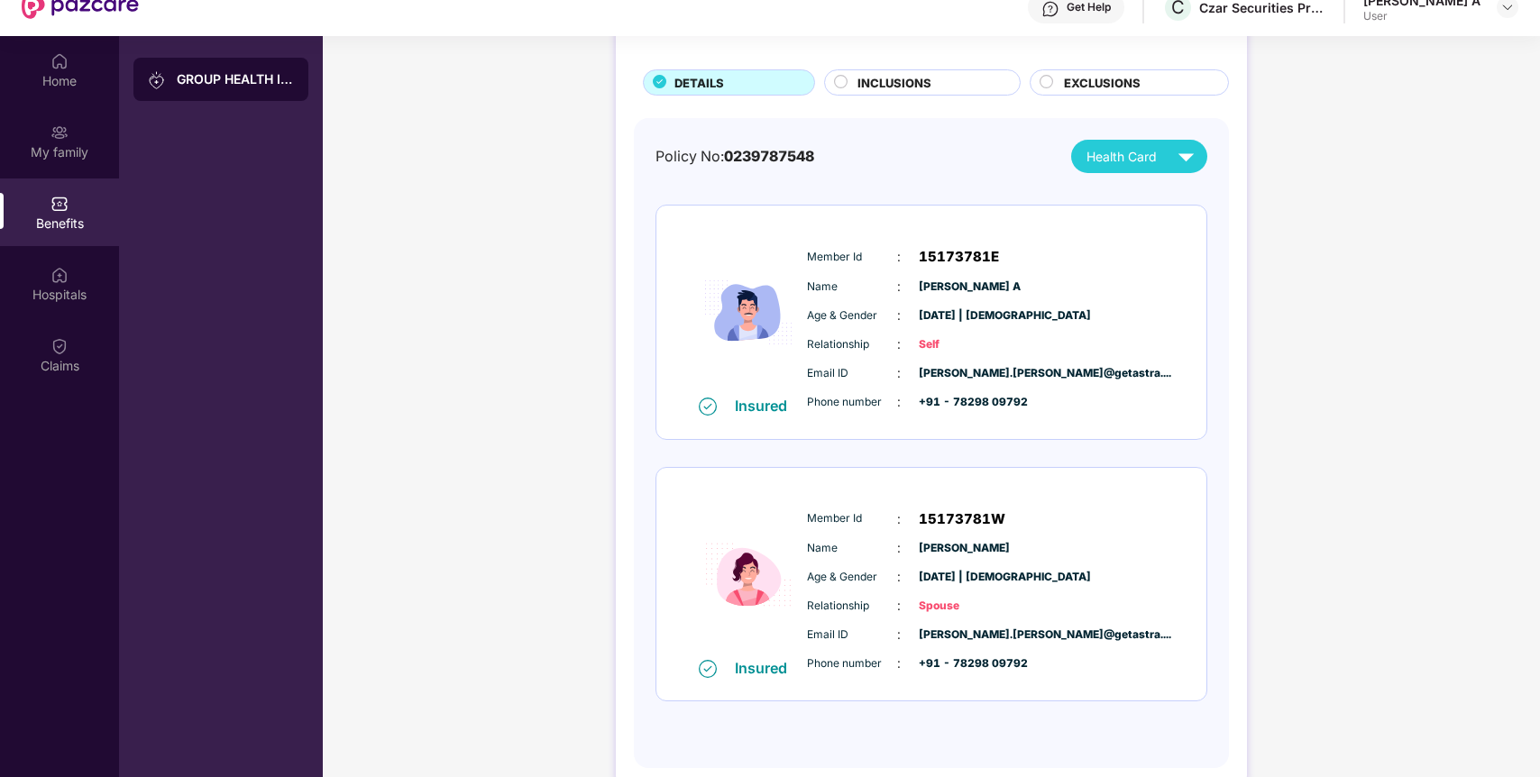
scroll to position [79, 0]
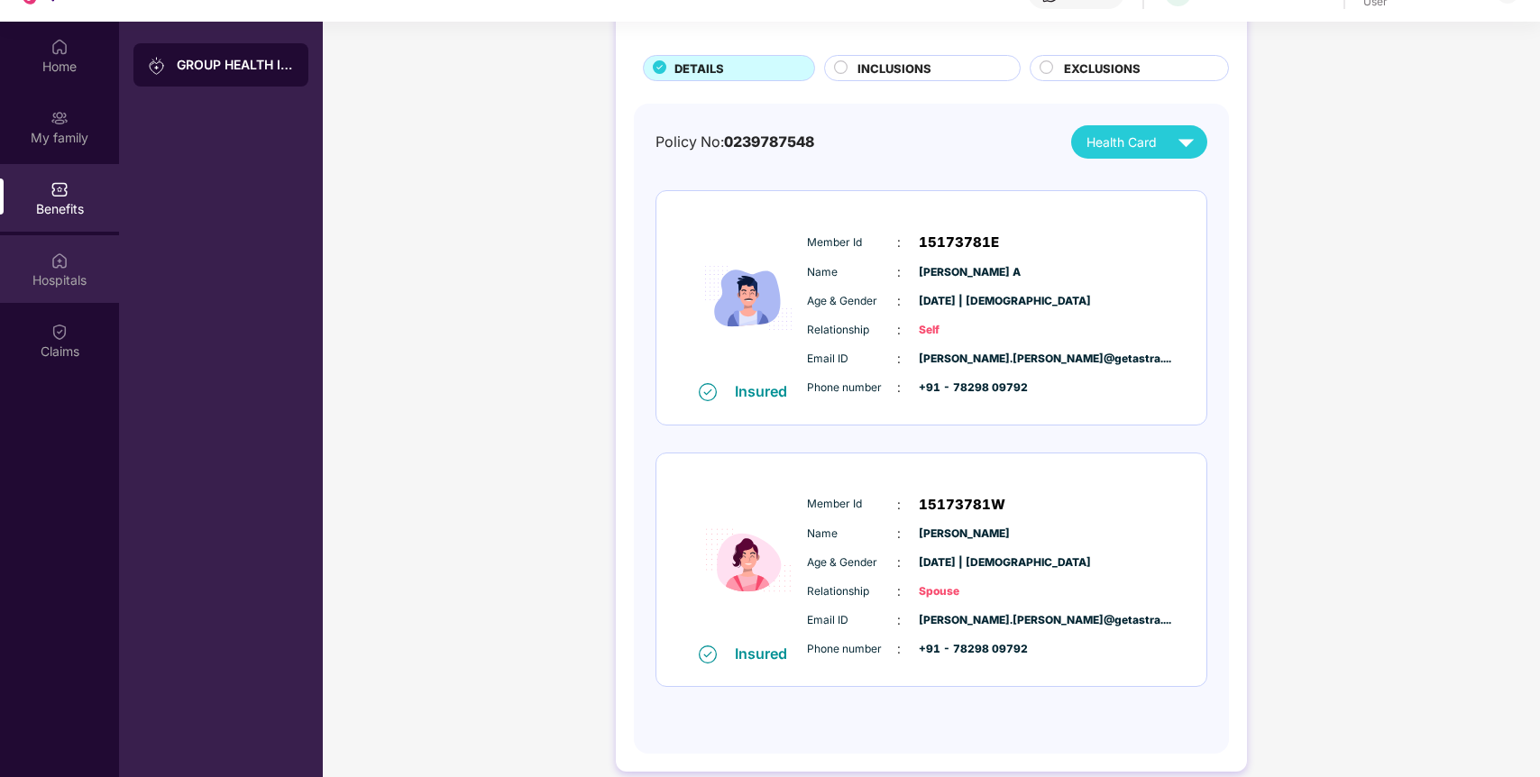
click at [84, 281] on div "Hospitals" at bounding box center [59, 280] width 119 height 18
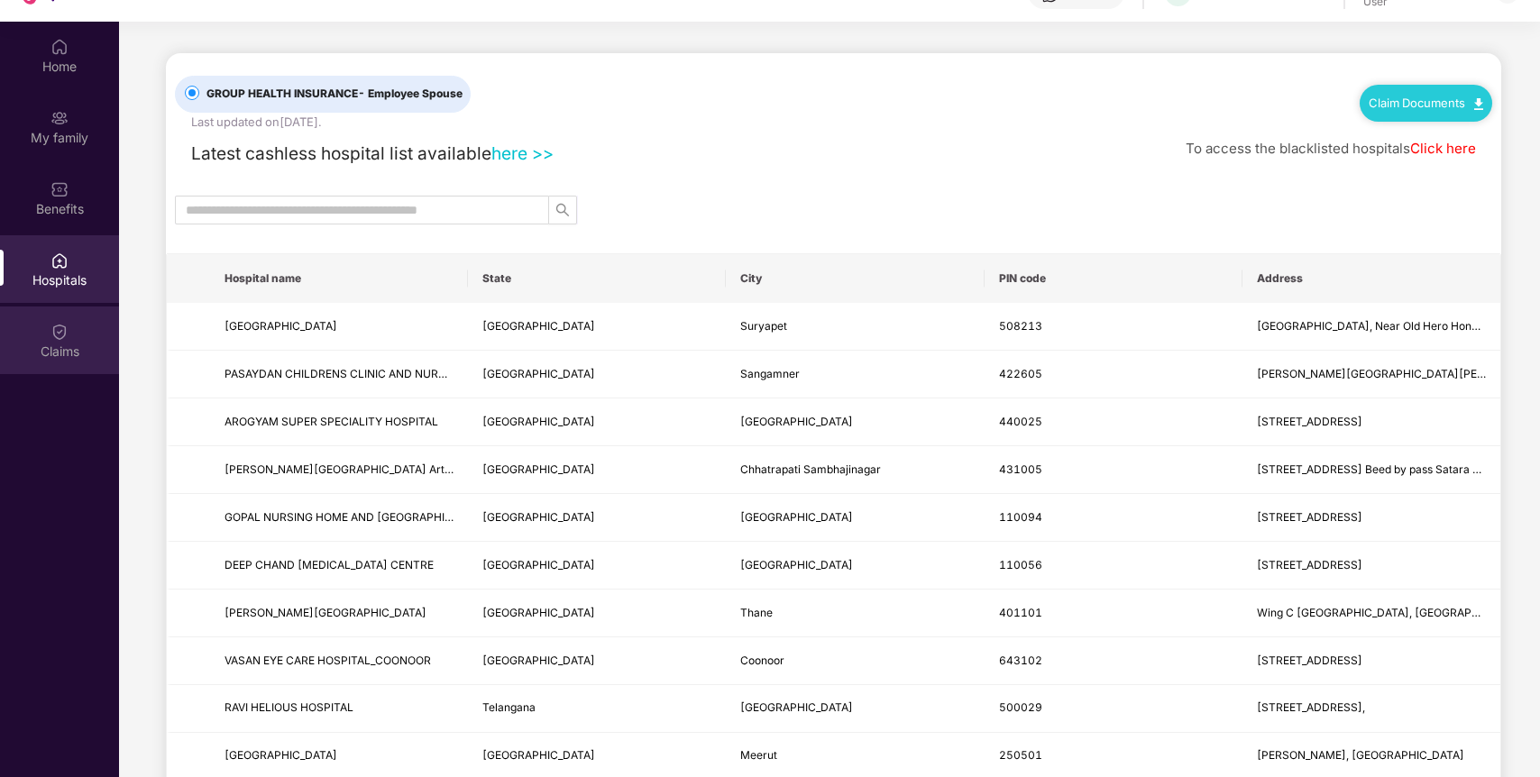
click at [66, 356] on div "Claims" at bounding box center [59, 352] width 119 height 18
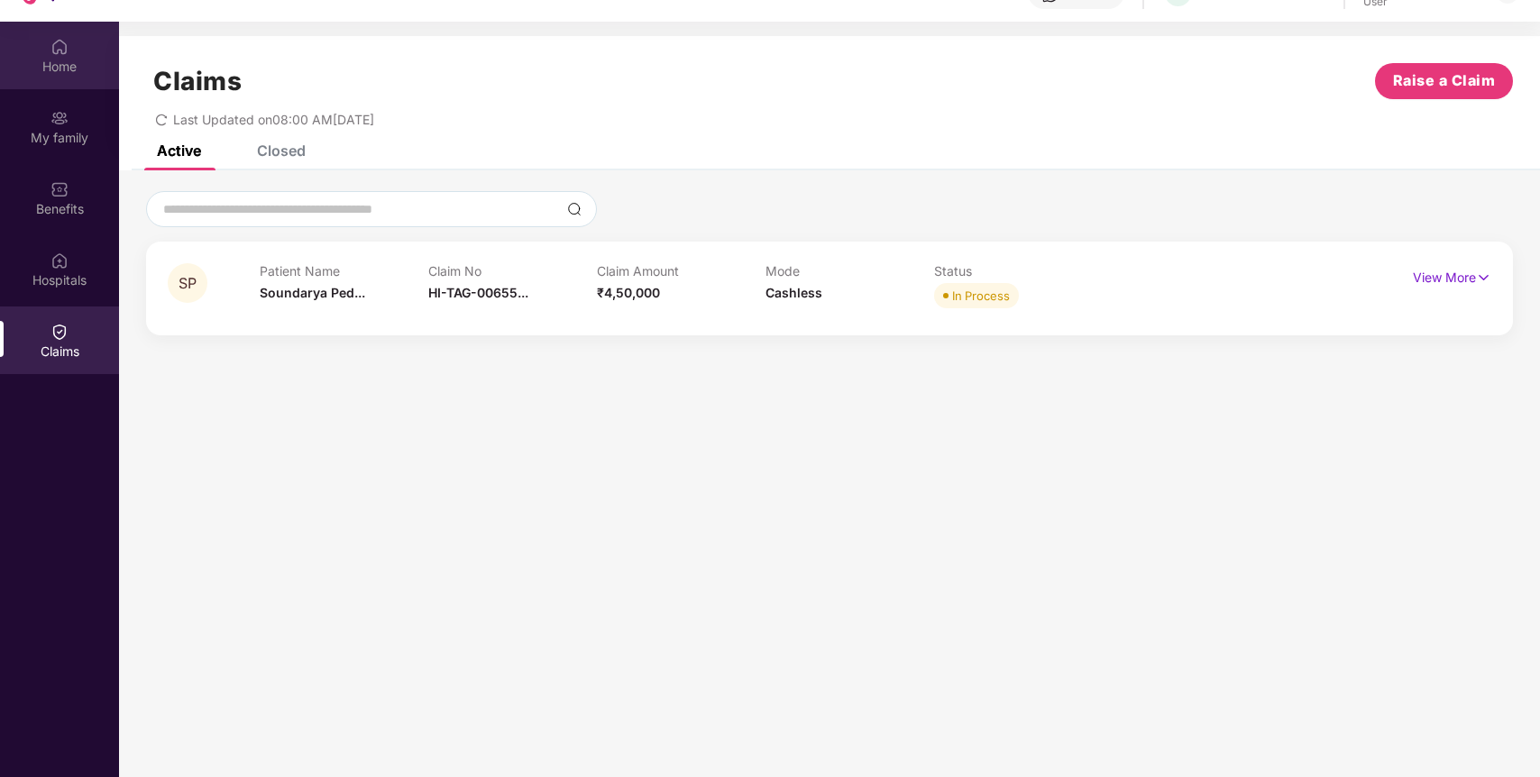
click at [52, 83] on div "Home" at bounding box center [59, 56] width 119 height 68
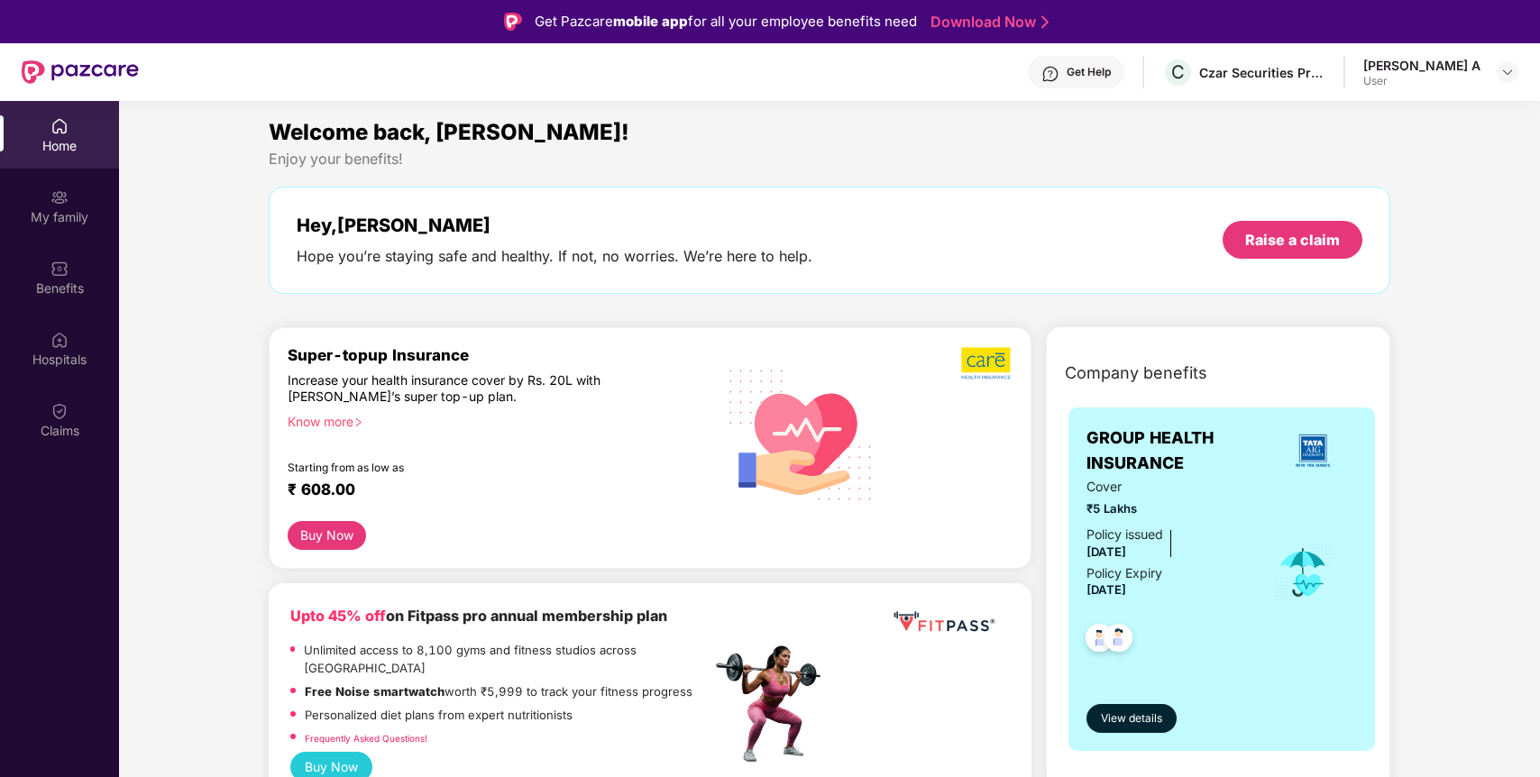
click at [1462, 78] on div "User" at bounding box center [1421, 81] width 117 height 14
click at [1522, 54] on header "Get Help C Czar Securities Private Limited [PERSON_NAME] A User" at bounding box center [770, 72] width 1540 height 58
click at [1505, 79] on div at bounding box center [1508, 72] width 22 height 22
click at [1394, 174] on div "User" at bounding box center [1414, 180] width 117 height 14
click at [66, 221] on div "My family" at bounding box center [59, 217] width 119 height 18
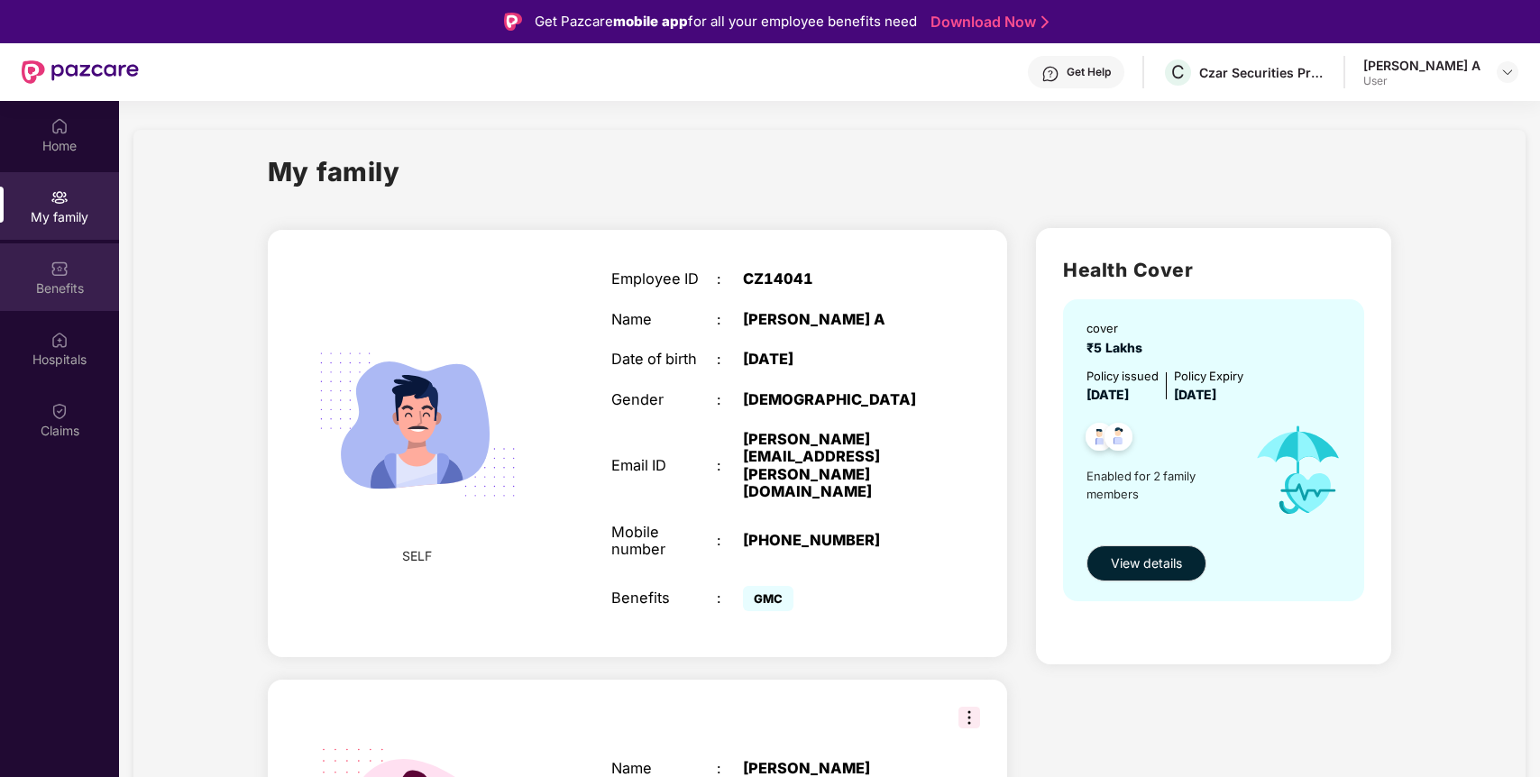
click at [51, 295] on div "Benefits" at bounding box center [59, 288] width 119 height 18
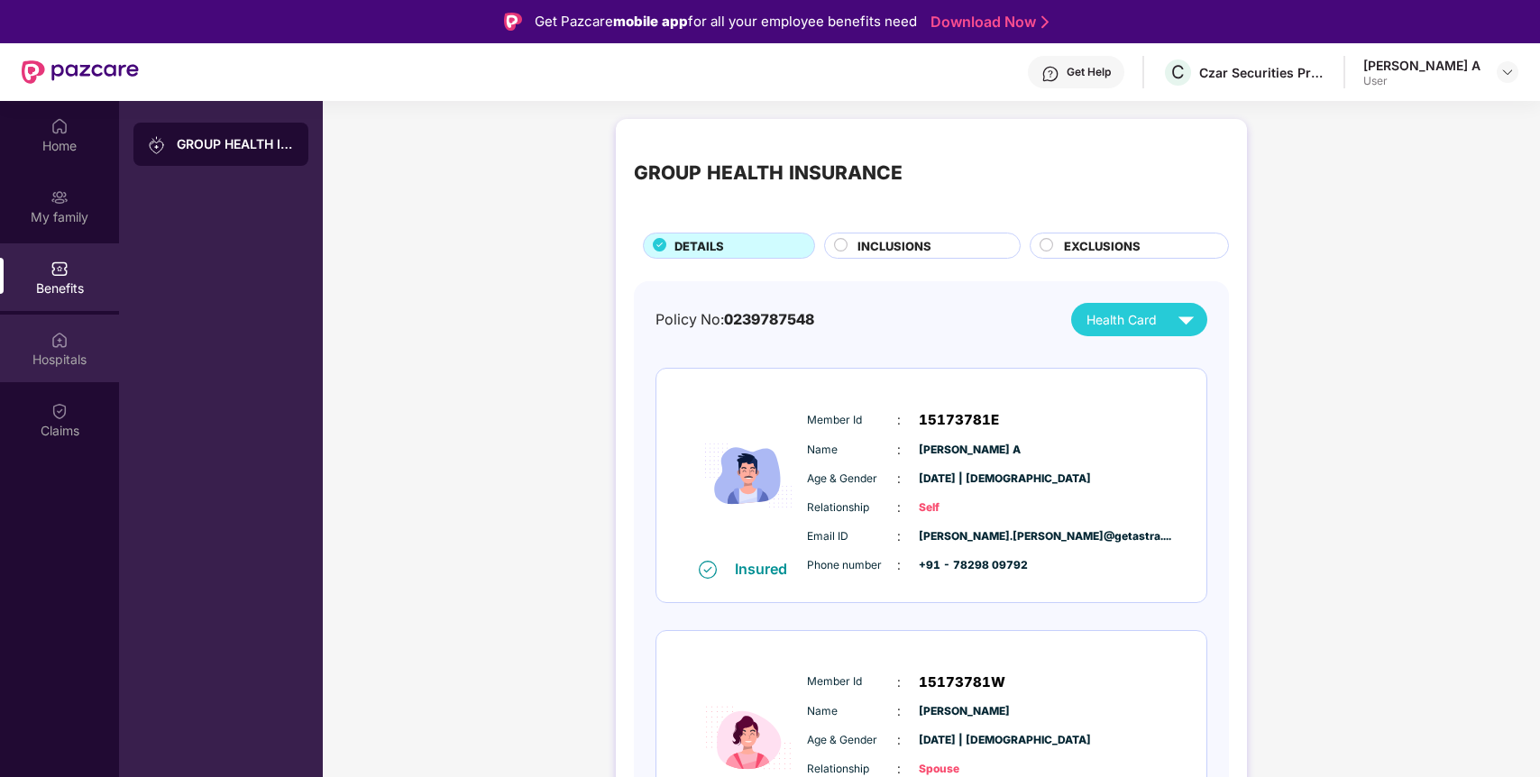
click at [46, 369] on div "Hospitals" at bounding box center [59, 349] width 119 height 68
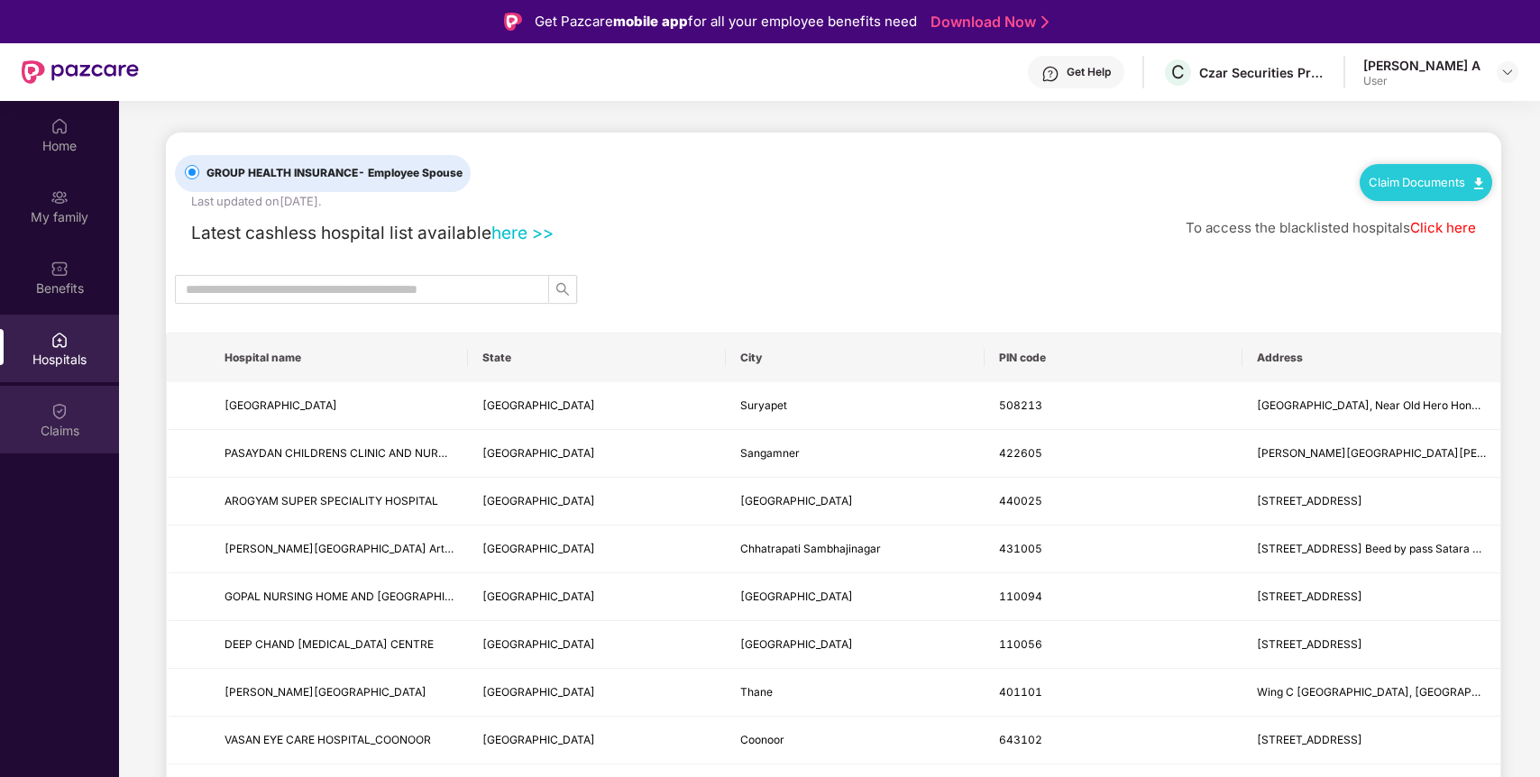
click at [40, 435] on div "Claims" at bounding box center [59, 431] width 119 height 18
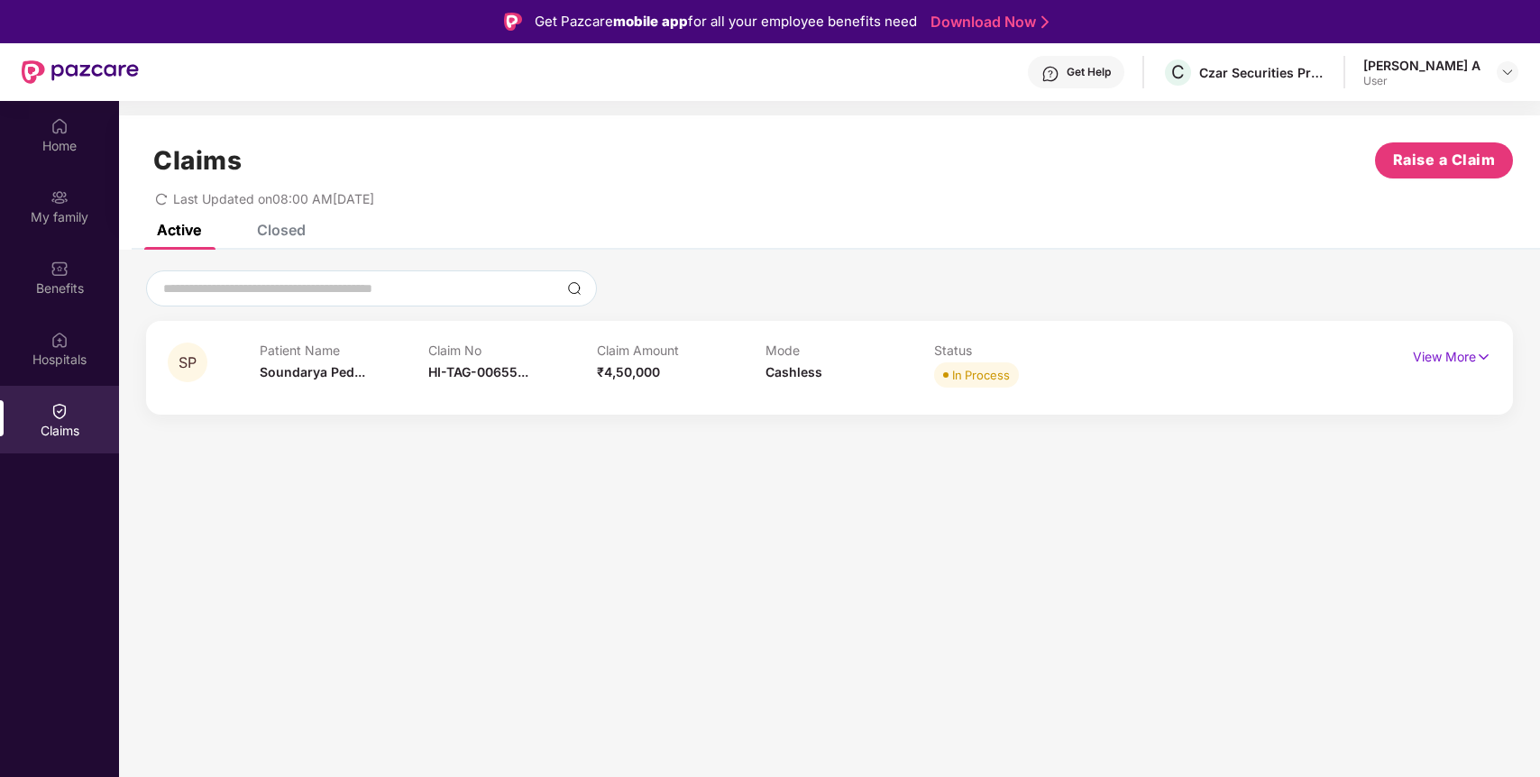
click at [538, 373] on div "Claim No HI-TAG-00655..." at bounding box center [512, 368] width 169 height 50
click at [1484, 367] on div "View More" at bounding box center [1452, 357] width 78 height 29
click at [1481, 360] on img at bounding box center [1483, 357] width 15 height 20
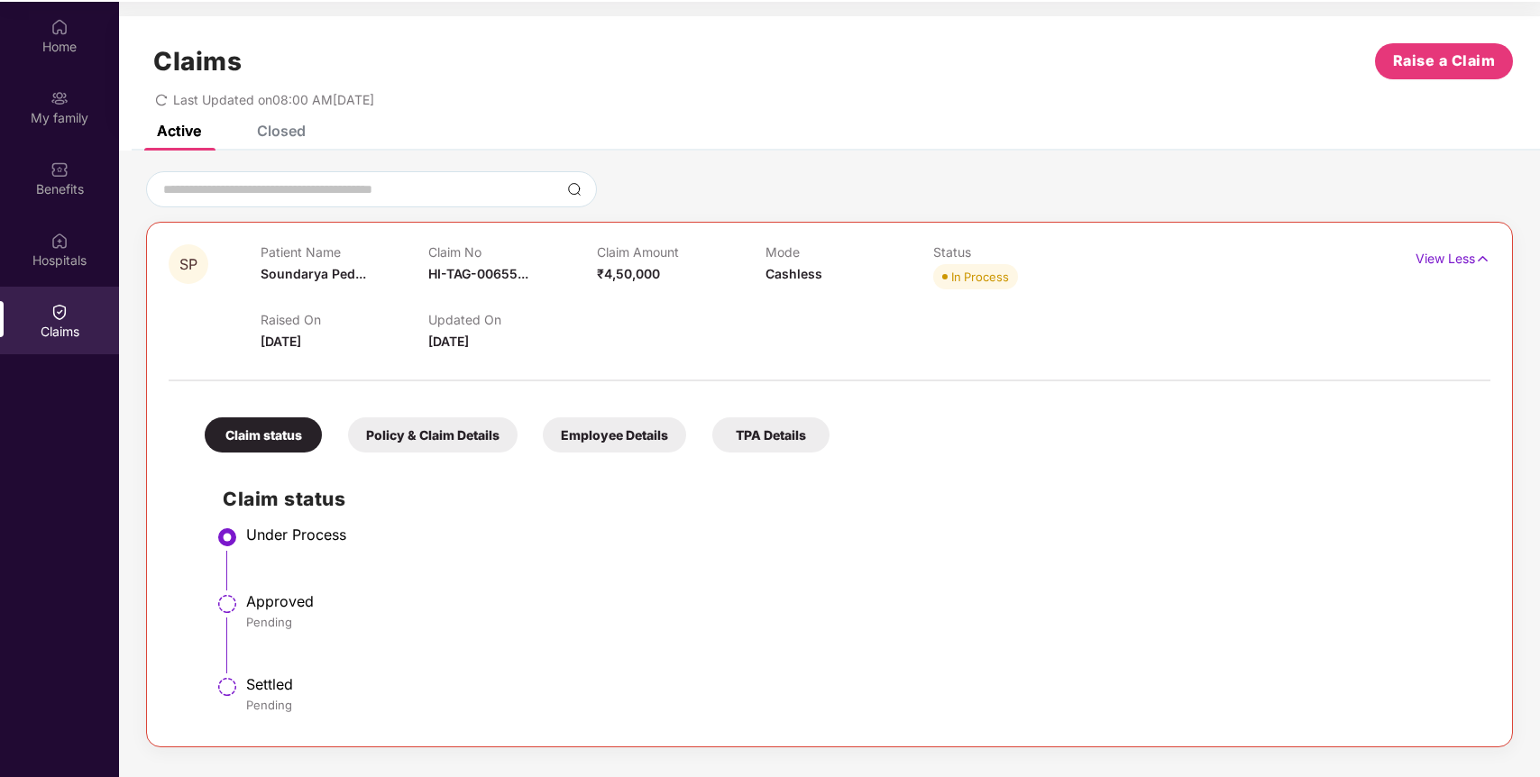
scroll to position [101, 0]
click at [408, 447] on div "Policy & Claim Details" at bounding box center [433, 433] width 170 height 35
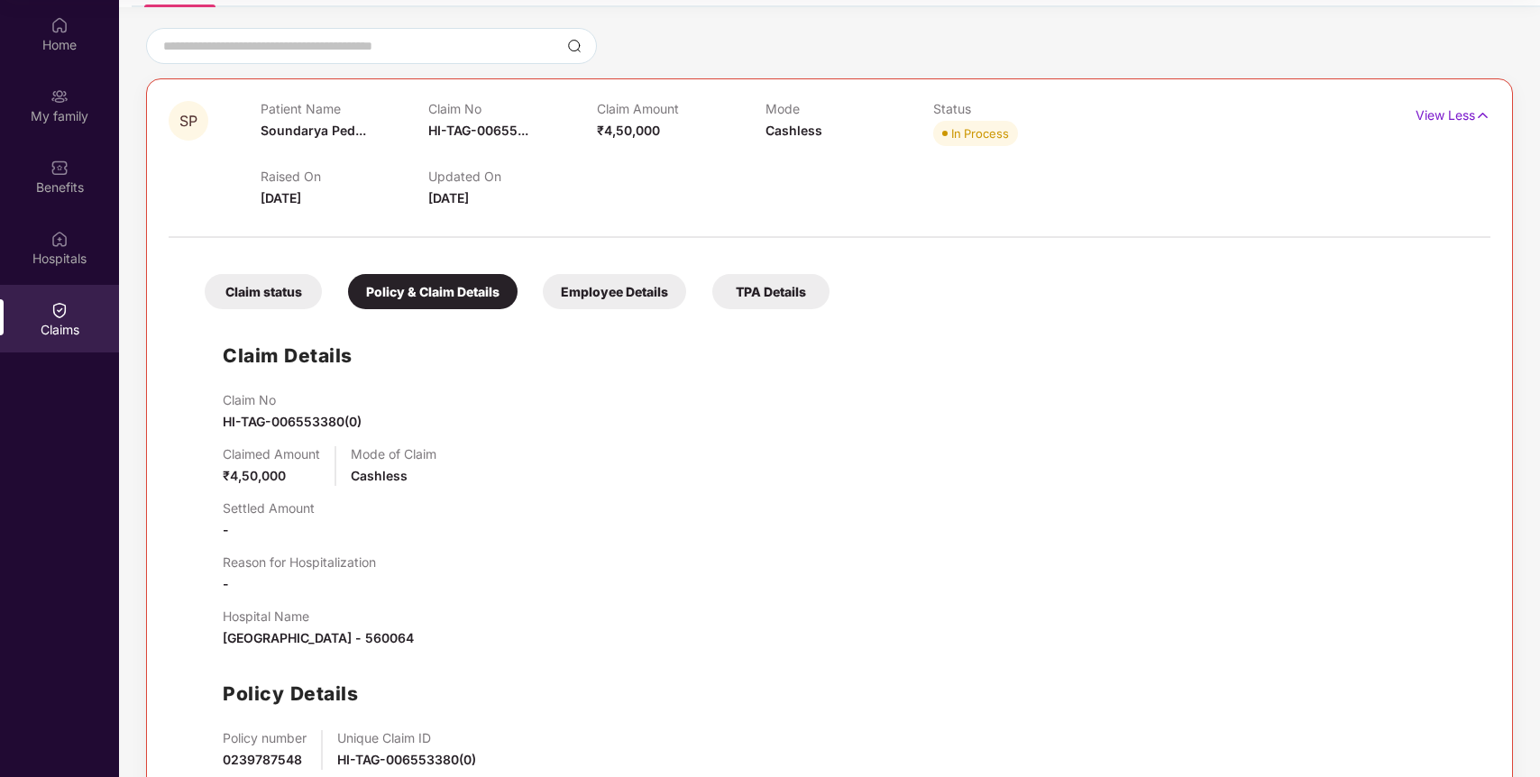
scroll to position [227, 0]
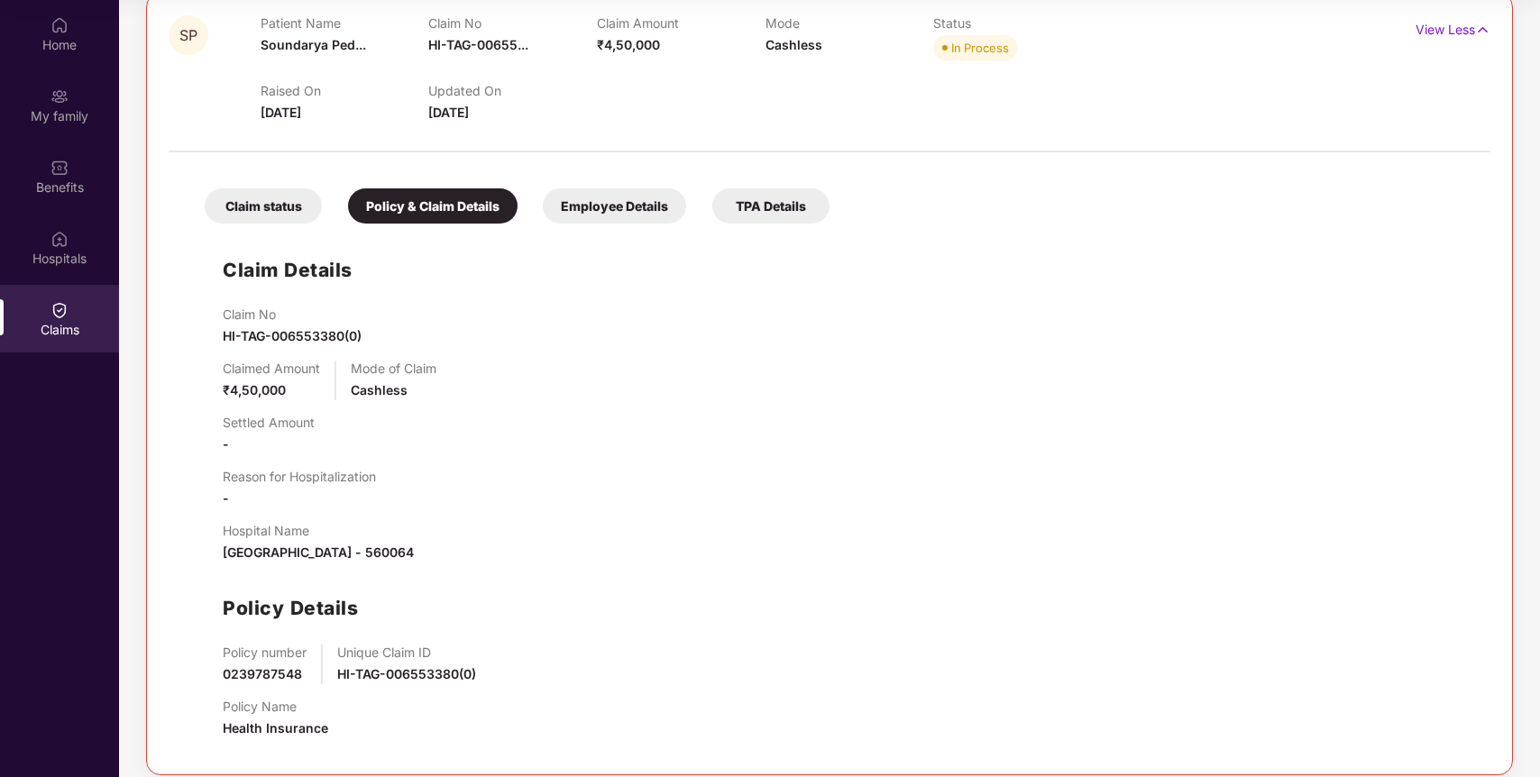
click at [270, 674] on span "0239787548" at bounding box center [262, 673] width 79 height 15
copy span "0239787548"
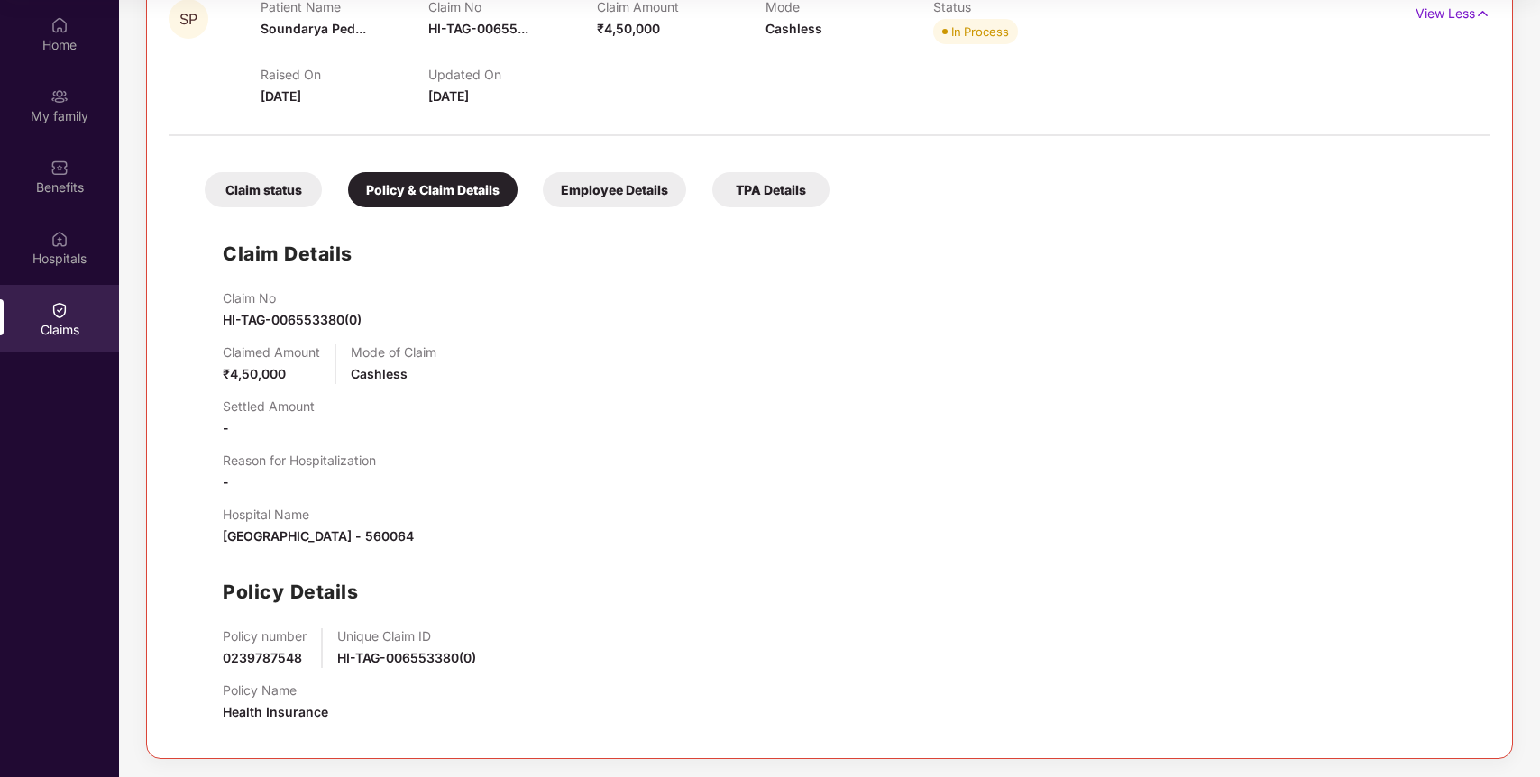
click at [644, 173] on div "Employee Details" at bounding box center [614, 189] width 143 height 35
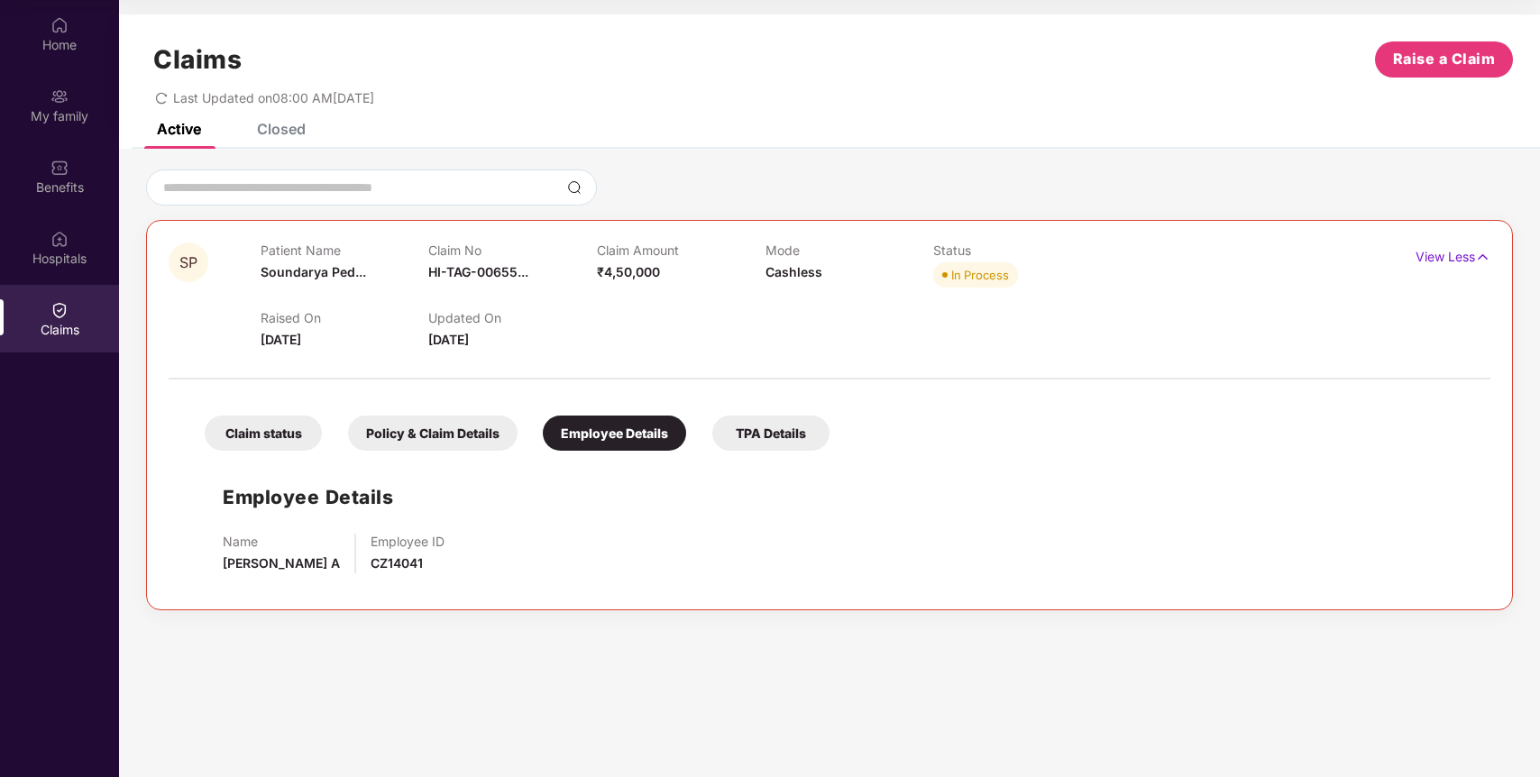
click at [763, 439] on div "TPA Details" at bounding box center [770, 433] width 117 height 35
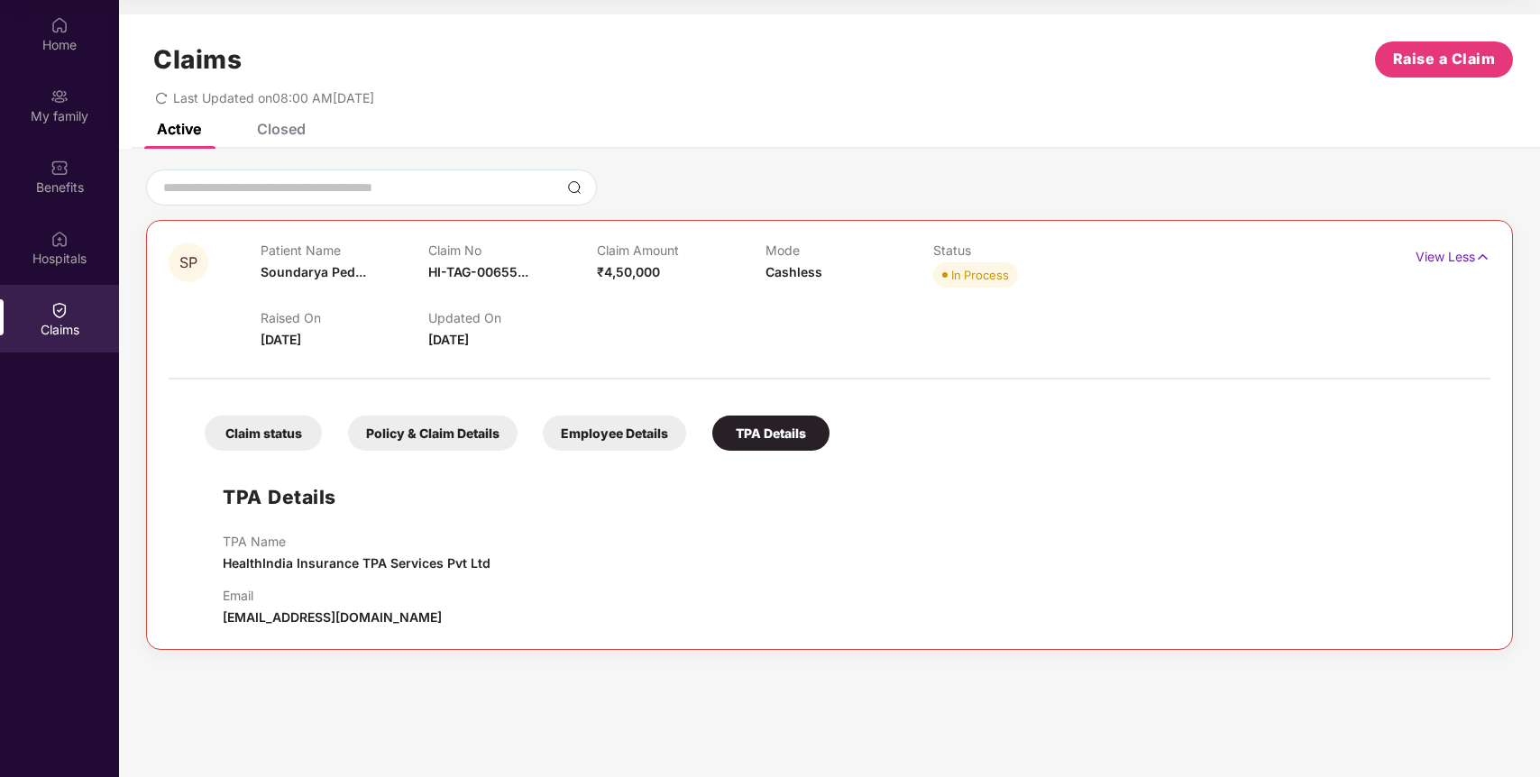
click at [380, 443] on div "Policy & Claim Details" at bounding box center [433, 433] width 170 height 35
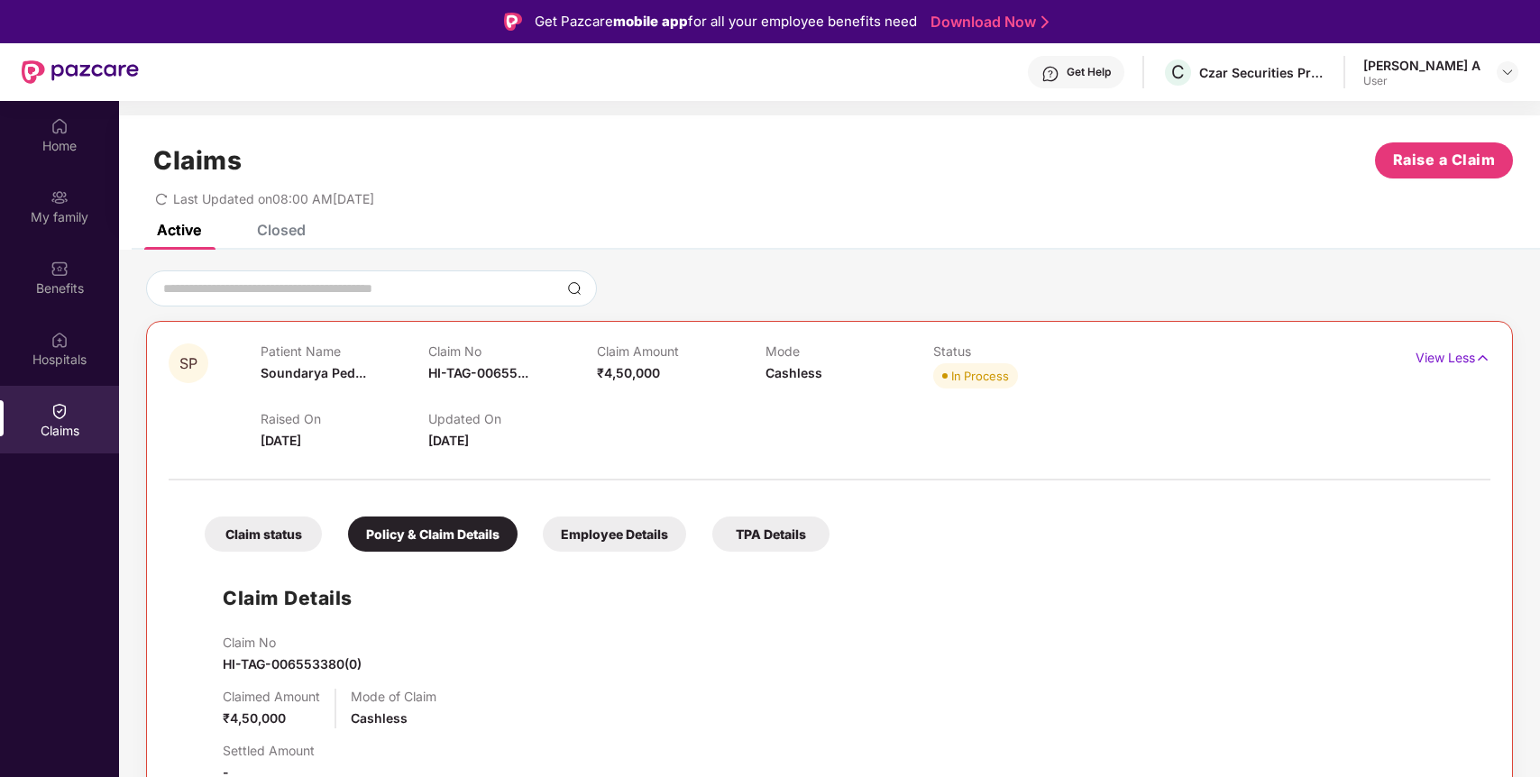
click at [1100, 65] on div "Get Help" at bounding box center [1089, 72] width 44 height 14
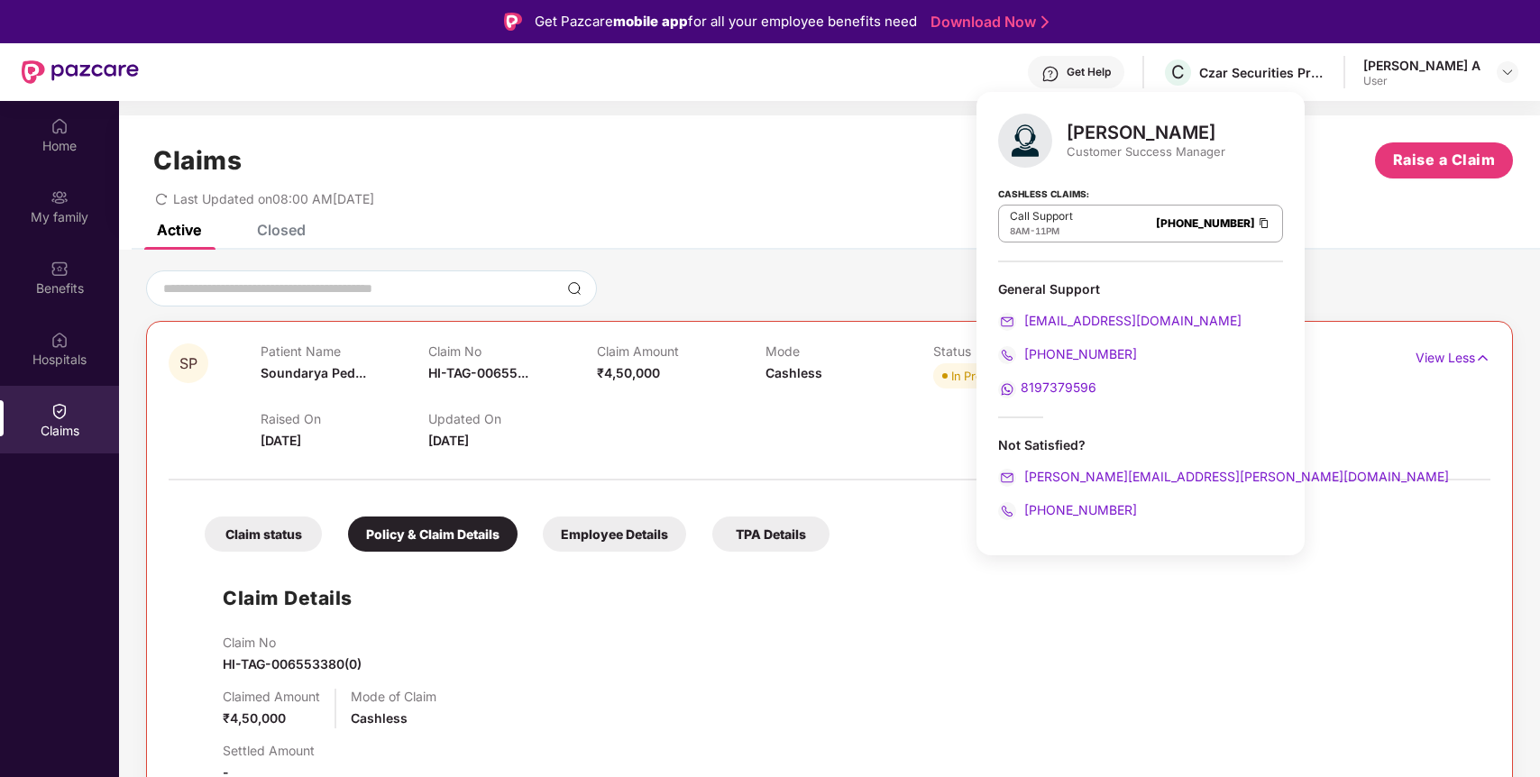
click at [1060, 388] on span "8197379596" at bounding box center [1059, 387] width 76 height 15
click at [799, 169] on div "Claims Raise a Claim" at bounding box center [829, 160] width 1367 height 36
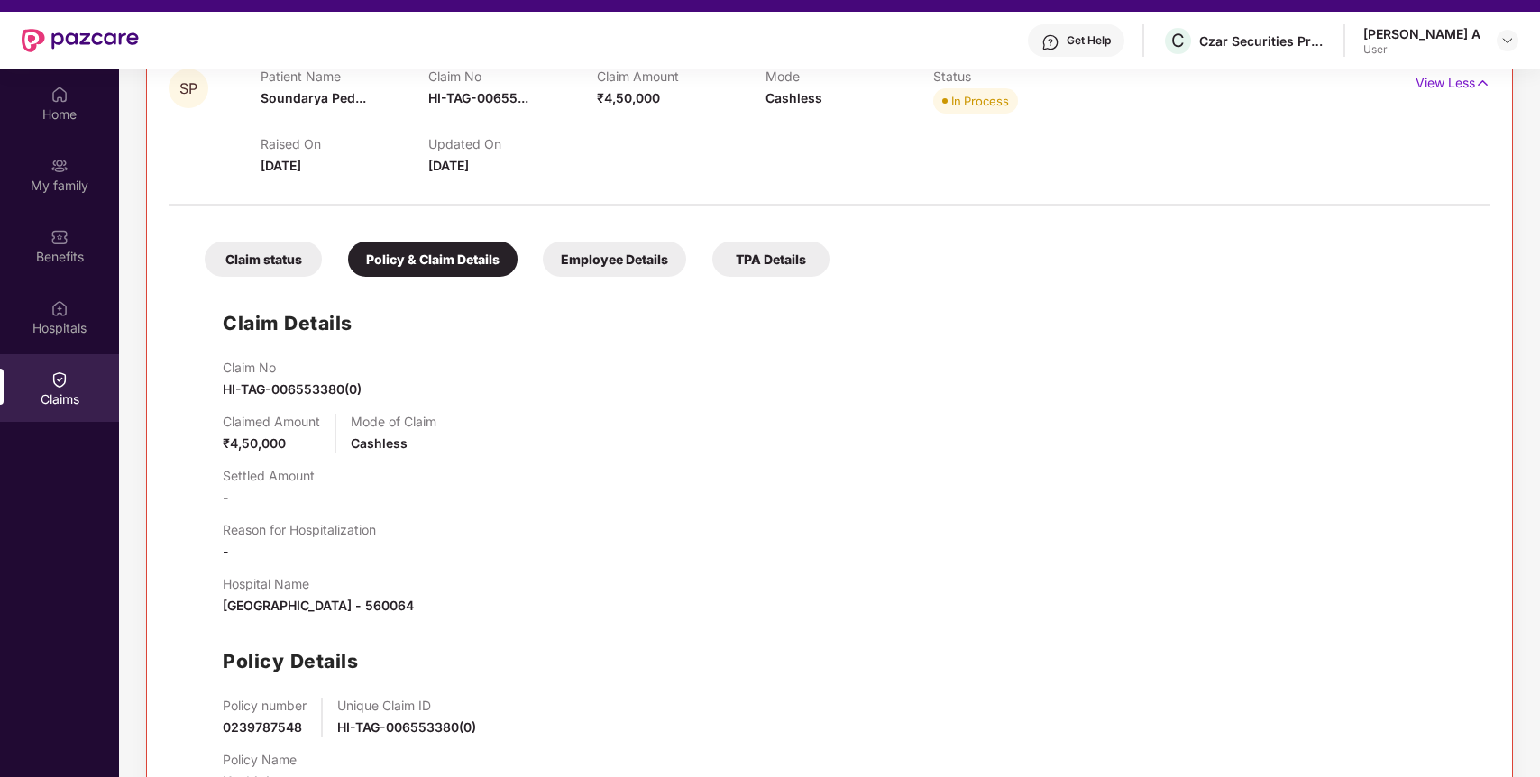
scroll to position [44, 0]
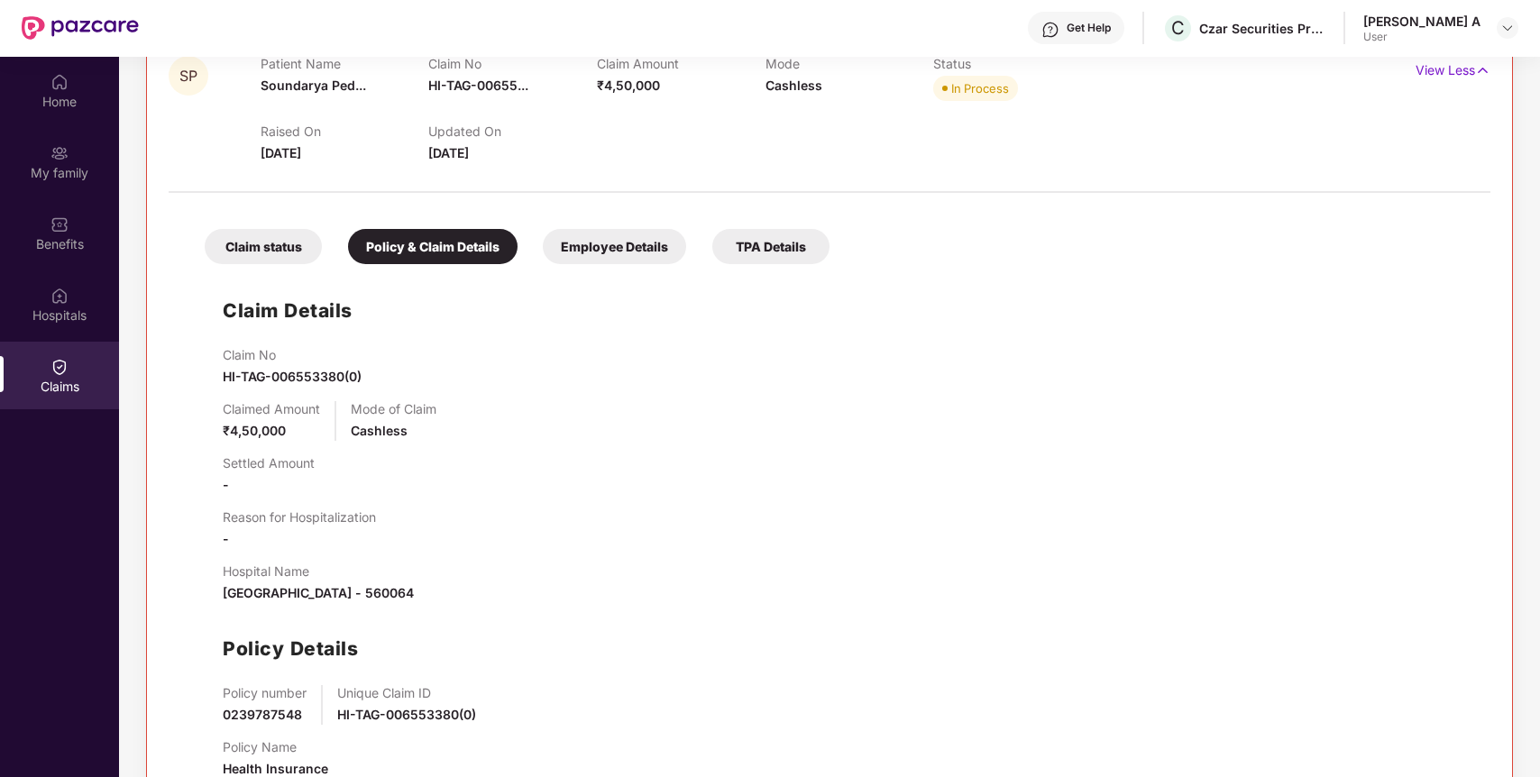
click at [303, 380] on span "HI-TAG-006553380(0)" at bounding box center [292, 376] width 139 height 15
copy span "HI-TAG-006553380(0)"
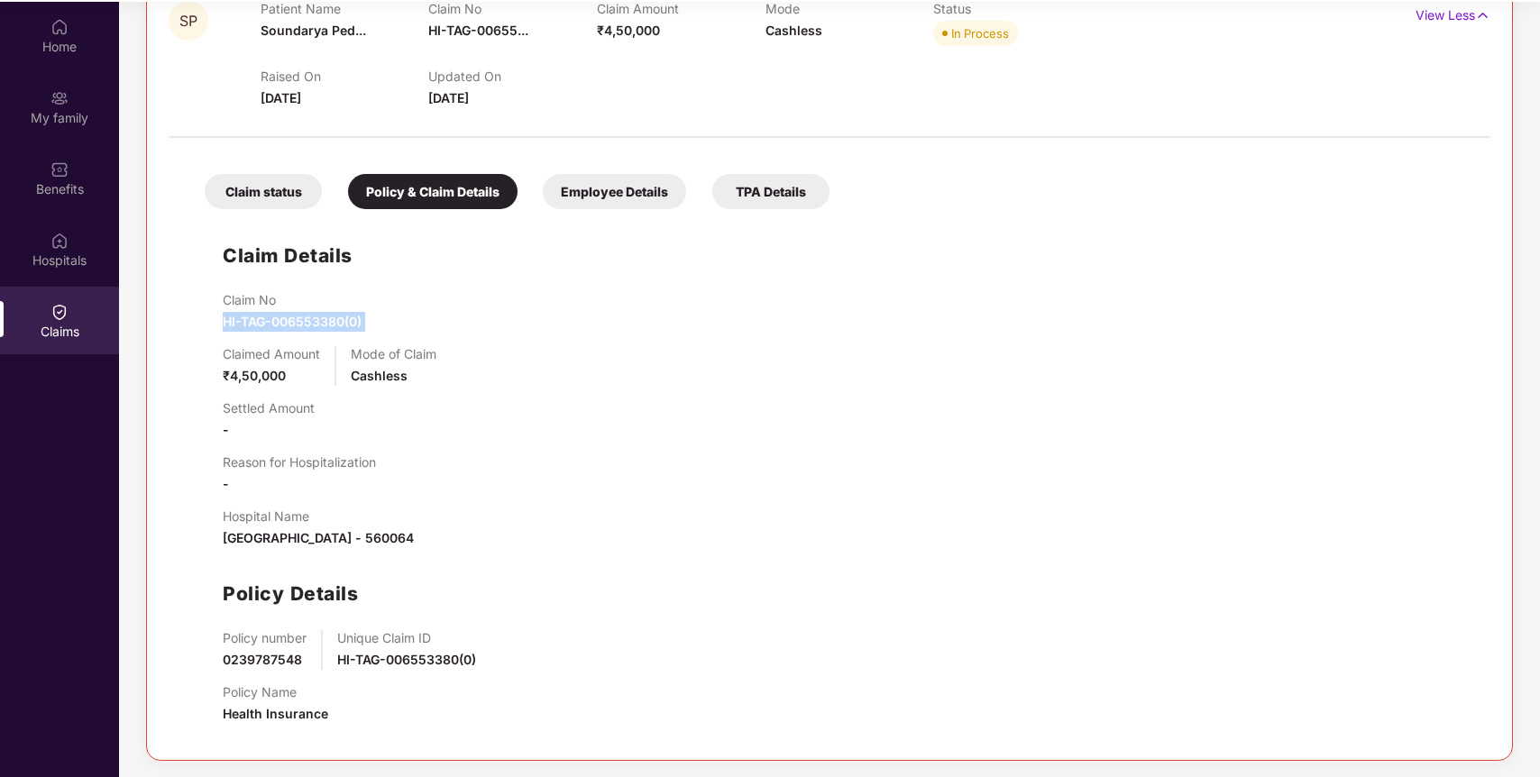
scroll to position [101, 0]
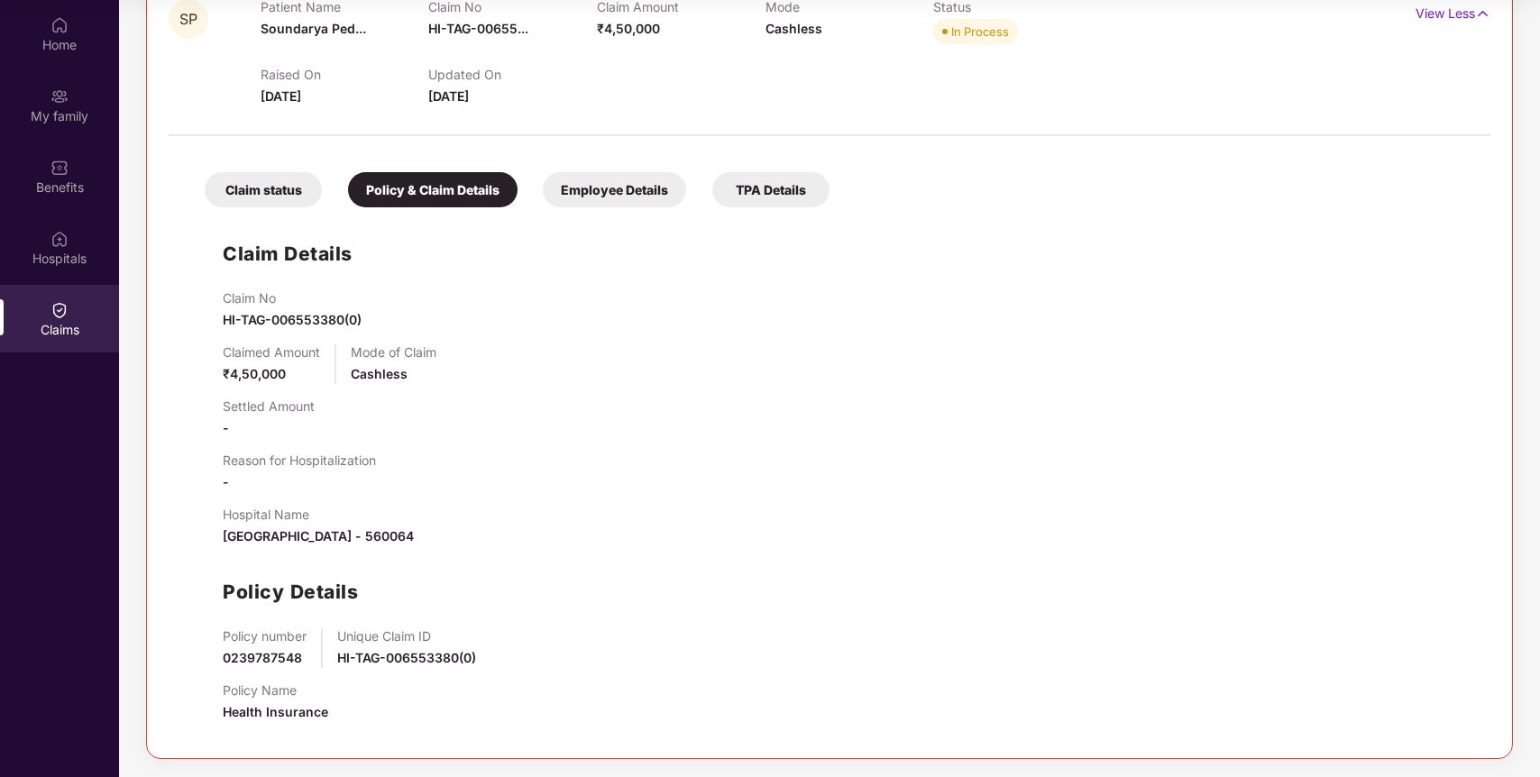
click at [252, 660] on span "0239787548" at bounding box center [262, 657] width 79 height 15
copy span "0239787548"
click at [589, 179] on div "Employee Details" at bounding box center [614, 189] width 143 height 35
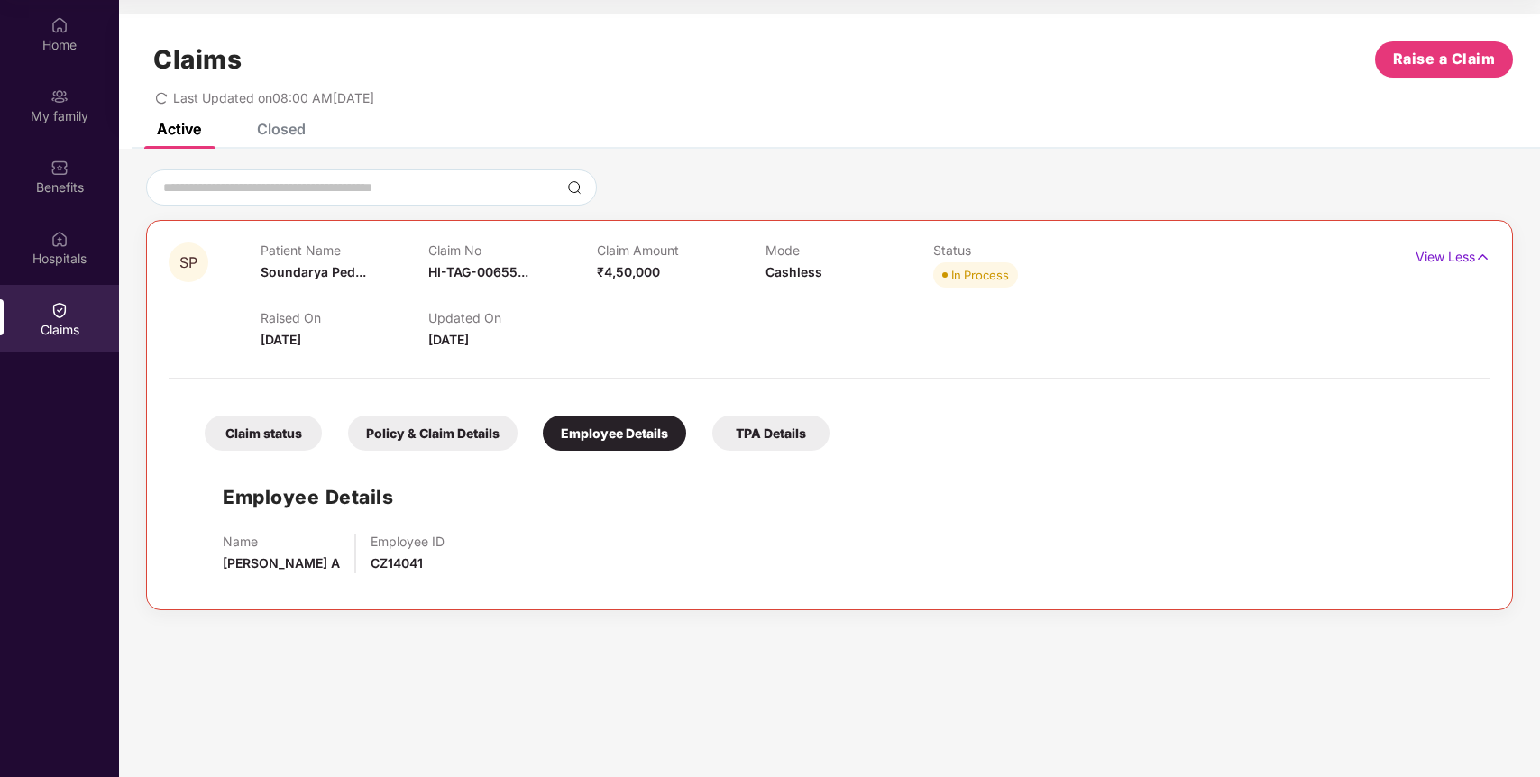
click at [316, 561] on div "Name [PERSON_NAME] A Employee ID CZ14041" at bounding box center [848, 554] width 1250 height 40
drag, startPoint x: 453, startPoint y: 561, endPoint x: 211, endPoint y: 570, distance: 241.8
click at [210, 572] on div "Employee Details Name [PERSON_NAME] A Employee ID CZ14041" at bounding box center [830, 524] width 1286 height 128
click at [211, 570] on div "Employee Details Name [PERSON_NAME] A Employee ID CZ14041" at bounding box center [830, 524] width 1286 height 128
drag, startPoint x: 219, startPoint y: 564, endPoint x: 403, endPoint y: 566, distance: 183.9
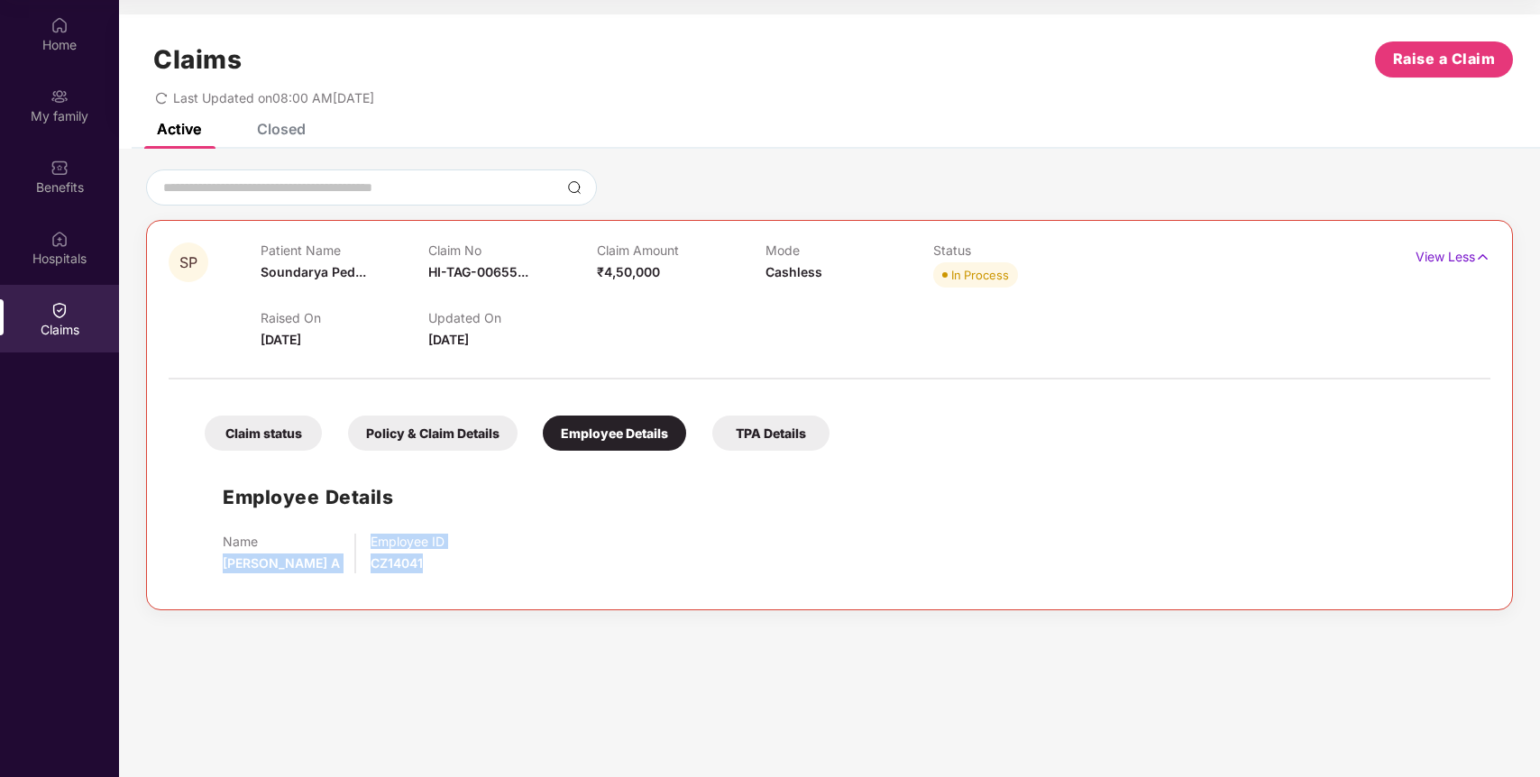
click at [403, 569] on div "Employee Details Name [PERSON_NAME] A Employee ID CZ14041" at bounding box center [830, 524] width 1286 height 128
copy div "[PERSON_NAME] A Employee ID CZ14041"
click at [403, 566] on div "Employee ID CZ14041" at bounding box center [408, 554] width 74 height 40
click at [789, 441] on div "TPA Details" at bounding box center [770, 433] width 117 height 35
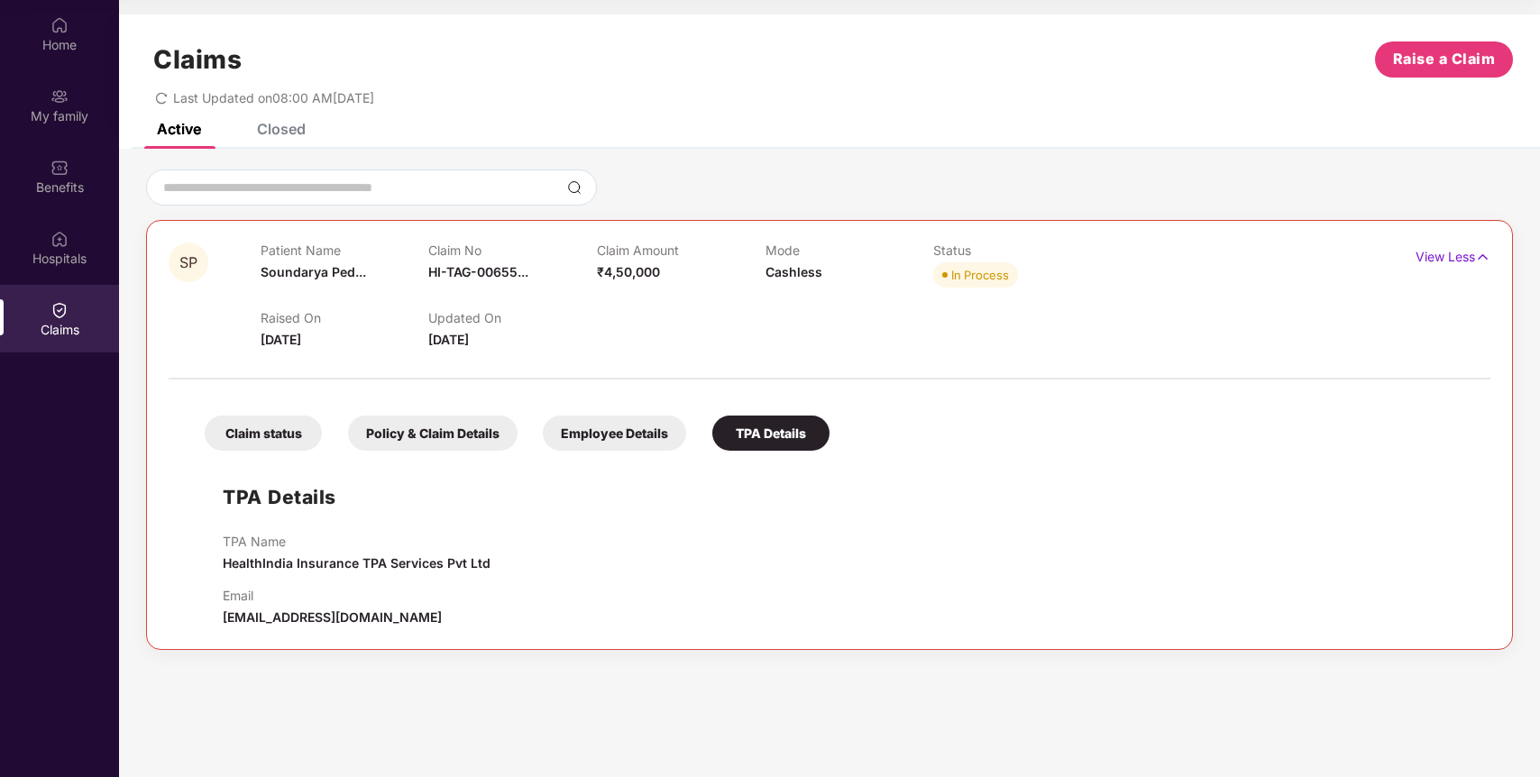
click at [282, 439] on div "Claim status" at bounding box center [263, 433] width 117 height 35
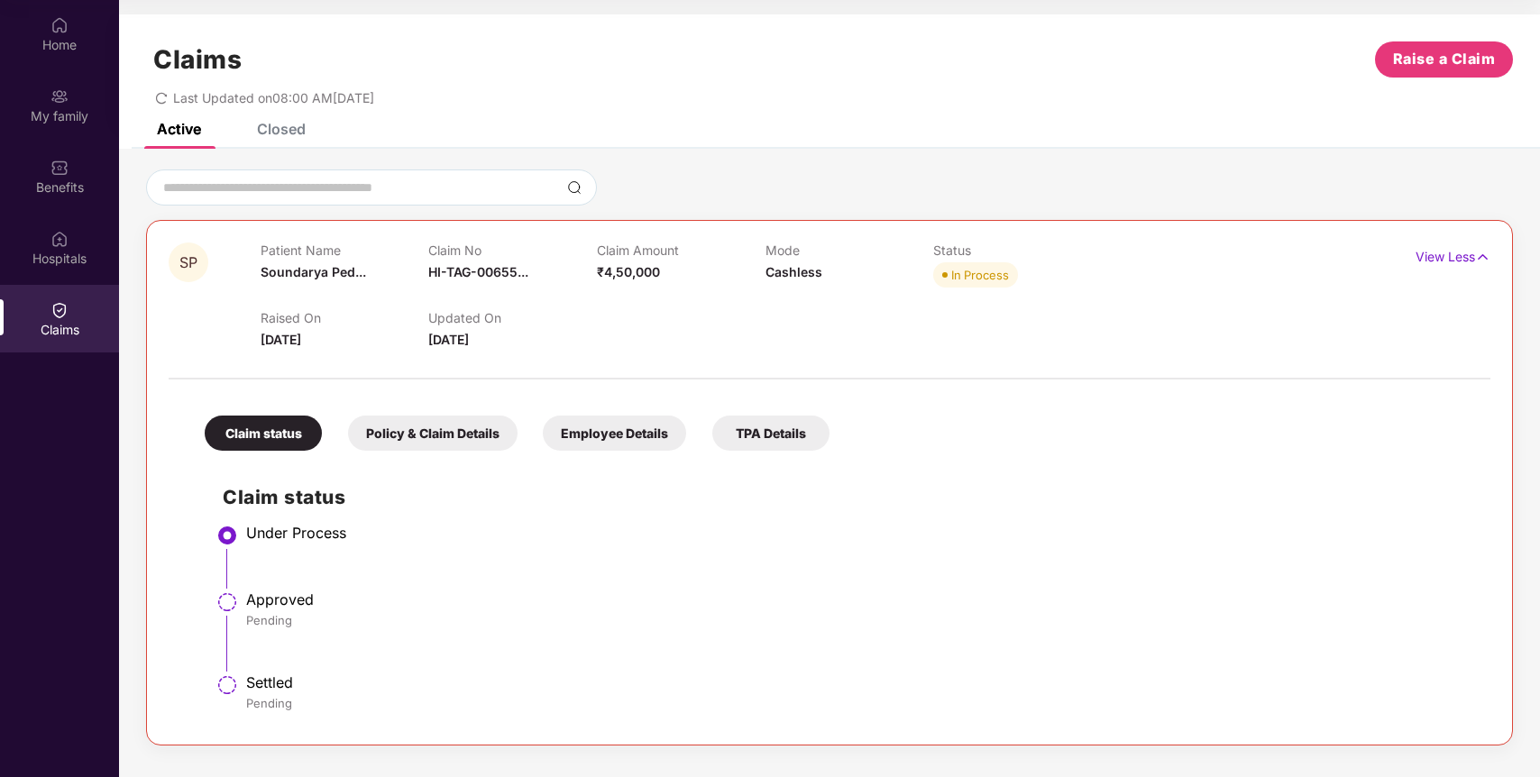
click at [803, 435] on div "TPA Details" at bounding box center [770, 433] width 117 height 35
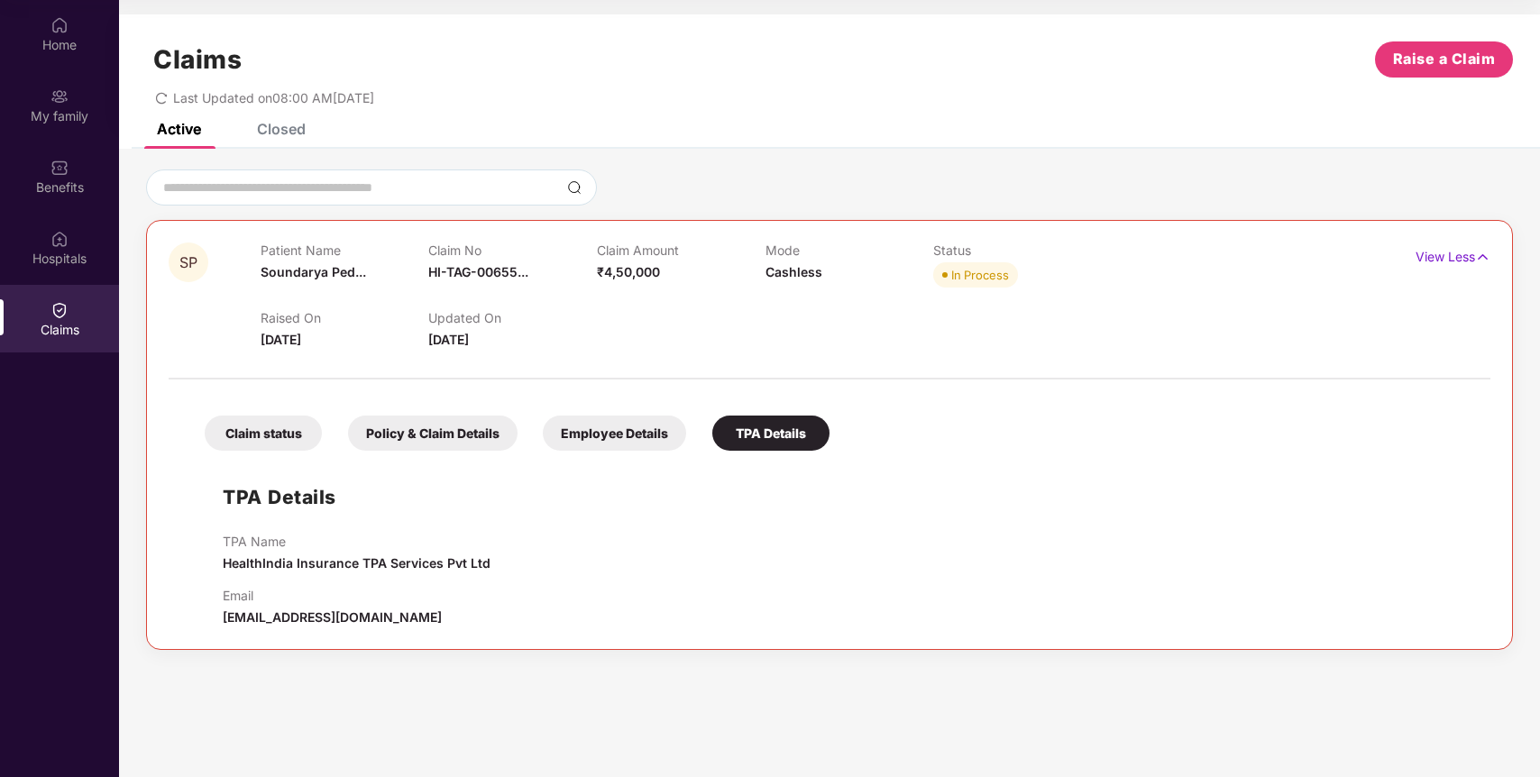
click at [615, 421] on div "Employee Details" at bounding box center [614, 433] width 143 height 35
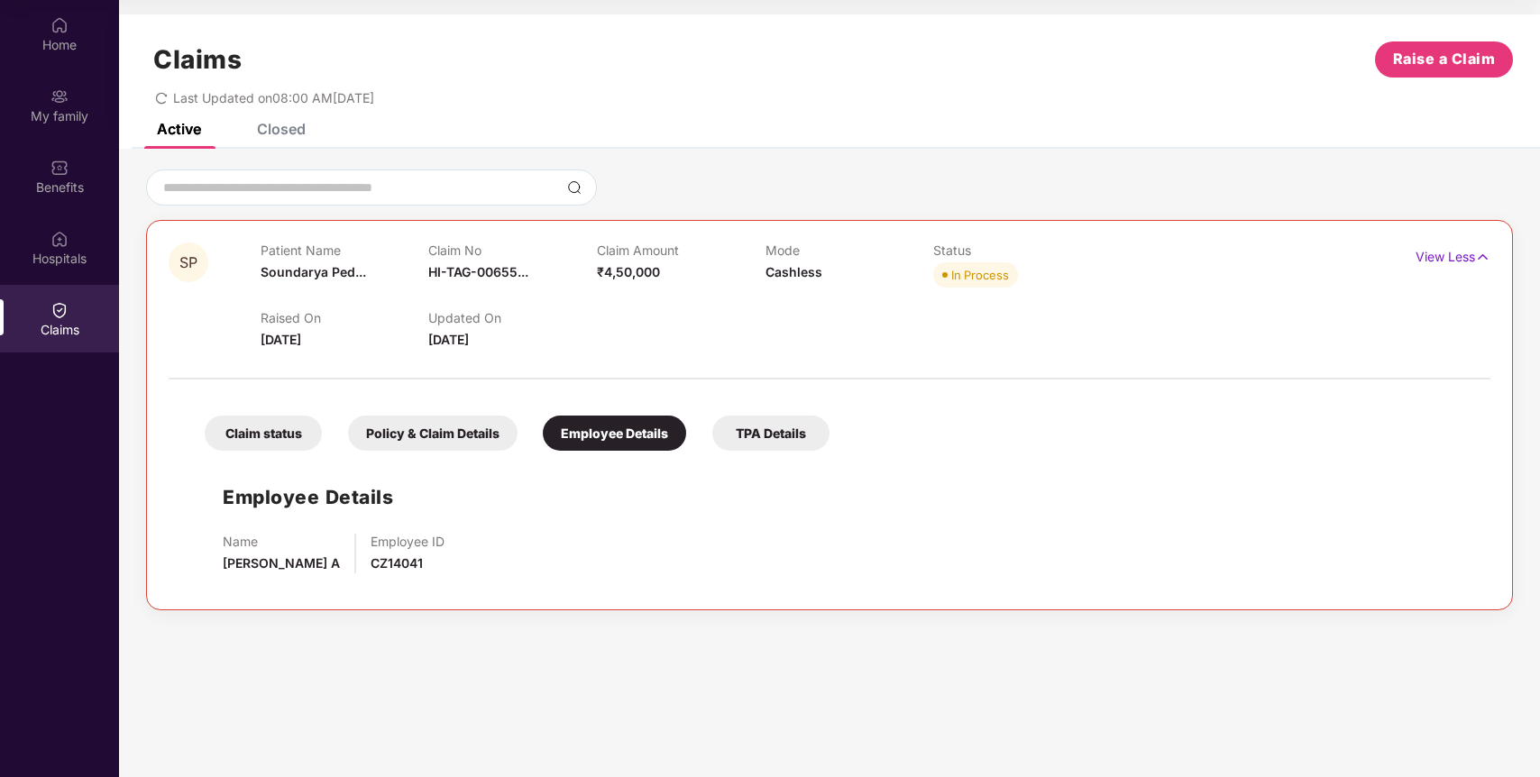
click at [404, 441] on div "Policy & Claim Details" at bounding box center [433, 433] width 170 height 35
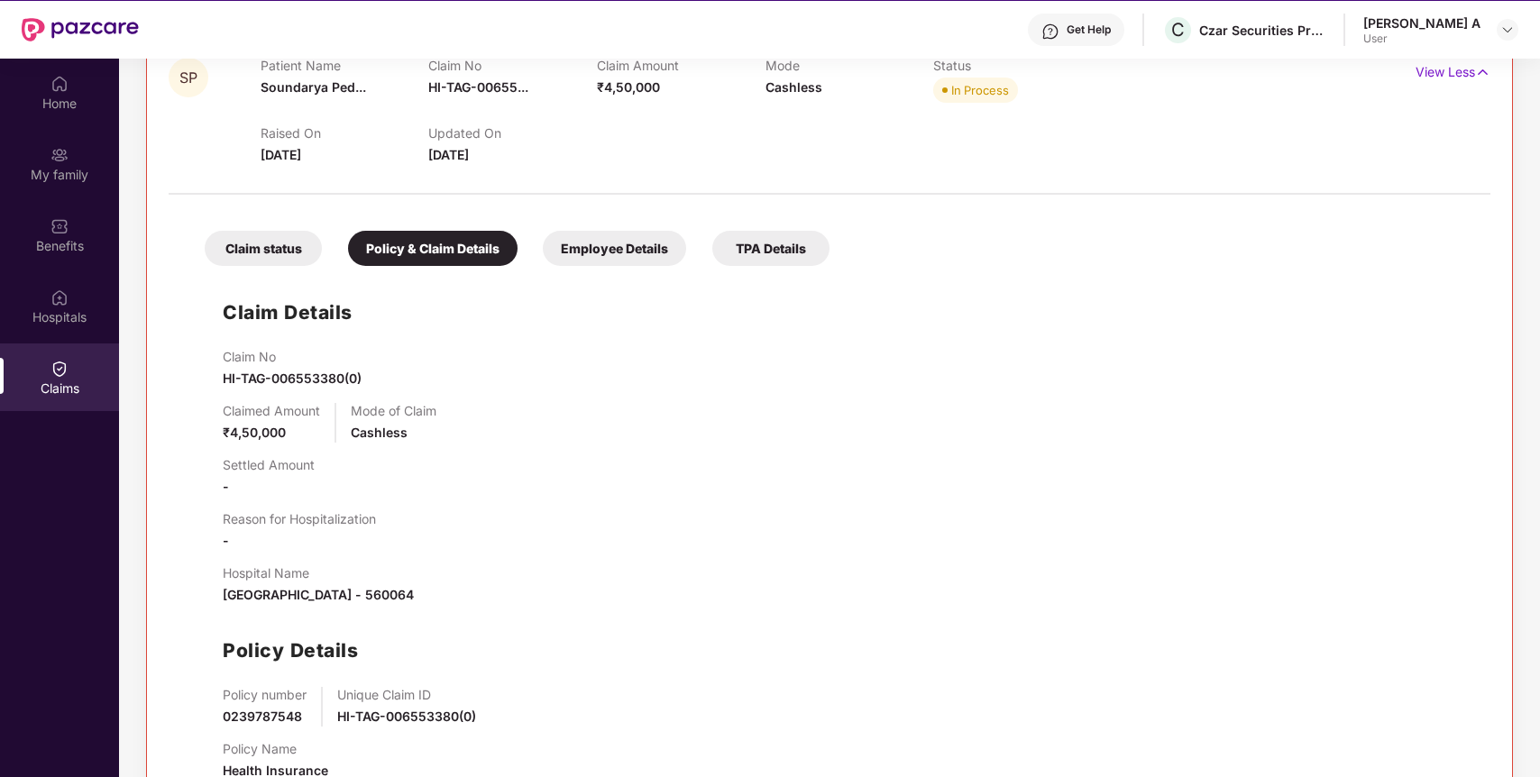
scroll to position [101, 0]
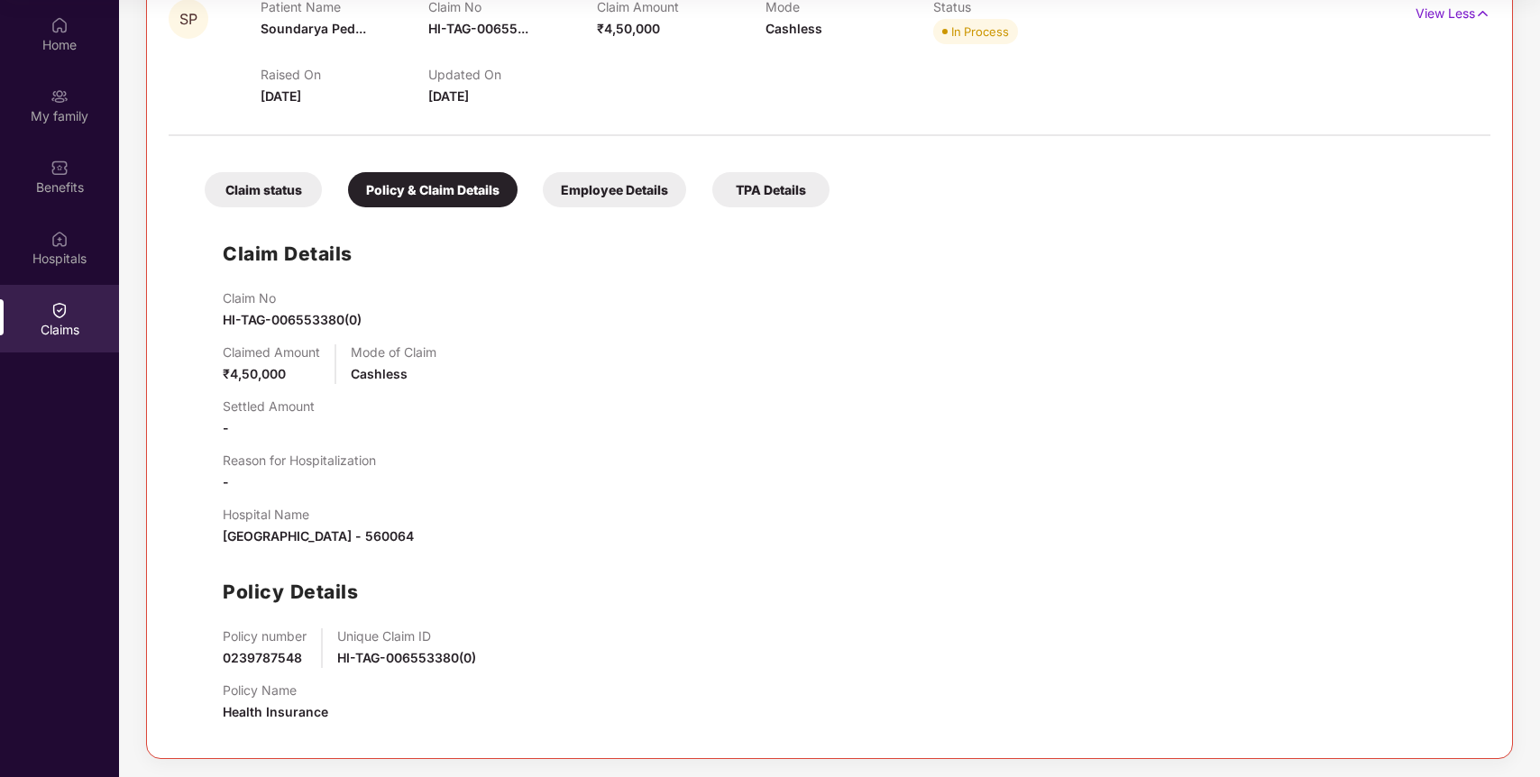
click at [769, 184] on div "TPA Details" at bounding box center [770, 189] width 117 height 35
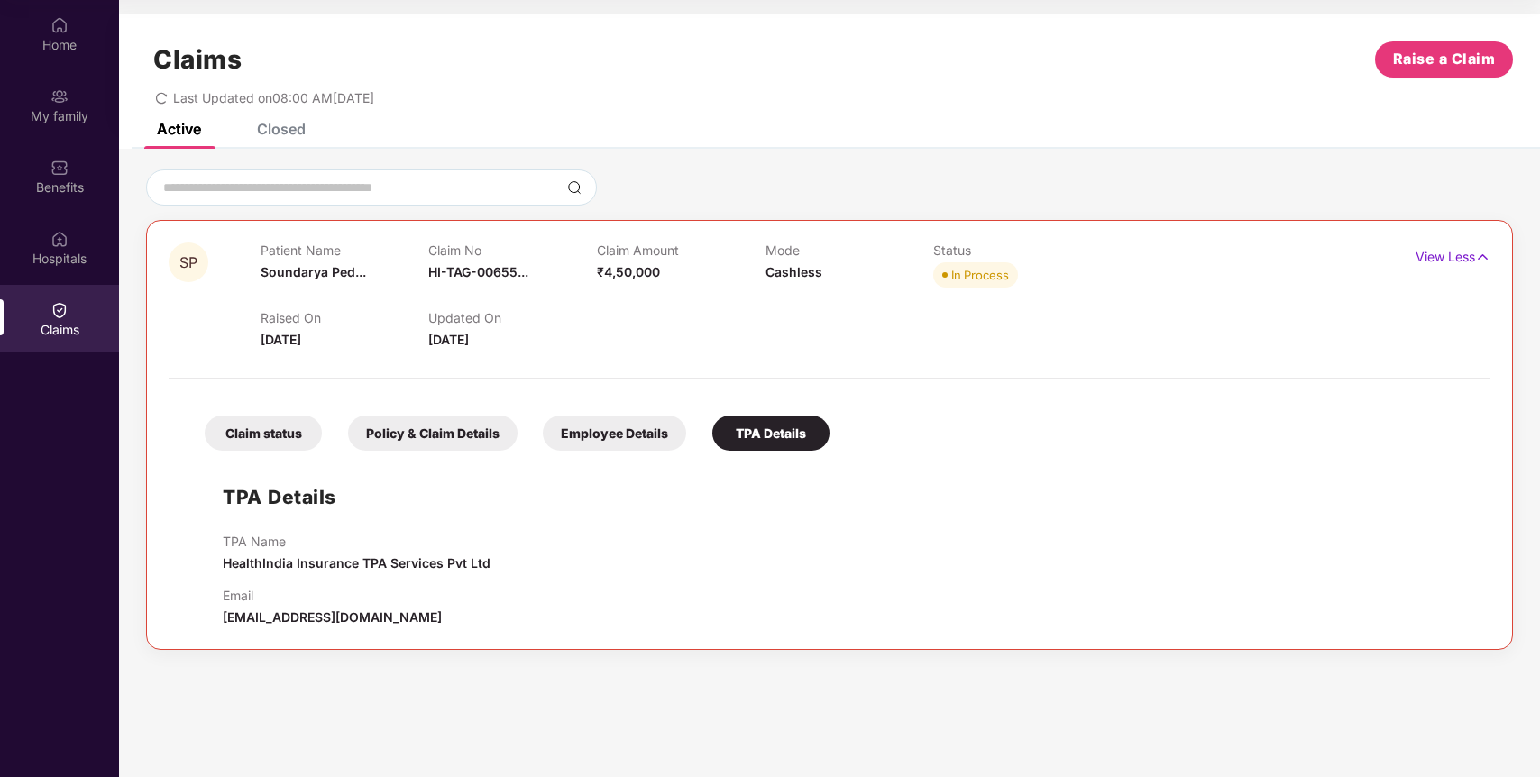
click at [333, 606] on div "Email [EMAIL_ADDRESS][DOMAIN_NAME]" at bounding box center [332, 608] width 219 height 40
copy div "[EMAIL_ADDRESS][DOMAIN_NAME]"
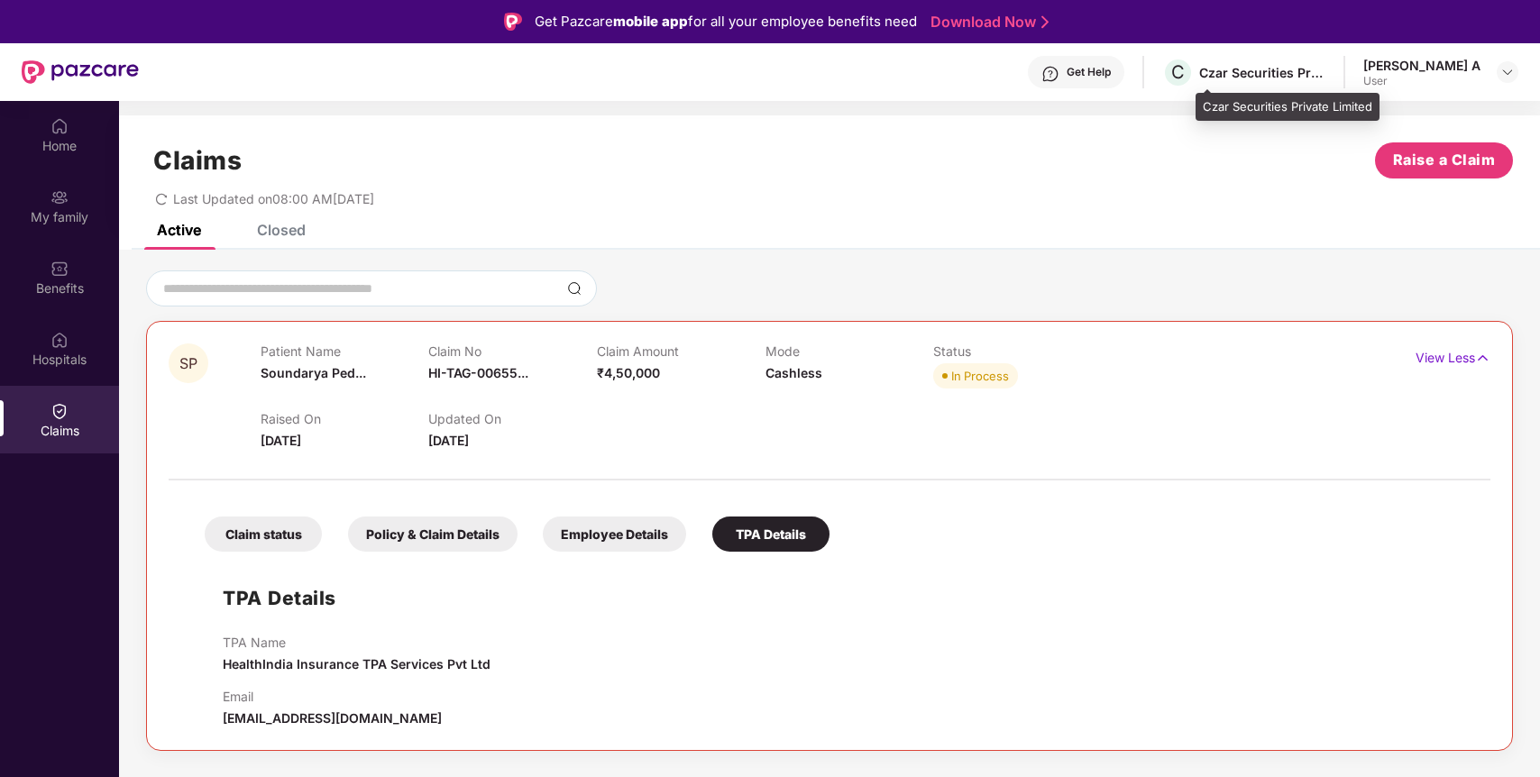
click at [1314, 78] on div "Czar Securities Private Limited" at bounding box center [1262, 72] width 126 height 17
click at [1456, 69] on div "[PERSON_NAME] A" at bounding box center [1421, 65] width 117 height 17
click at [1107, 78] on div "Get Help" at bounding box center [1089, 72] width 44 height 14
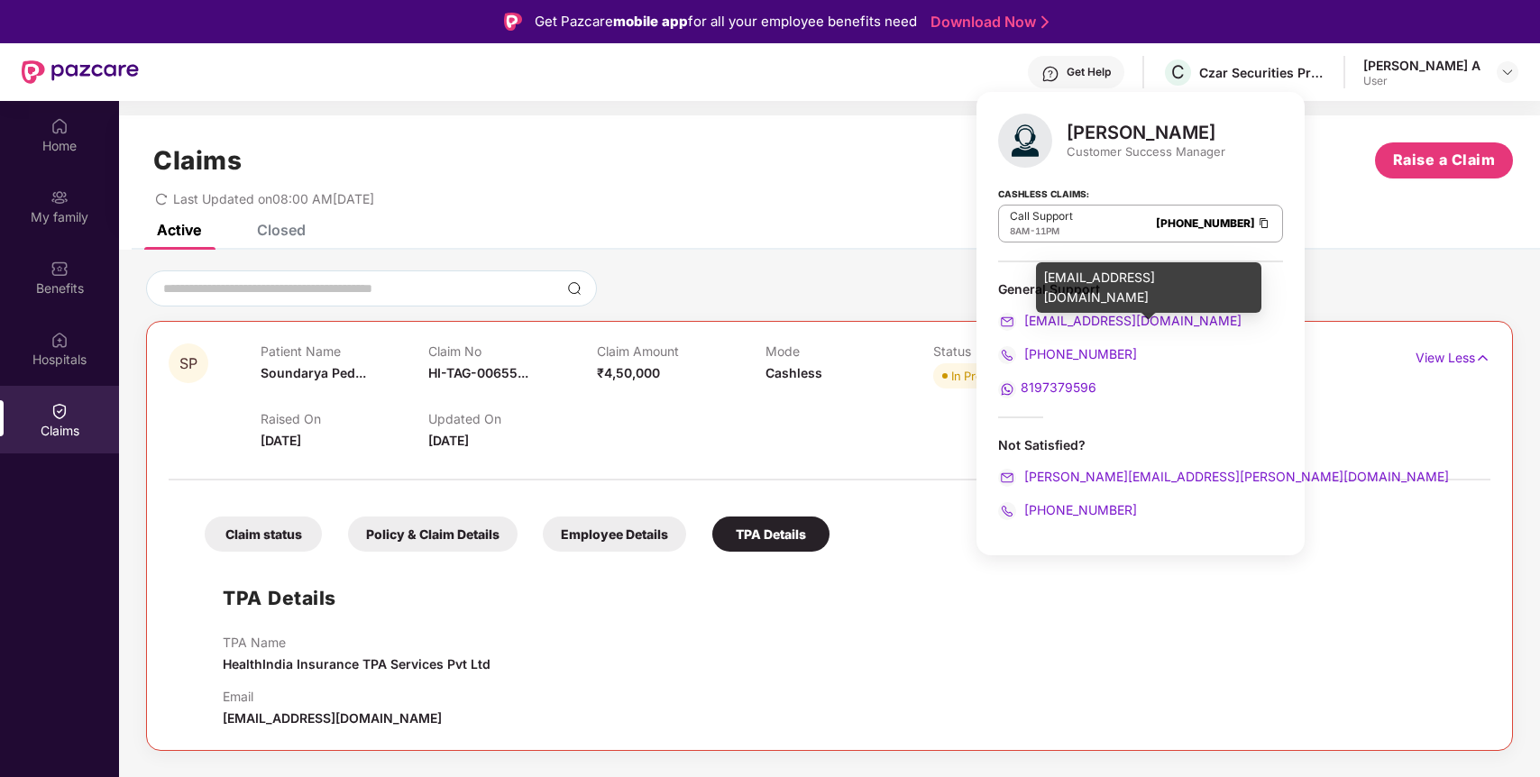
click at [1100, 315] on span "[EMAIL_ADDRESS][DOMAIN_NAME]" at bounding box center [1131, 320] width 221 height 15
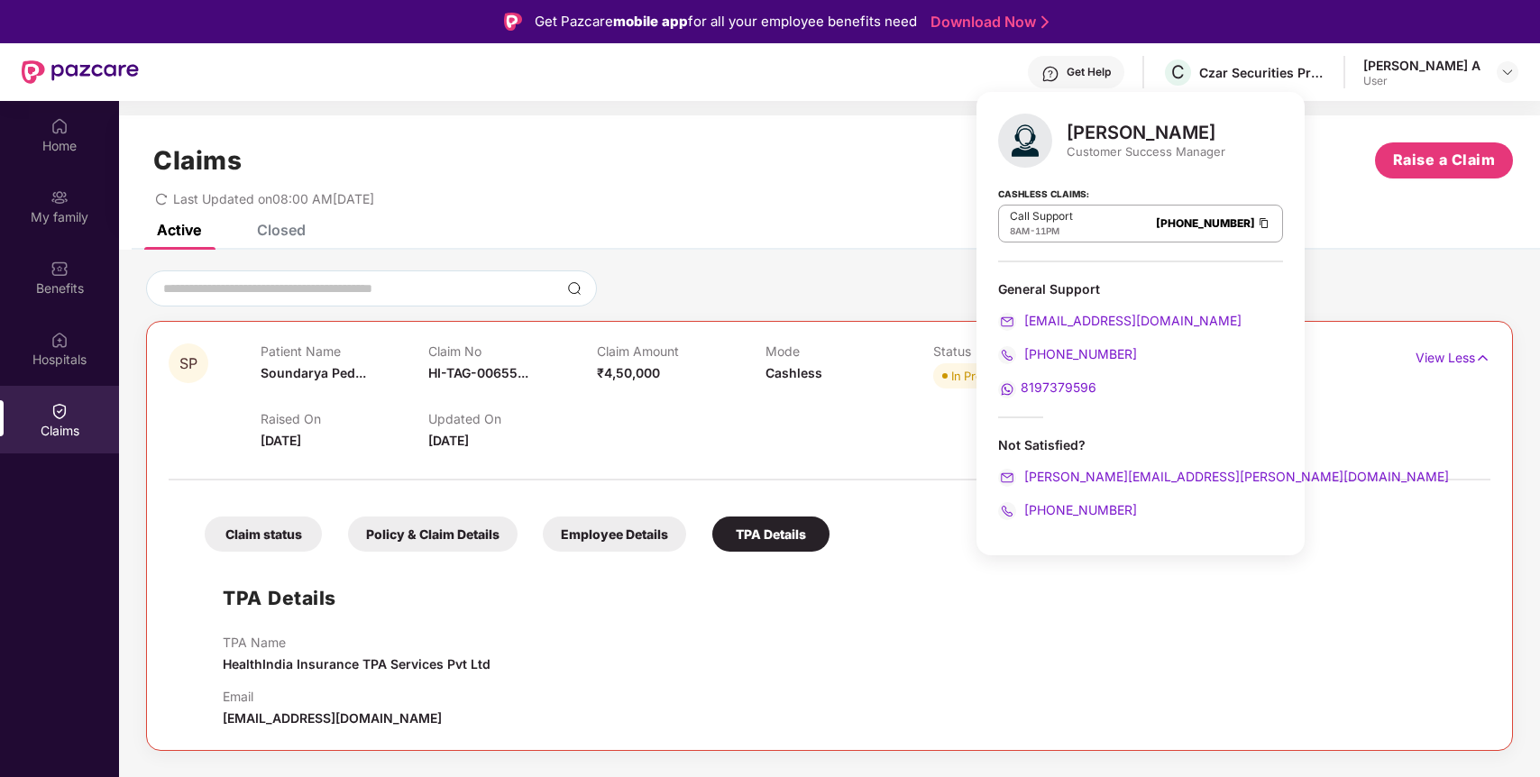
click at [756, 156] on div "Claims Raise a Claim" at bounding box center [829, 160] width 1367 height 36
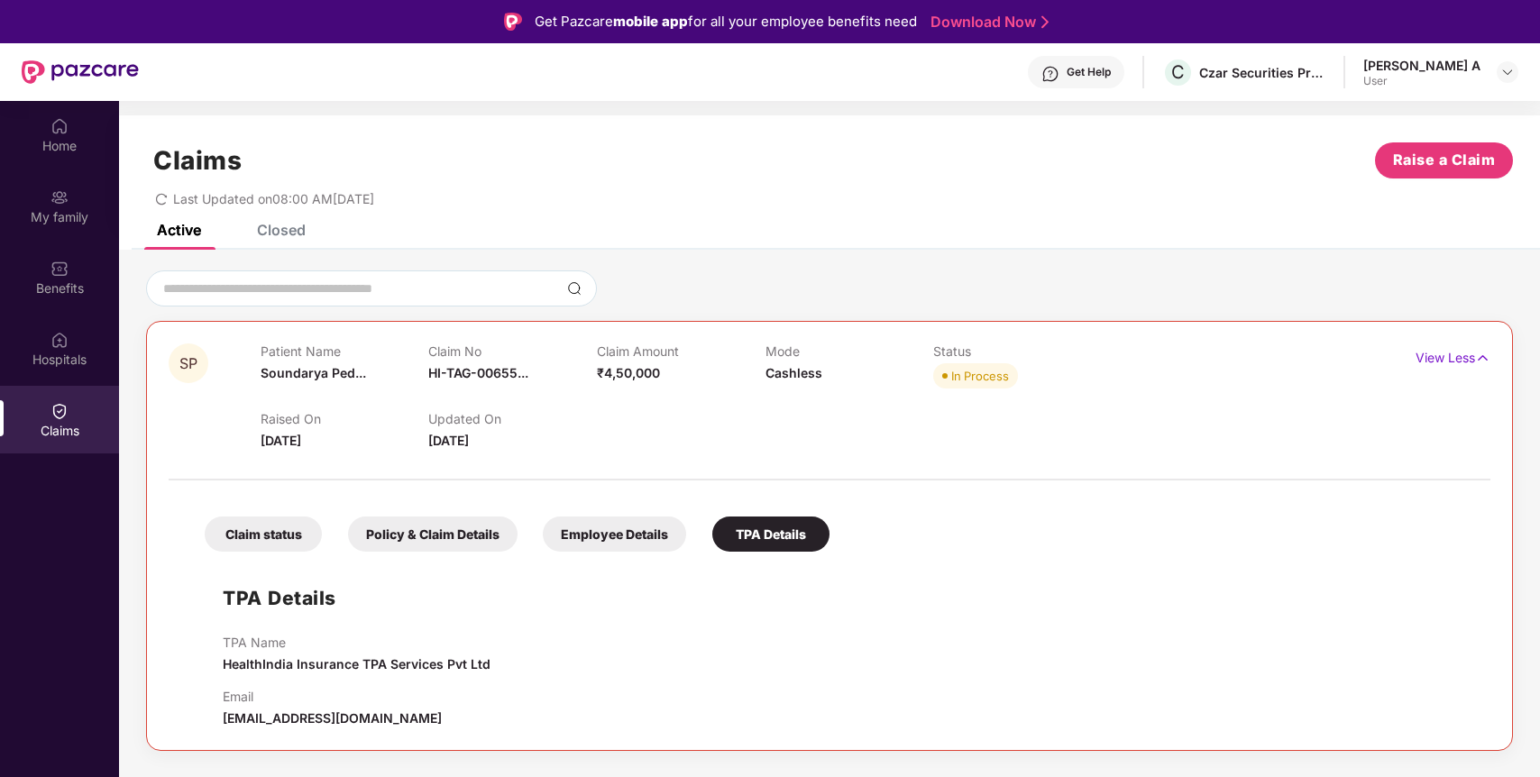
click at [1059, 78] on img at bounding box center [1050, 74] width 18 height 18
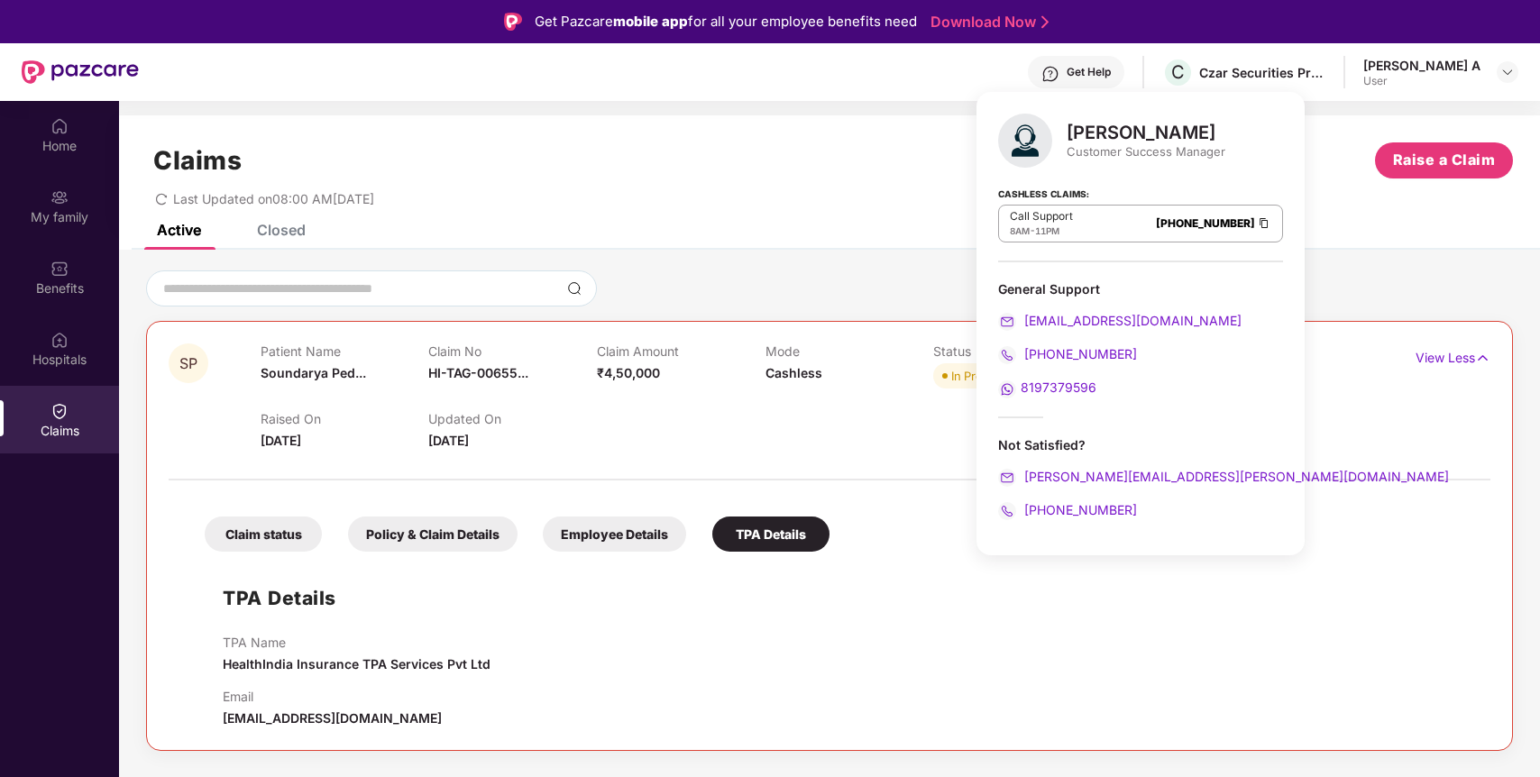
click at [1046, 380] on span "8197379596" at bounding box center [1059, 387] width 76 height 15
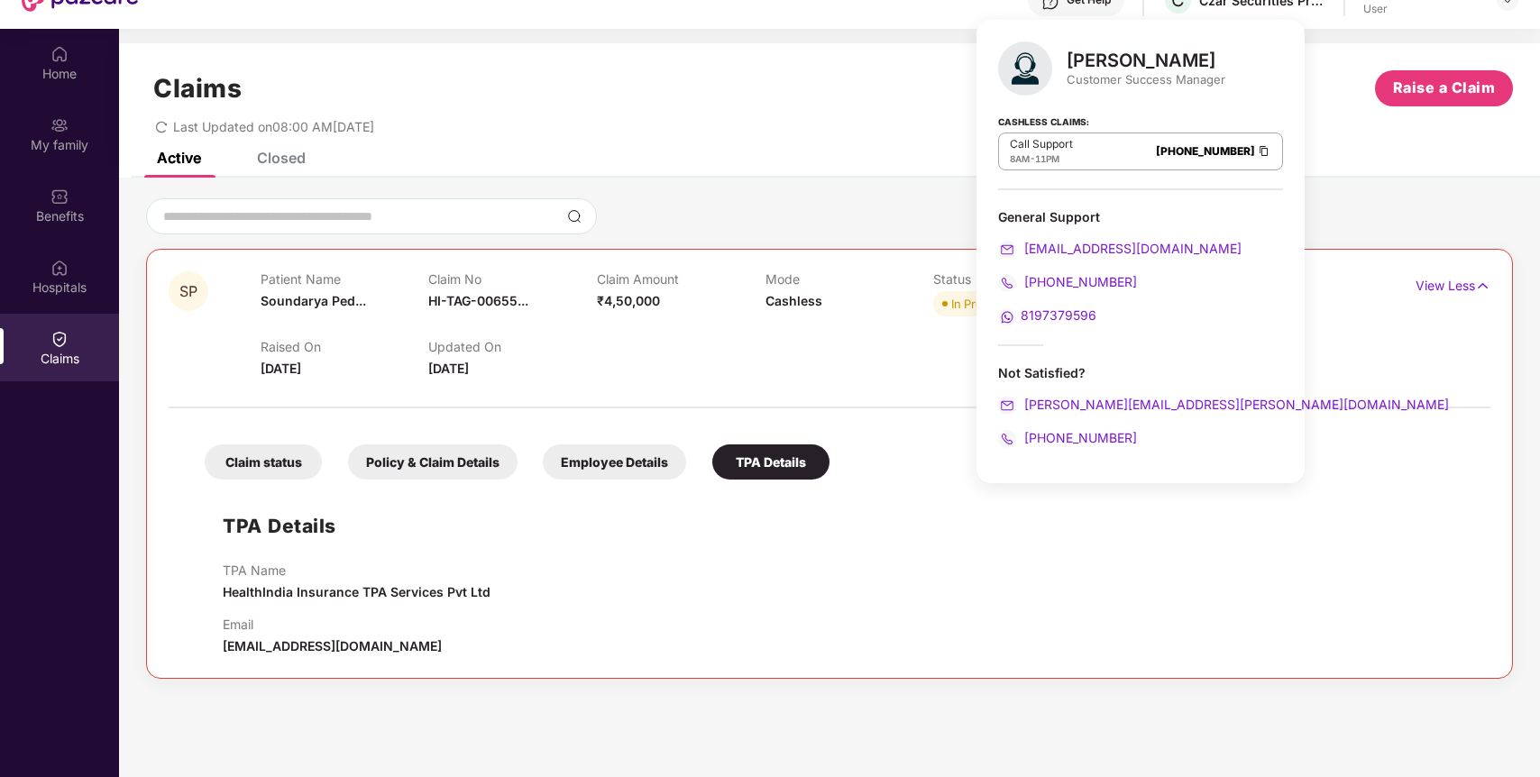
scroll to position [65, 0]
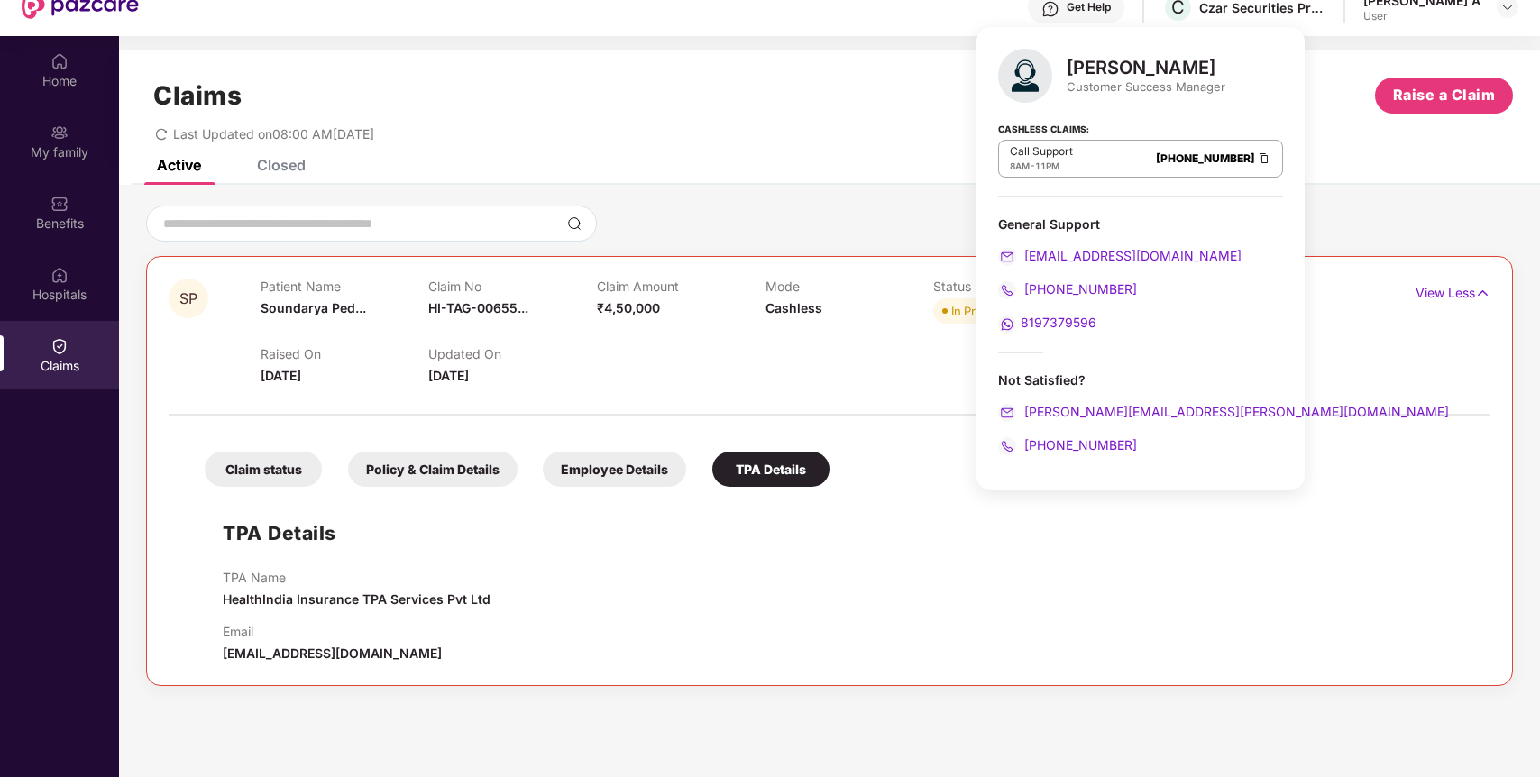
click at [400, 473] on div "Policy & Claim Details" at bounding box center [433, 469] width 170 height 35
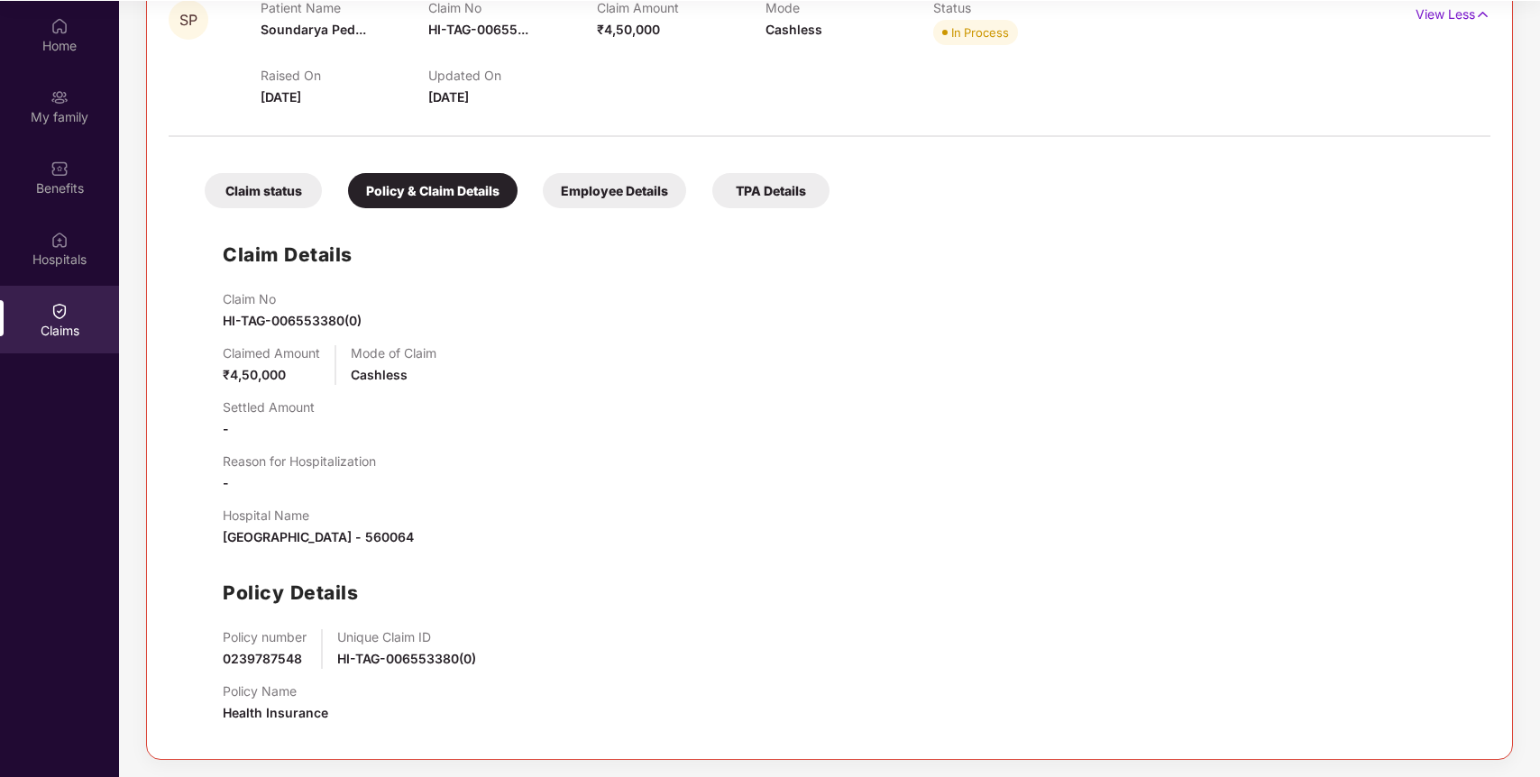
scroll to position [101, 0]
click at [245, 201] on div "Claim status" at bounding box center [263, 189] width 117 height 35
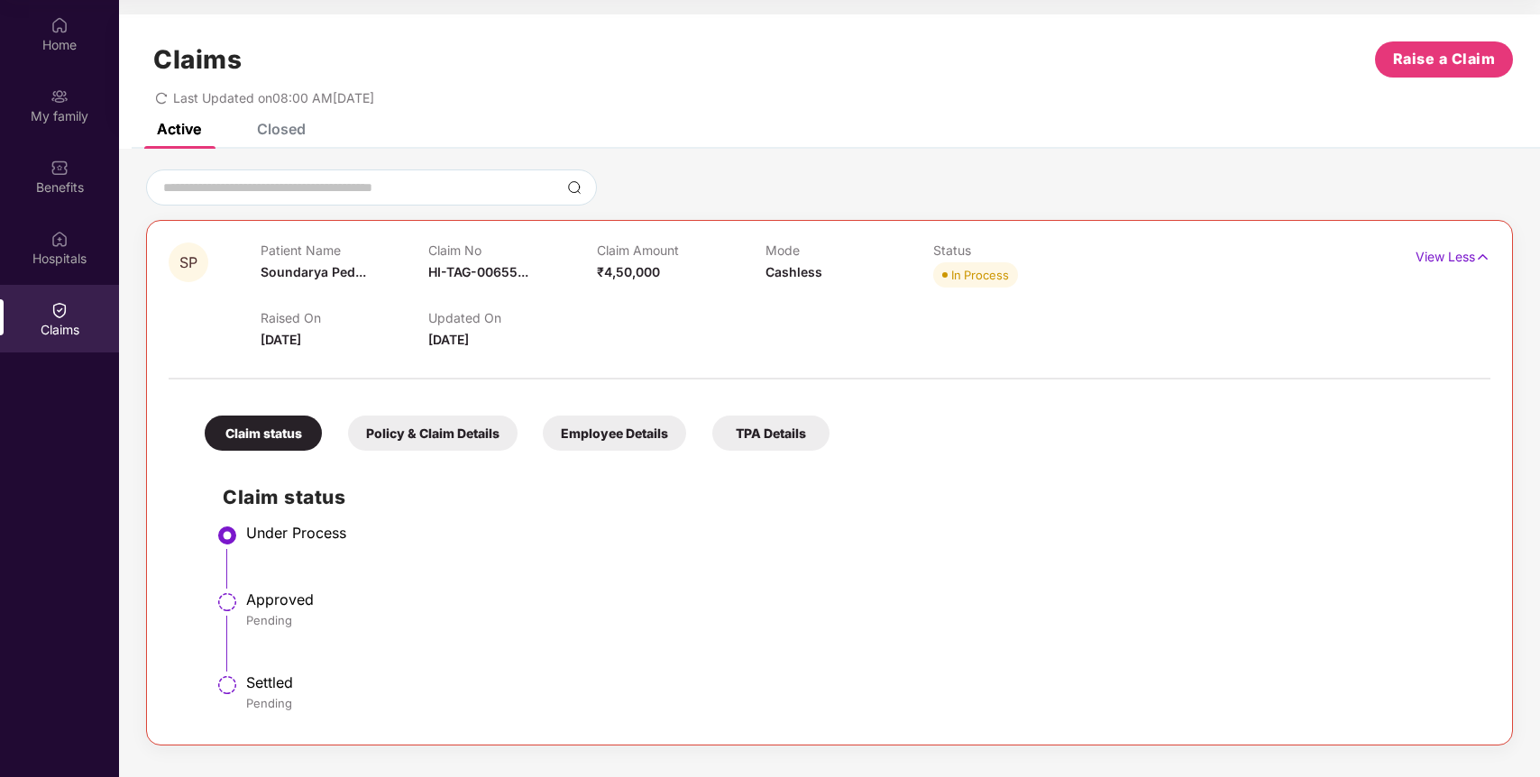
scroll to position [0, 0]
click at [594, 429] on div "Employee Details" at bounding box center [614, 433] width 143 height 35
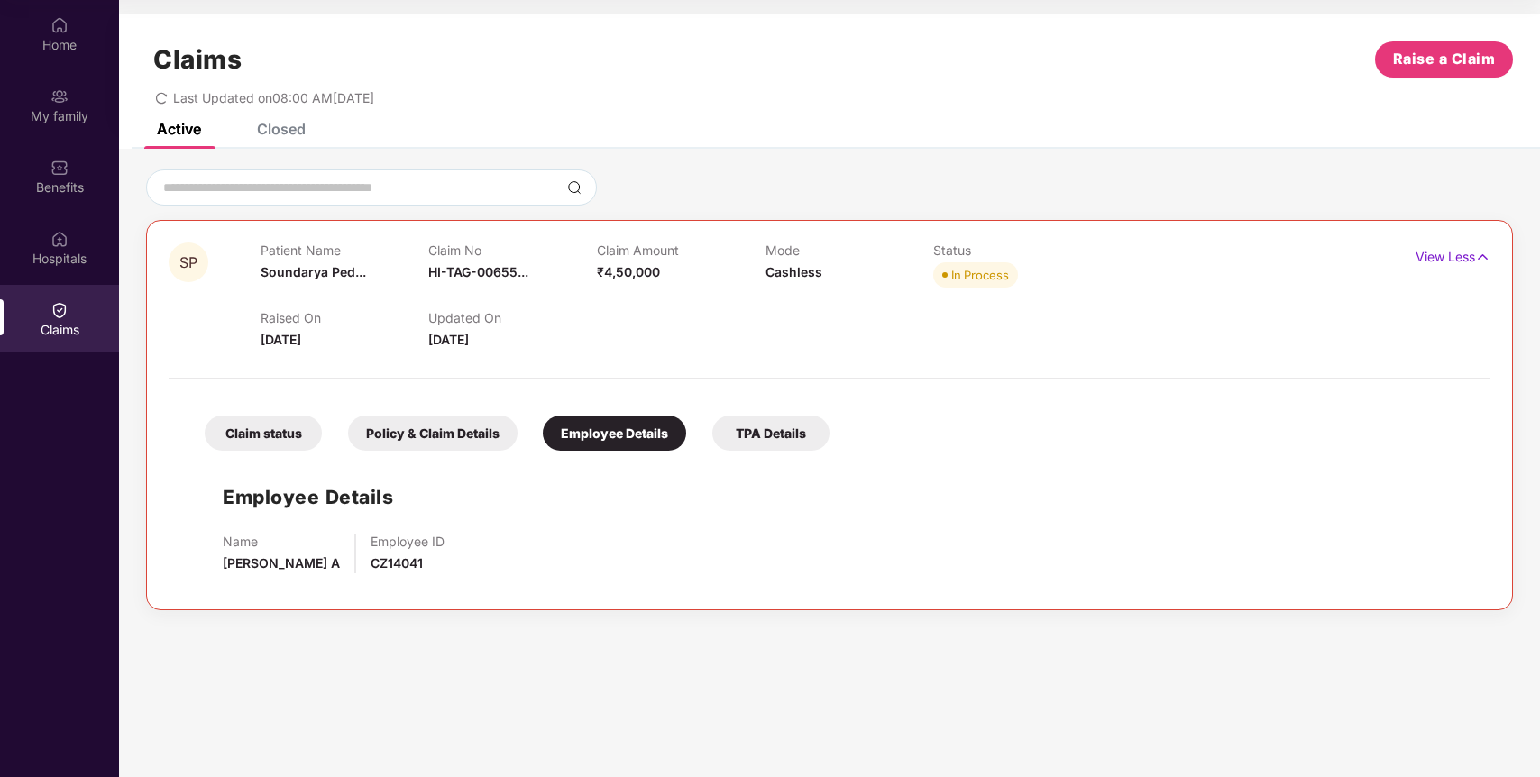
click at [809, 439] on div "TPA Details" at bounding box center [770, 433] width 117 height 35
